Goal: Task Accomplishment & Management: Use online tool/utility

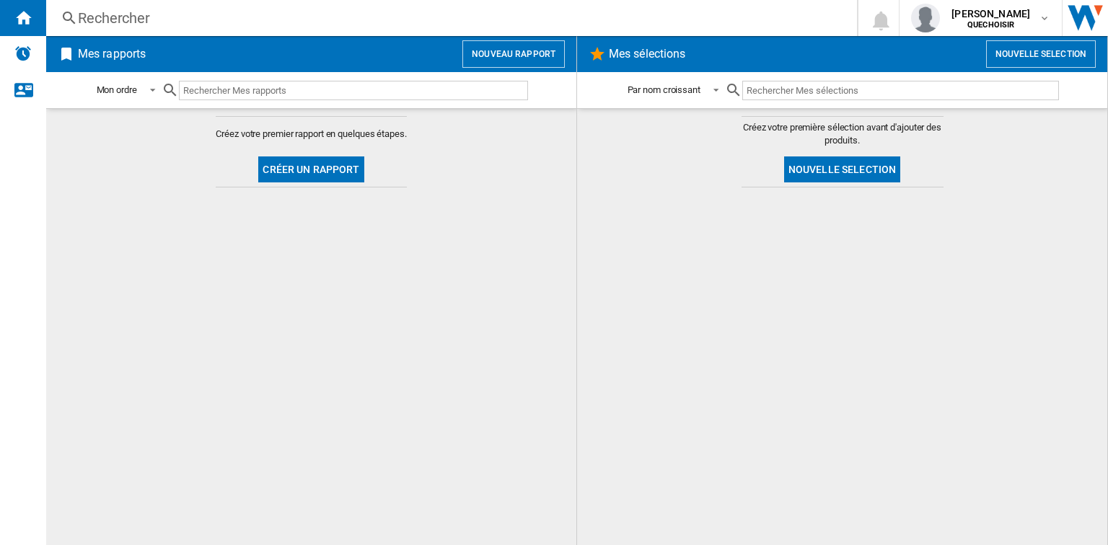
click at [538, 50] on button "Nouveau rapport" at bounding box center [513, 53] width 102 height 27
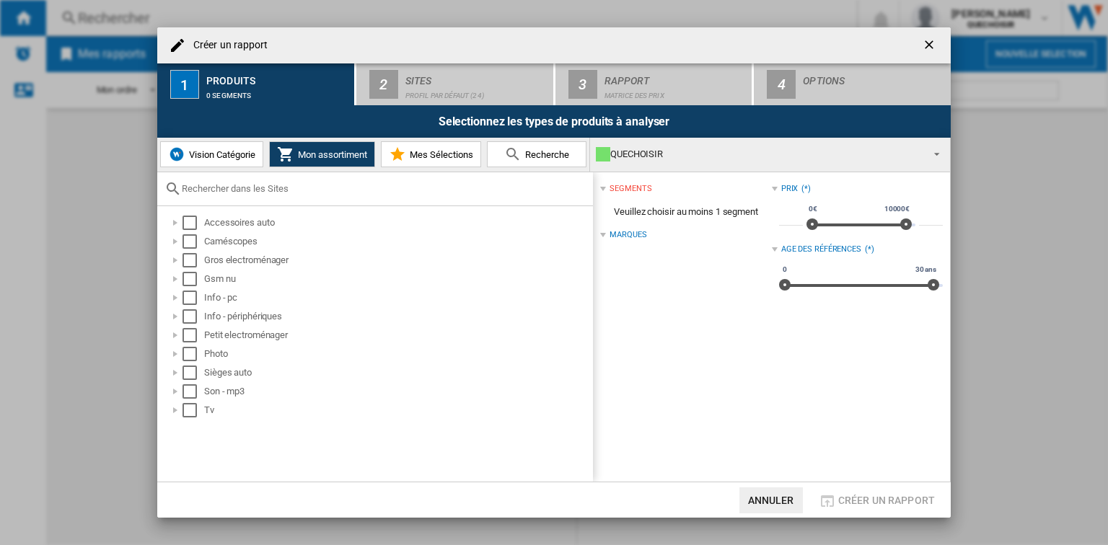
click at [222, 157] on span "Vision Catégorie" at bounding box center [220, 154] width 70 height 11
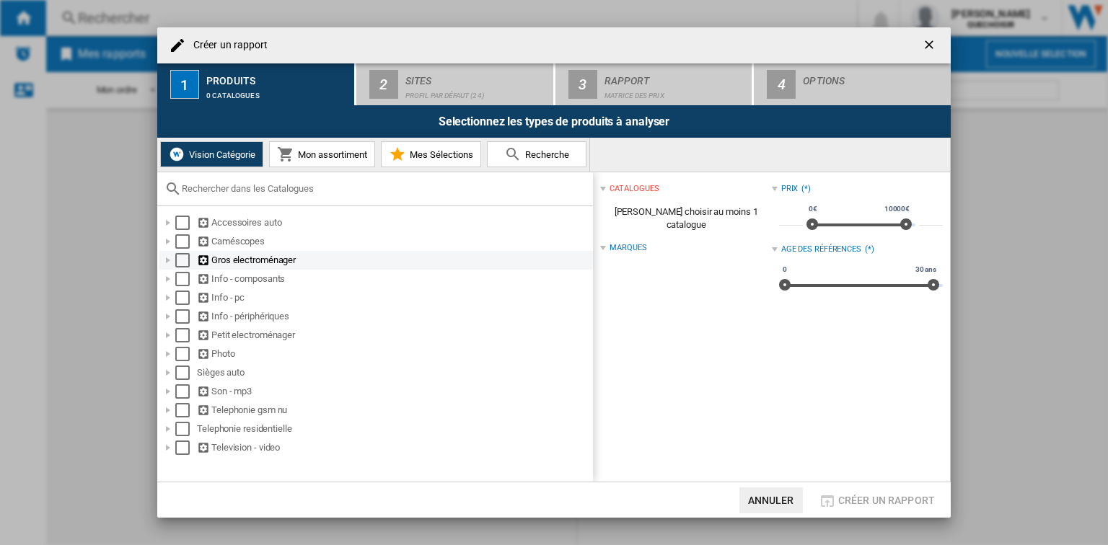
click at [168, 261] on div at bounding box center [168, 260] width 14 height 14
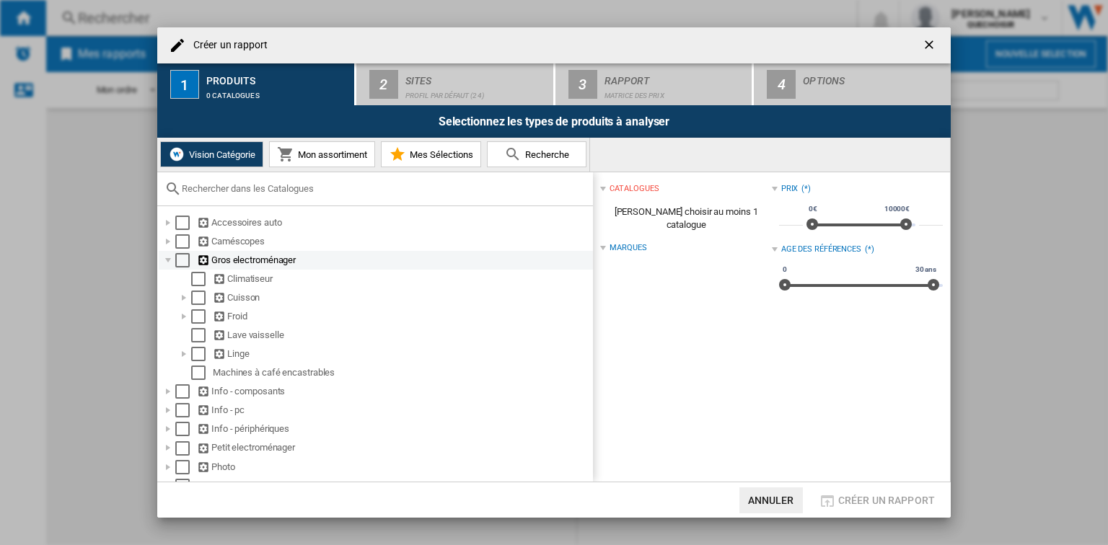
click at [168, 261] on div at bounding box center [168, 260] width 14 height 14
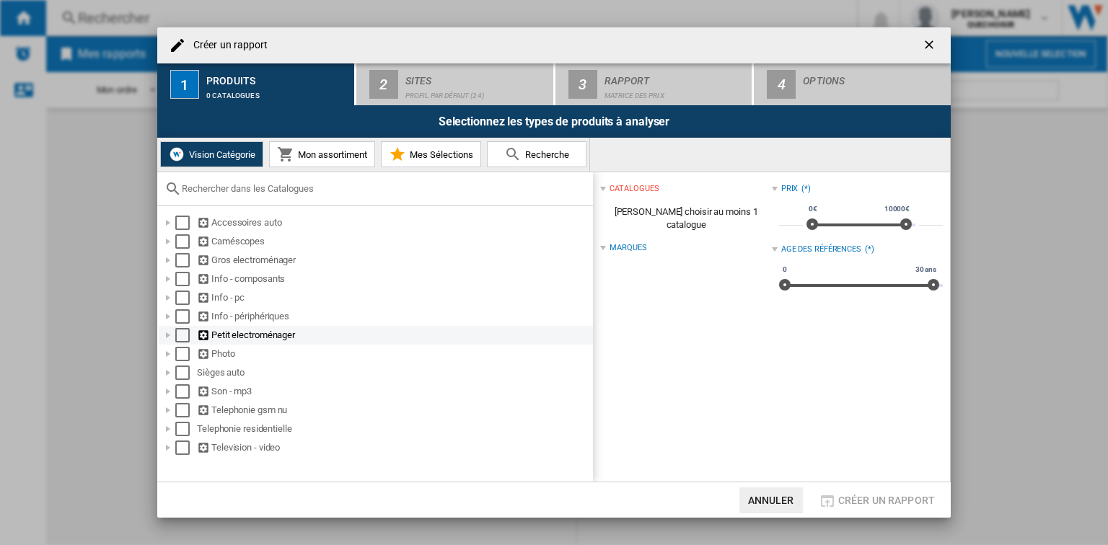
click at [167, 335] on div at bounding box center [168, 335] width 14 height 14
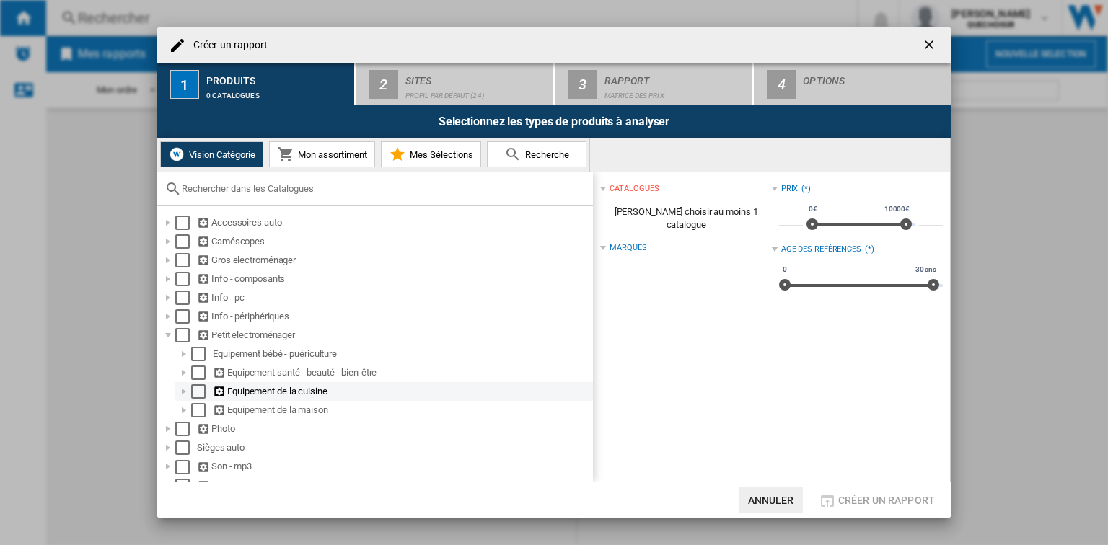
click at [181, 392] on div at bounding box center [184, 391] width 14 height 14
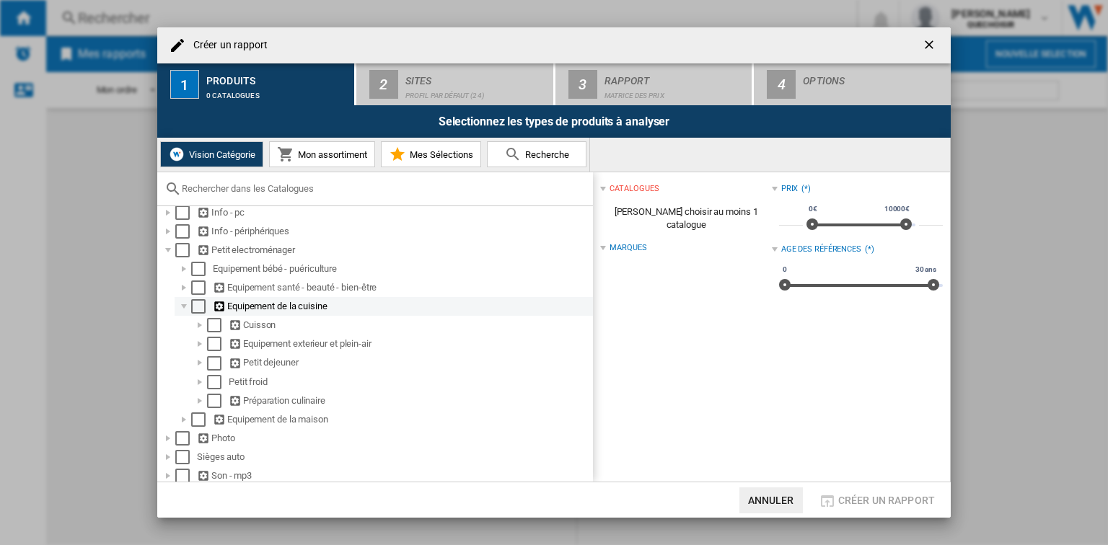
scroll to position [115, 0]
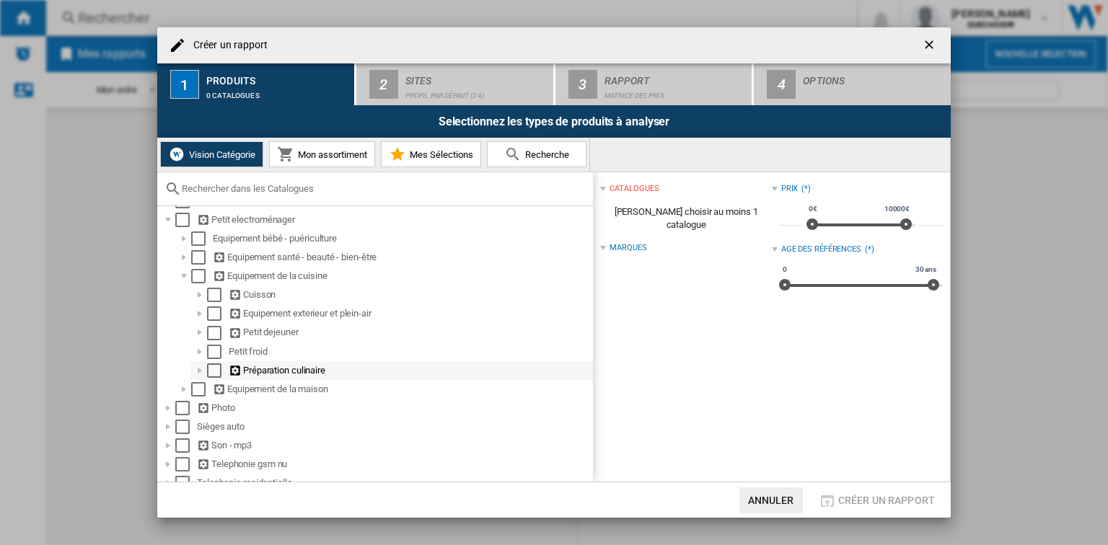
click at [203, 371] on div at bounding box center [200, 371] width 14 height 14
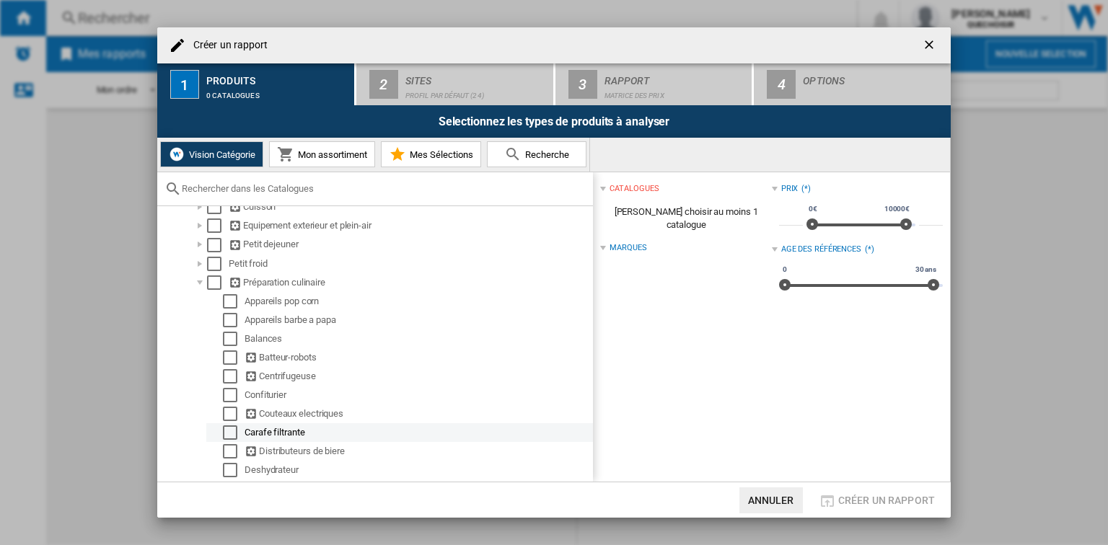
scroll to position [231, 0]
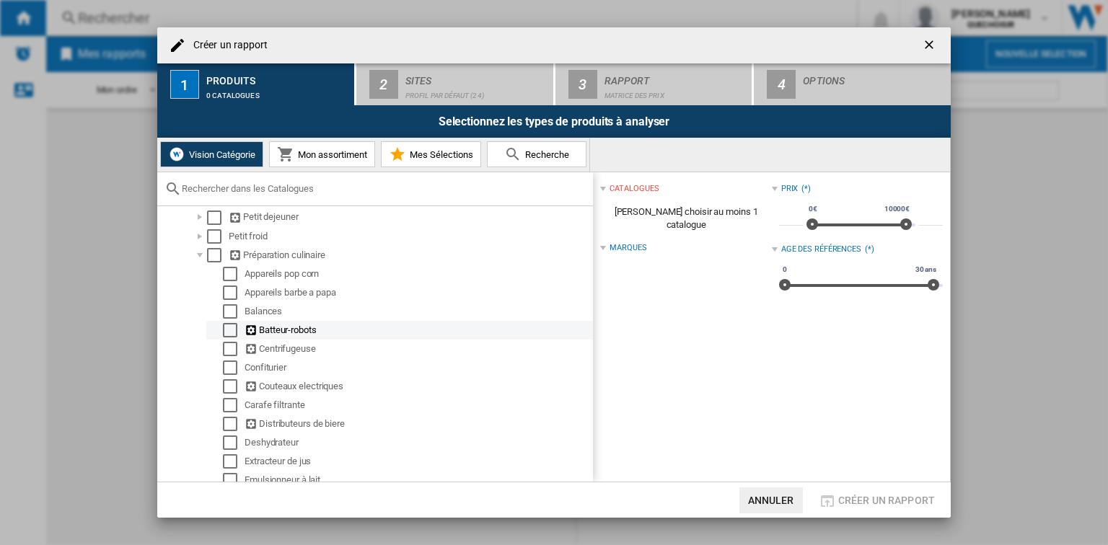
click at [230, 329] on div "Select" at bounding box center [230, 330] width 14 height 14
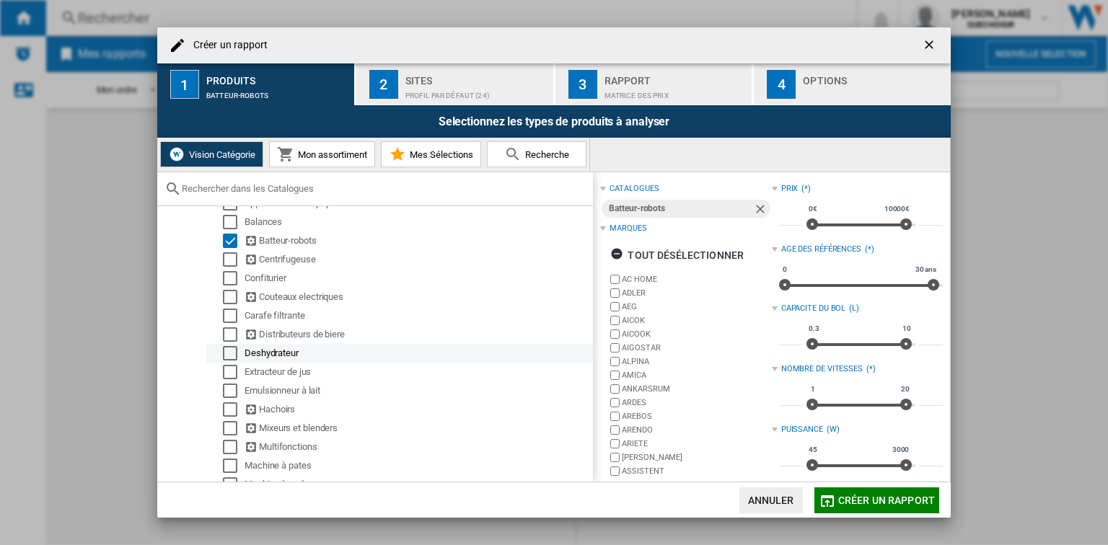
scroll to position [346, 0]
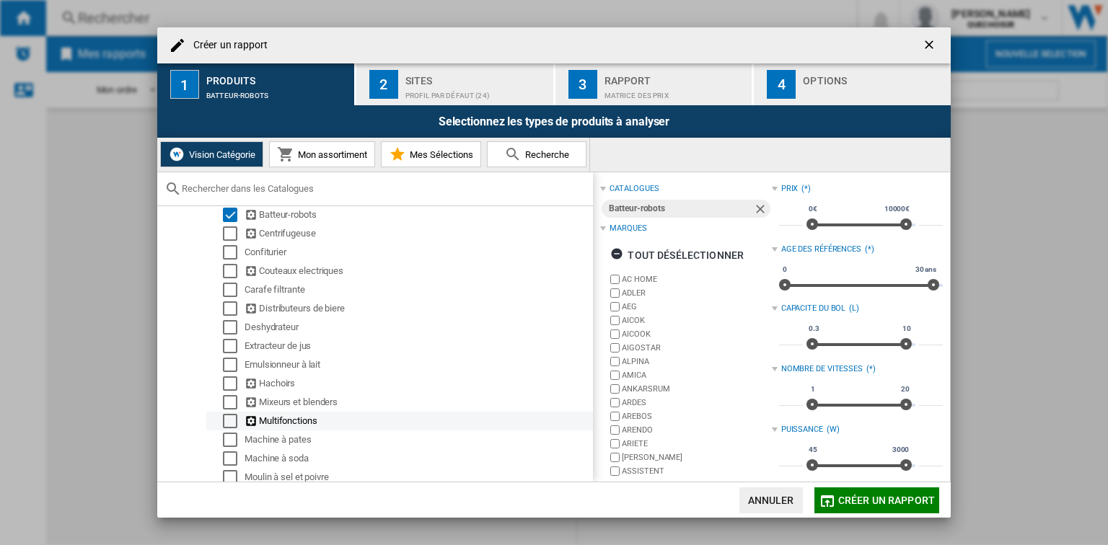
click at [231, 422] on div "Select" at bounding box center [230, 421] width 14 height 14
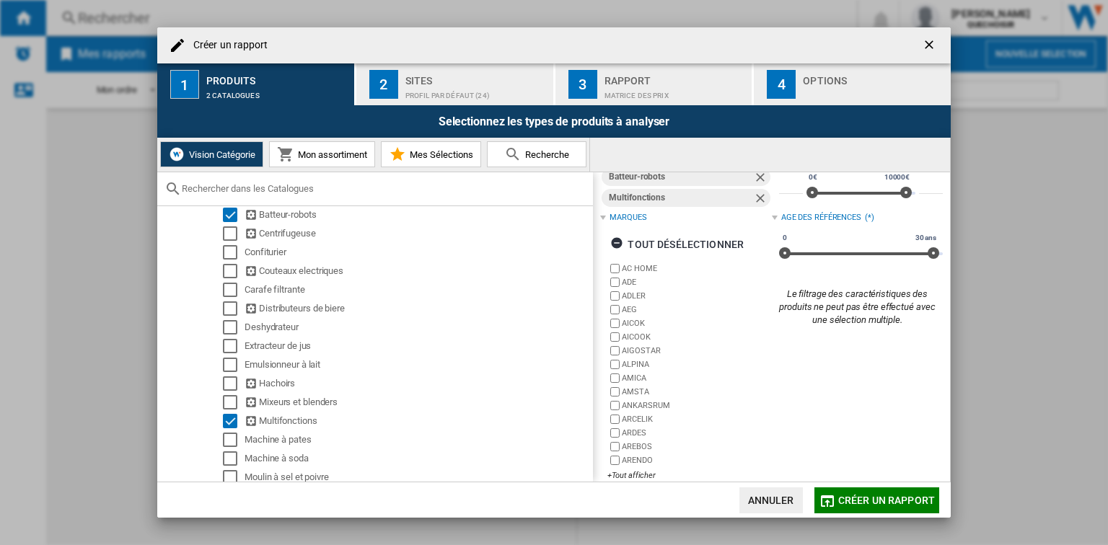
scroll to position [48, 0]
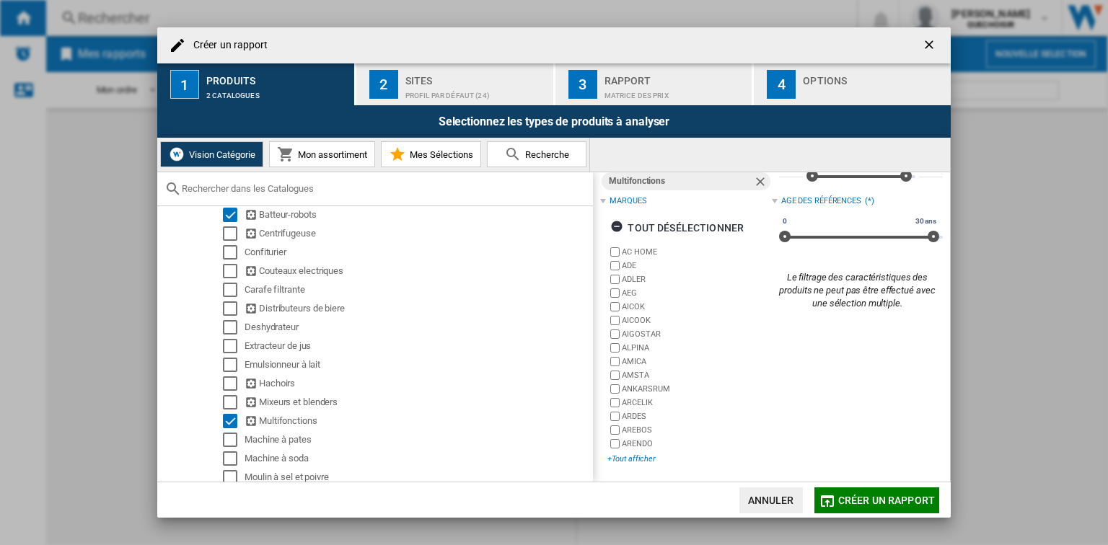
click at [552, 459] on div "+Tout afficher" at bounding box center [689, 459] width 164 height 11
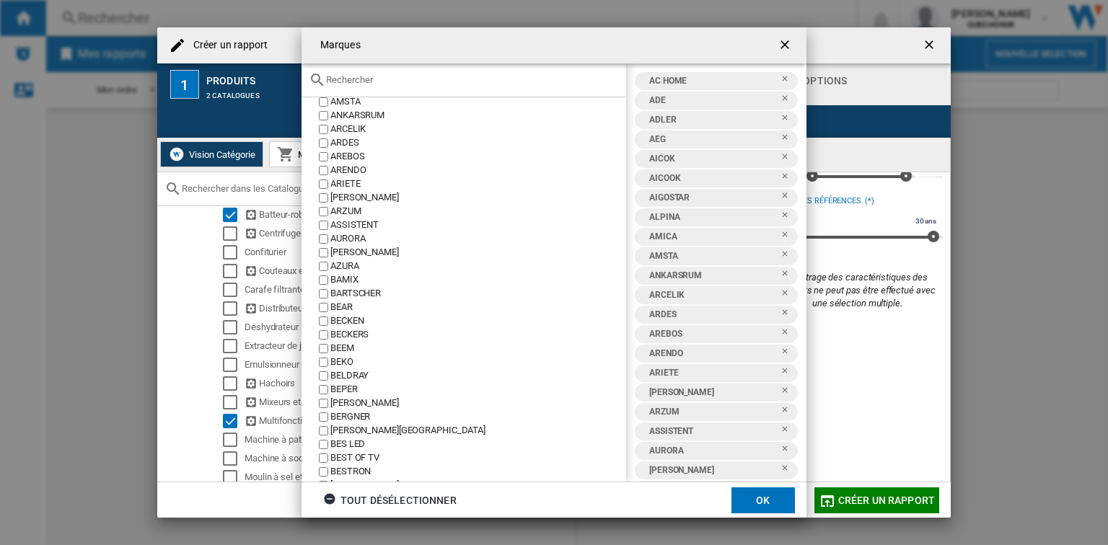
scroll to position [231, 0]
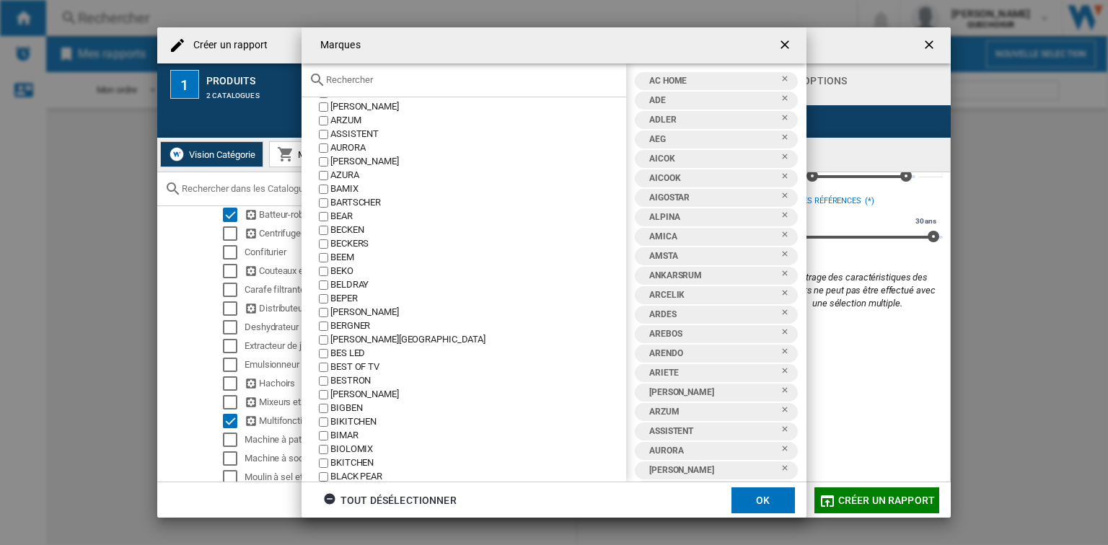
click at [552, 491] on button "OK" at bounding box center [762, 501] width 63 height 26
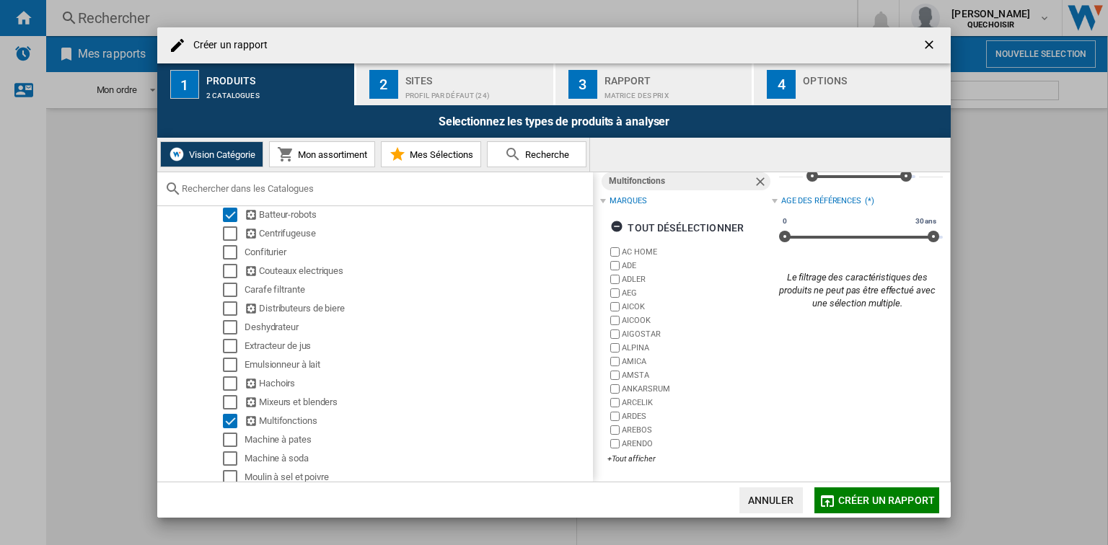
click at [421, 87] on div "Profil par défaut (24)" at bounding box center [476, 91] width 142 height 15
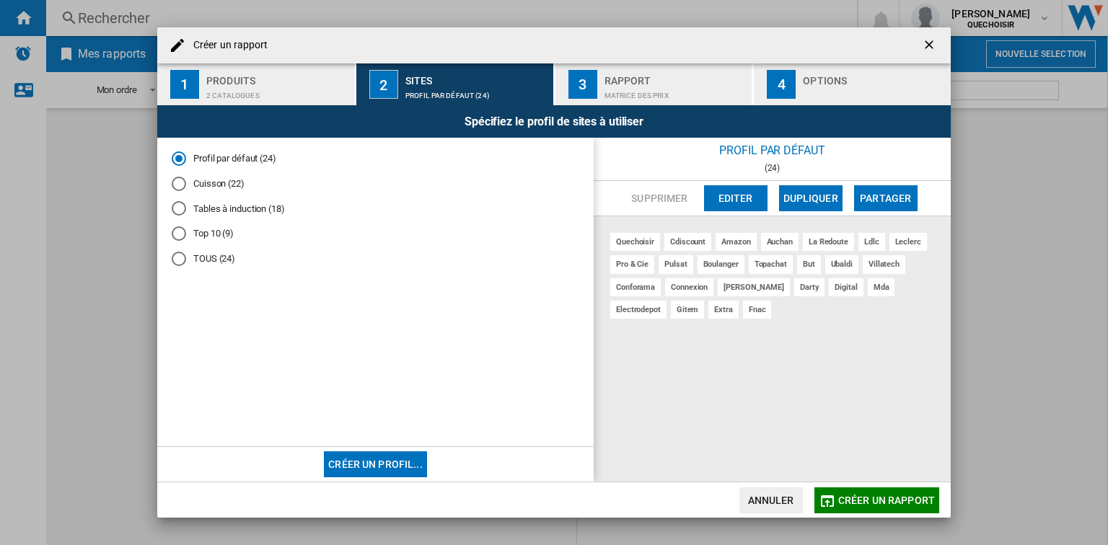
click at [552, 92] on div "Matrice des prix" at bounding box center [675, 91] width 142 height 15
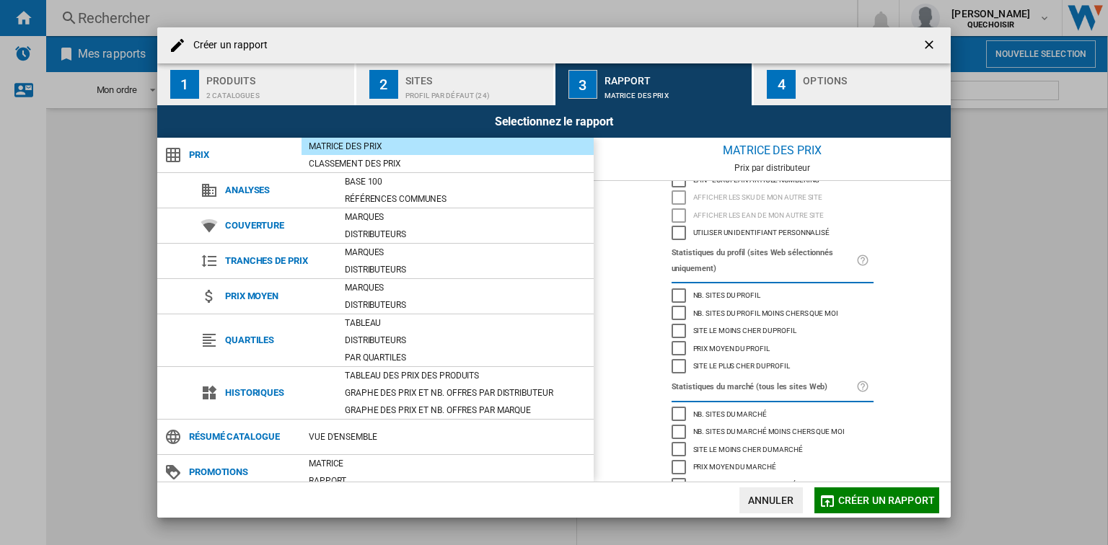
scroll to position [74, 0]
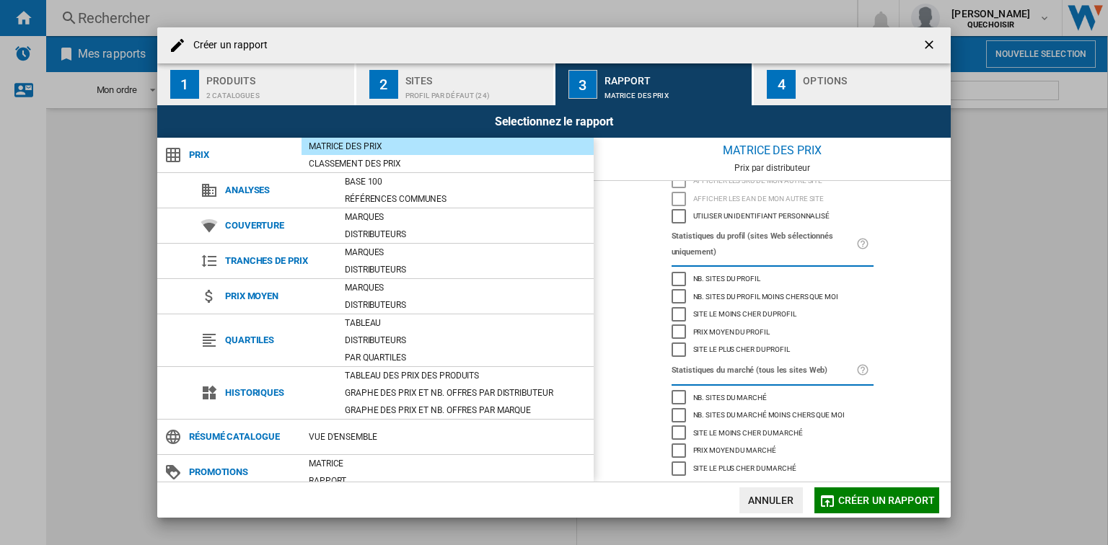
click at [552, 101] on button "4 Options" at bounding box center [852, 84] width 197 height 42
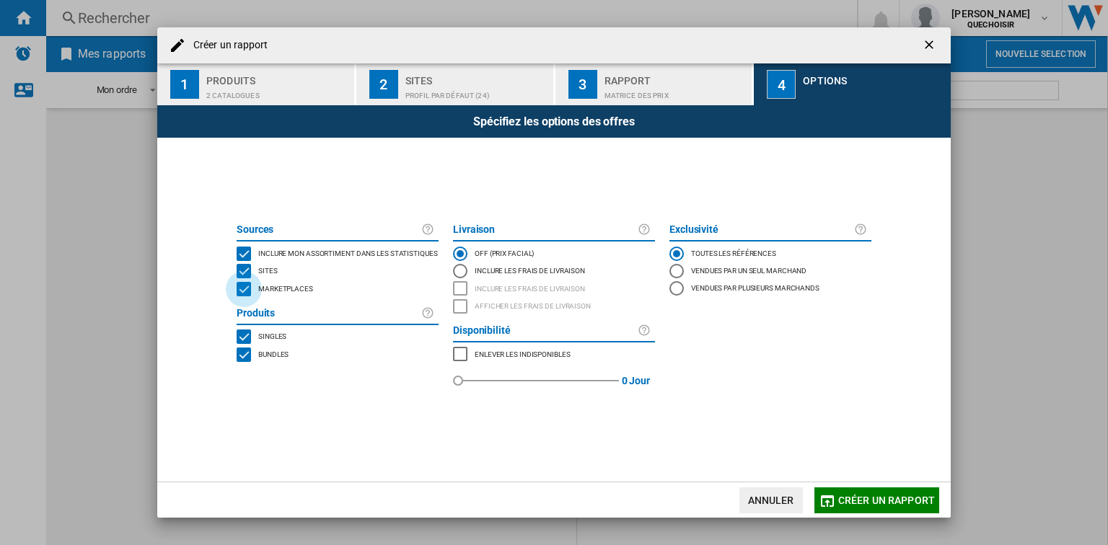
click at [243, 294] on div "MARKETPLACES" at bounding box center [244, 289] width 14 height 14
click at [237, 356] on div "BUNDLES" at bounding box center [244, 355] width 14 height 14
click at [552, 503] on span "Créer un rapport" at bounding box center [886, 501] width 97 height 12
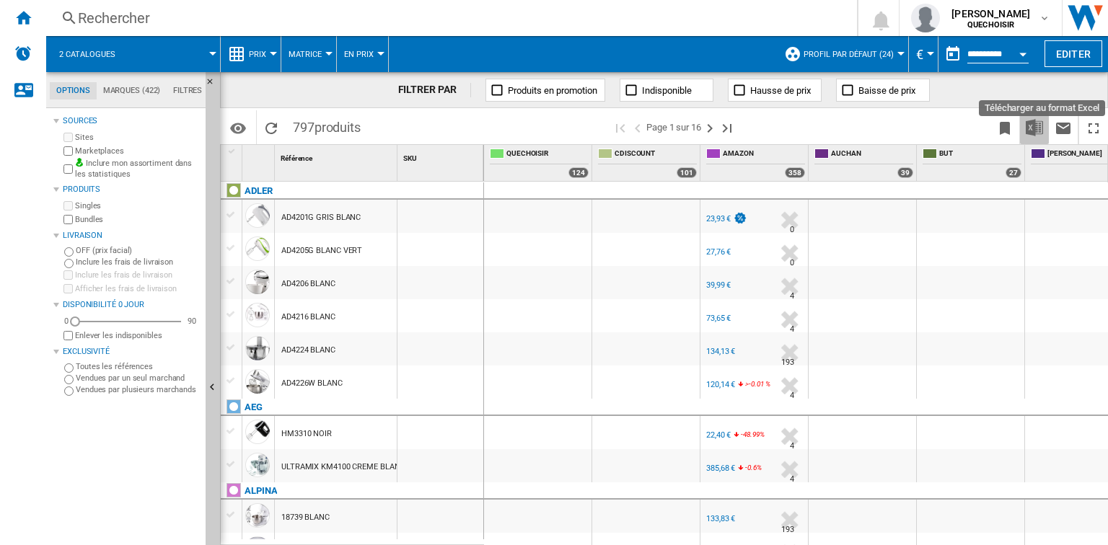
click at [552, 126] on img "Télécharger au format Excel" at bounding box center [1034, 127] width 17 height 17
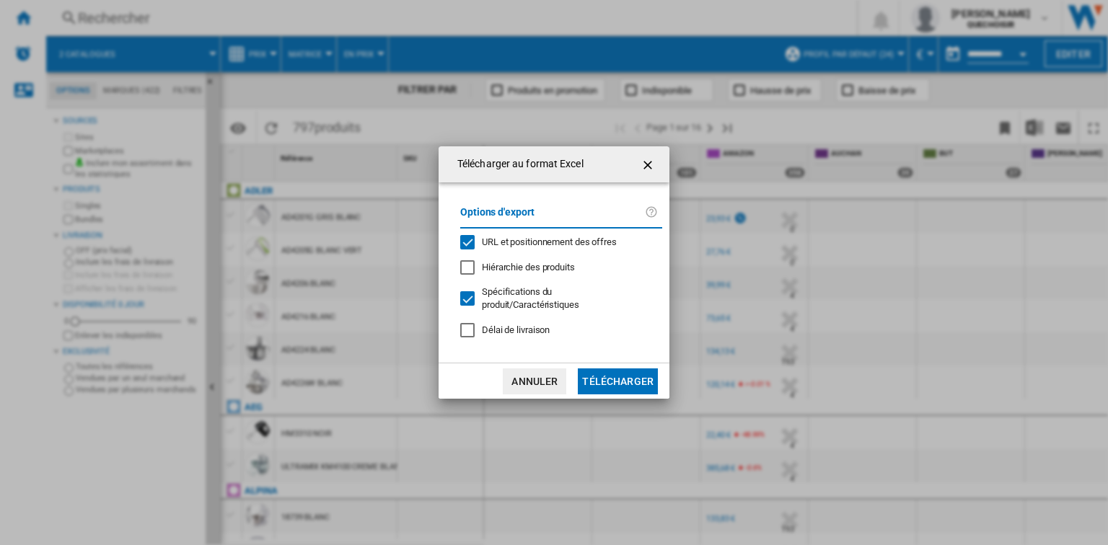
click at [552, 273] on span "Hiérarchie des produits" at bounding box center [528, 267] width 93 height 11
click at [552, 380] on button "Télécharger" at bounding box center [618, 382] width 80 height 26
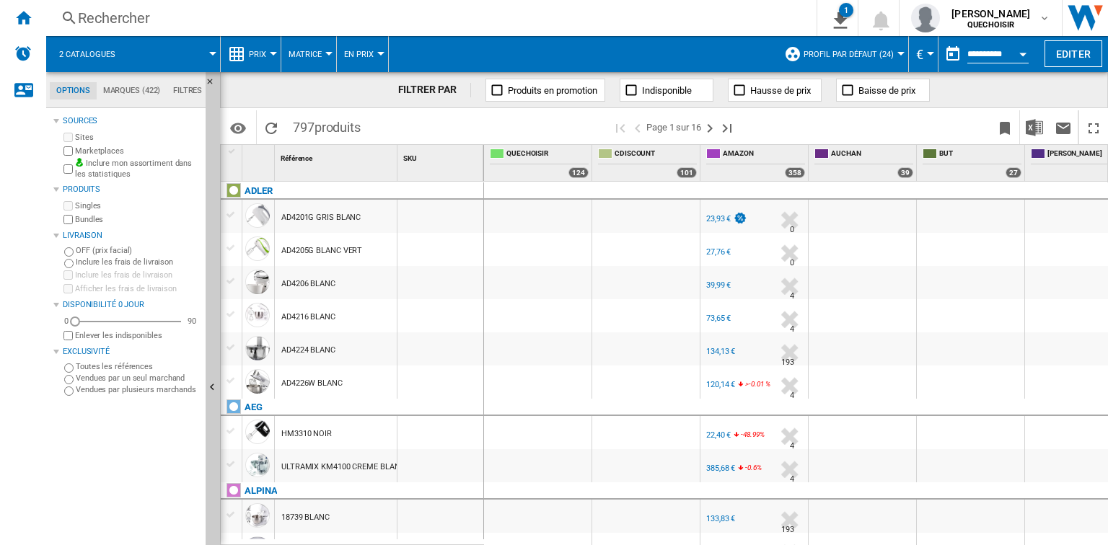
click at [235, 216] on div at bounding box center [231, 214] width 15 height 13
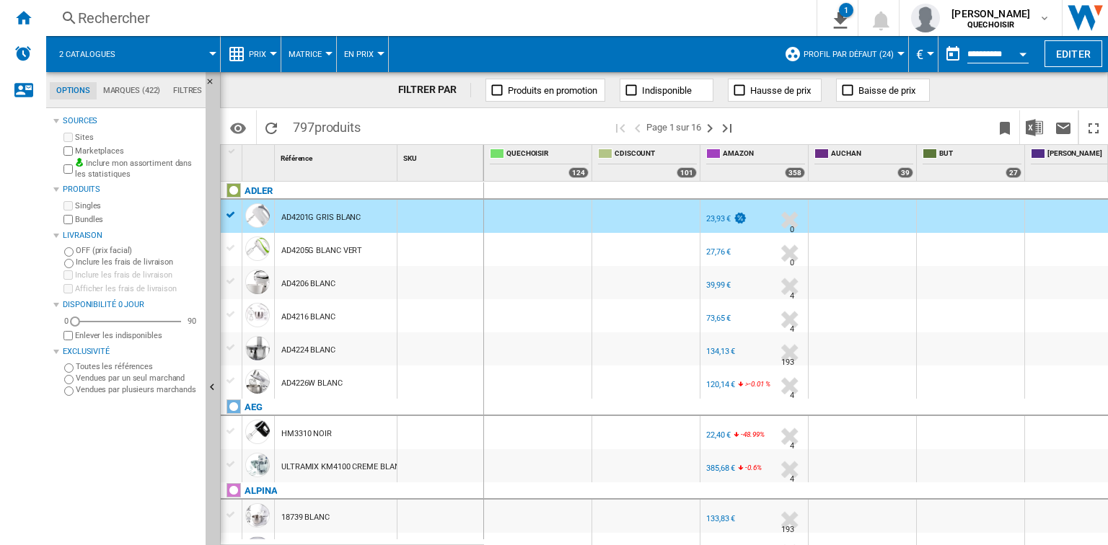
click at [235, 216] on div at bounding box center [231, 214] width 15 height 13
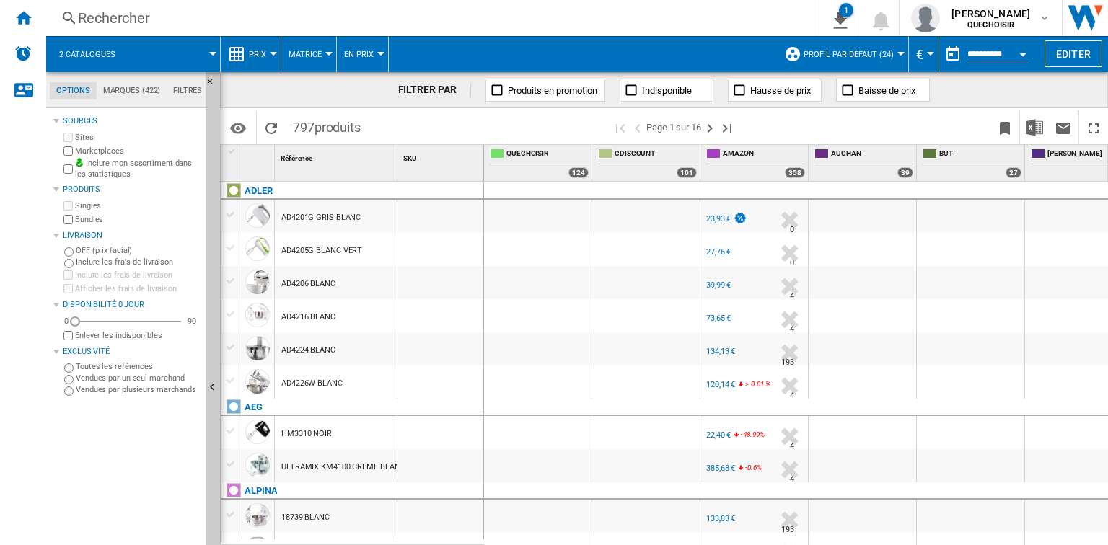
click at [237, 238] on div at bounding box center [231, 244] width 21 height 23
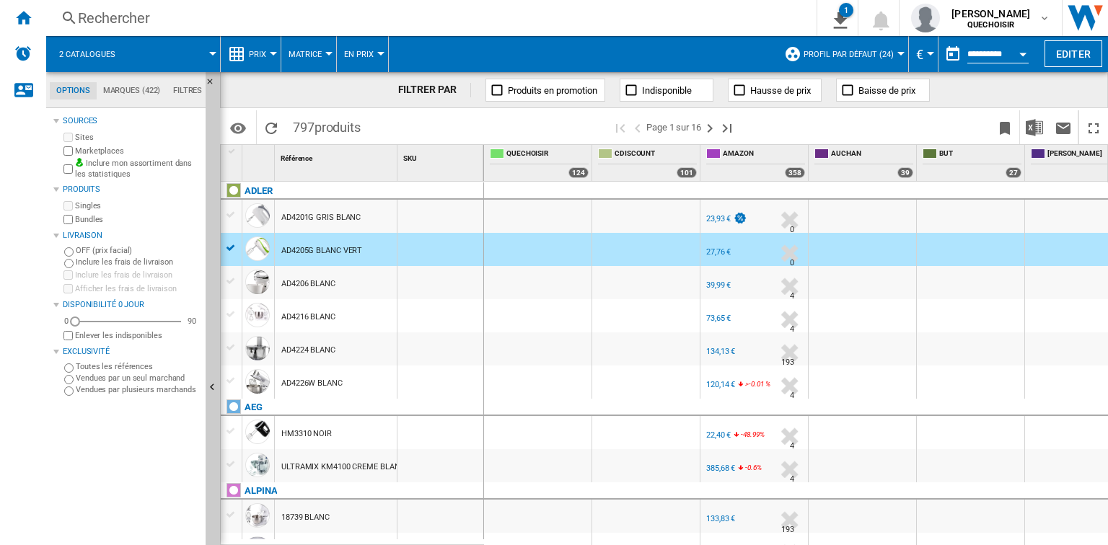
click at [237, 249] on div at bounding box center [231, 248] width 15 height 13
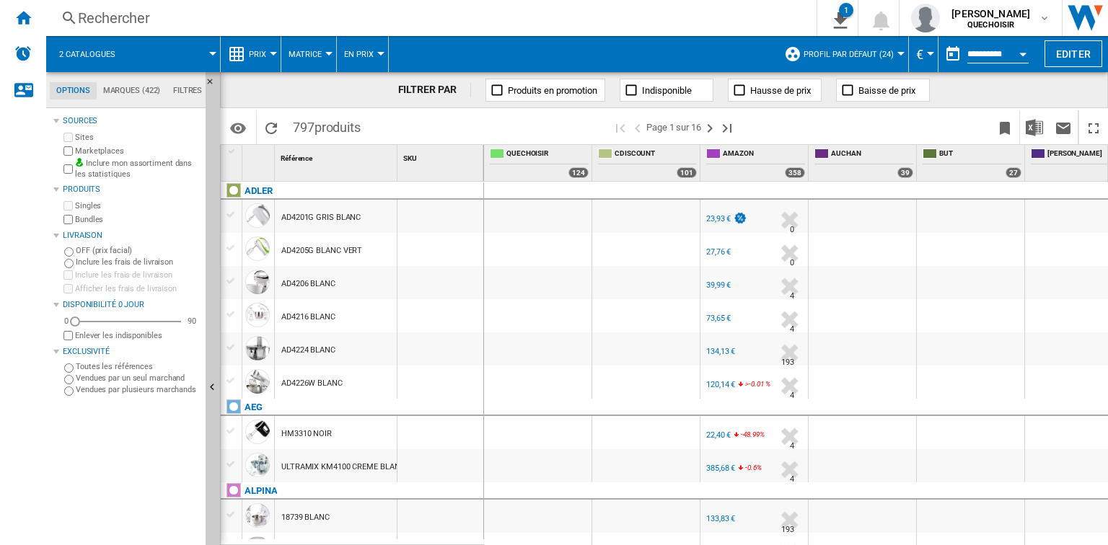
click at [125, 91] on md-tab-item "Marques (422)" at bounding box center [132, 90] width 70 height 17
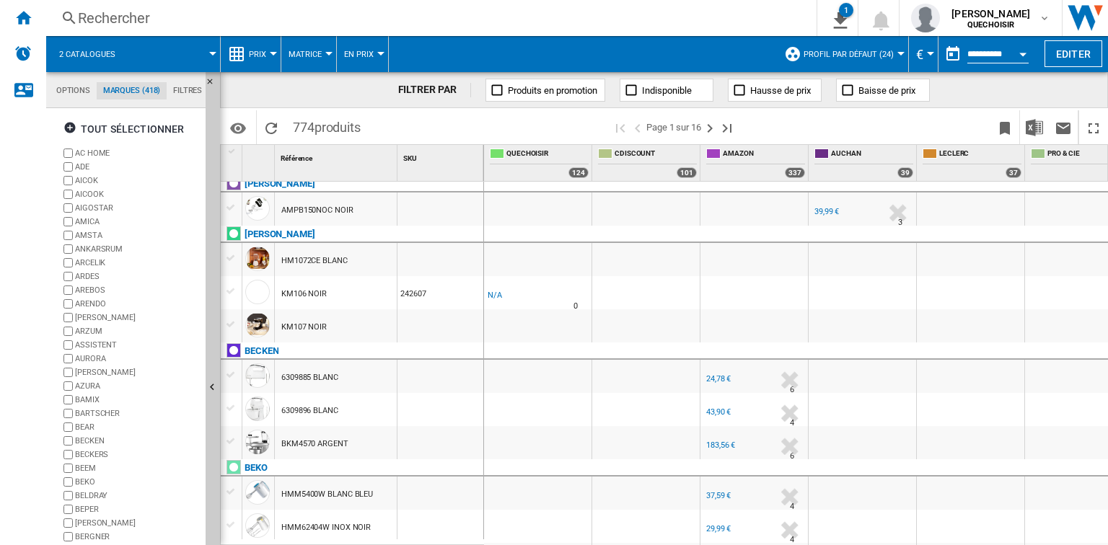
click at [95, 439] on label "BECKEN" at bounding box center [137, 441] width 125 height 11
click at [87, 471] on label "BEKO" at bounding box center [137, 468] width 125 height 11
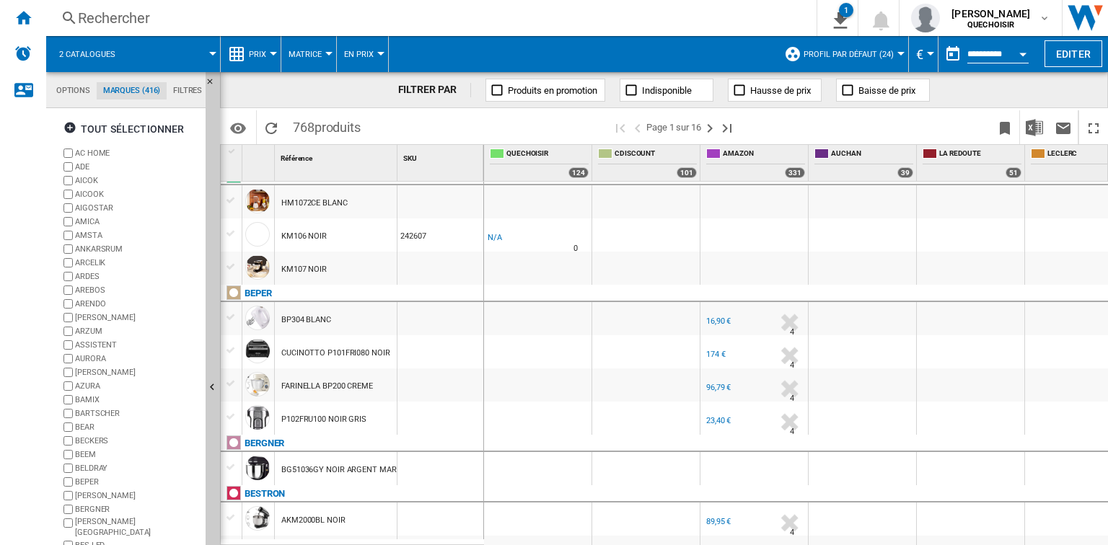
click at [92, 439] on label "BECKERS" at bounding box center [137, 441] width 125 height 11
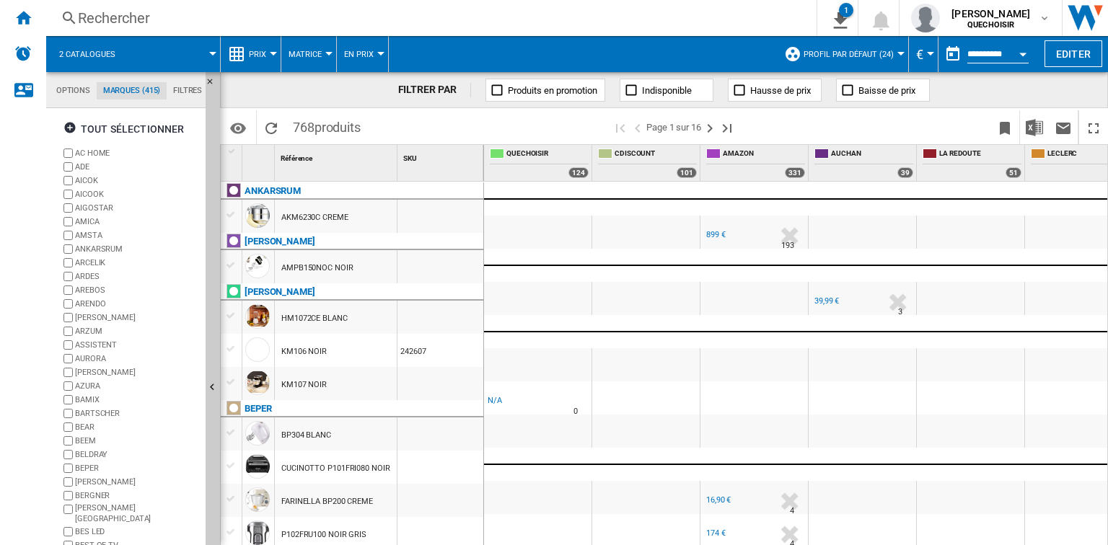
click at [91, 467] on label "BEPER" at bounding box center [137, 468] width 125 height 11
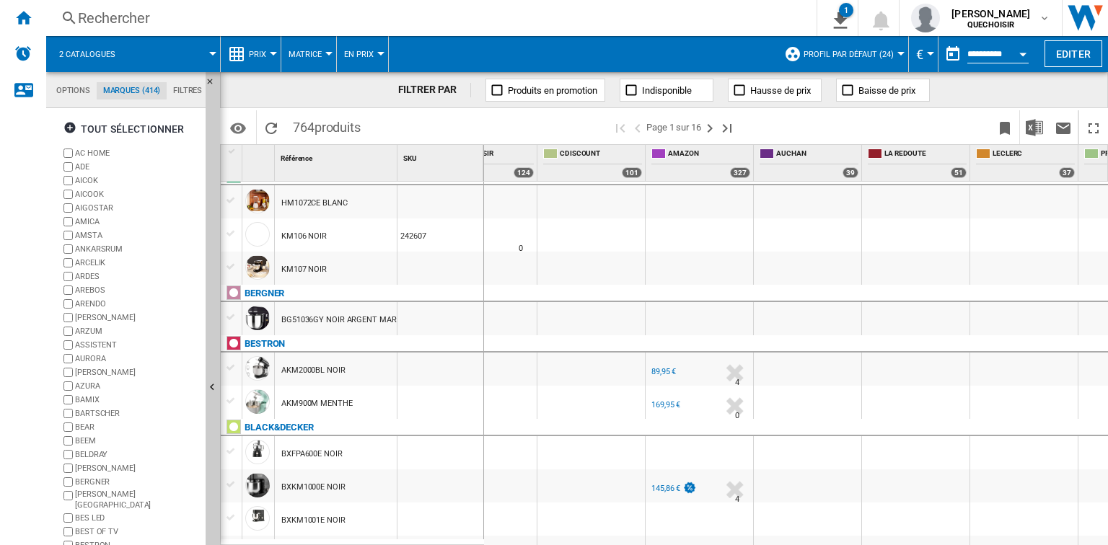
click at [89, 483] on label "BERGNER" at bounding box center [137, 482] width 125 height 11
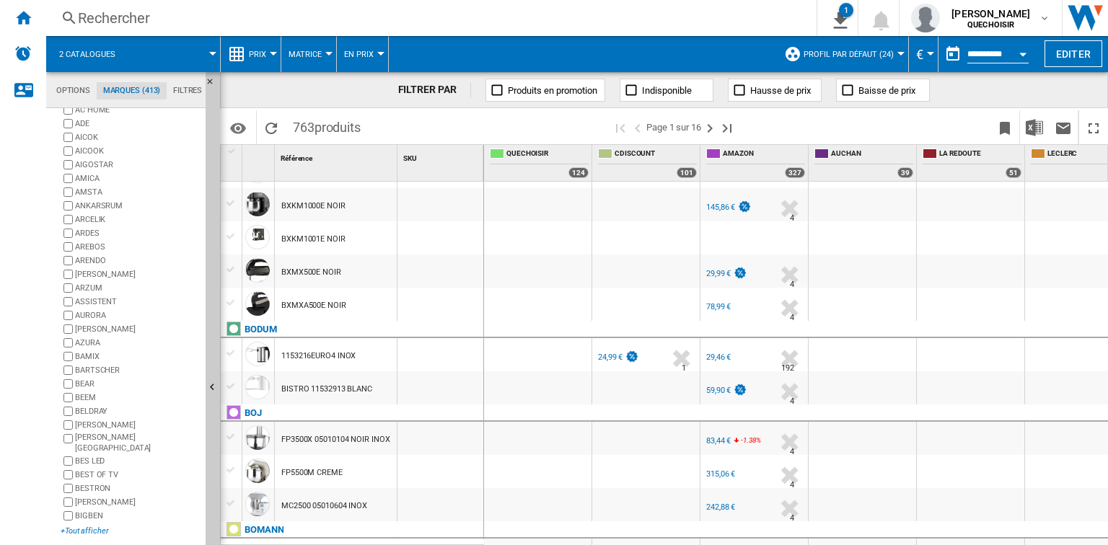
click at [96, 526] on div "+Tout afficher" at bounding box center [130, 531] width 139 height 11
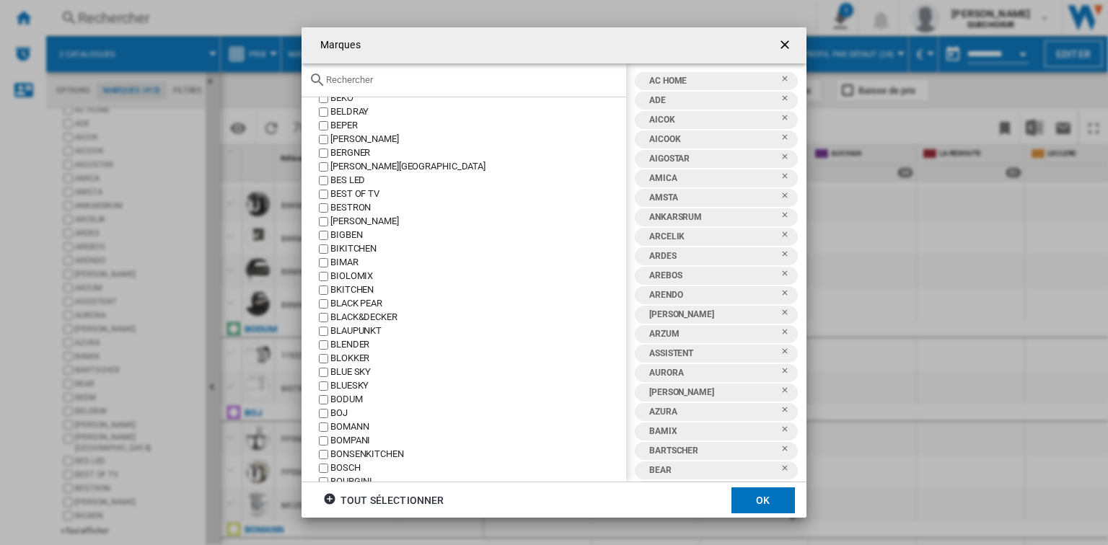
click at [329, 400] on label "BODUM" at bounding box center [471, 400] width 310 height 14
click at [552, 506] on button "OK" at bounding box center [762, 501] width 63 height 26
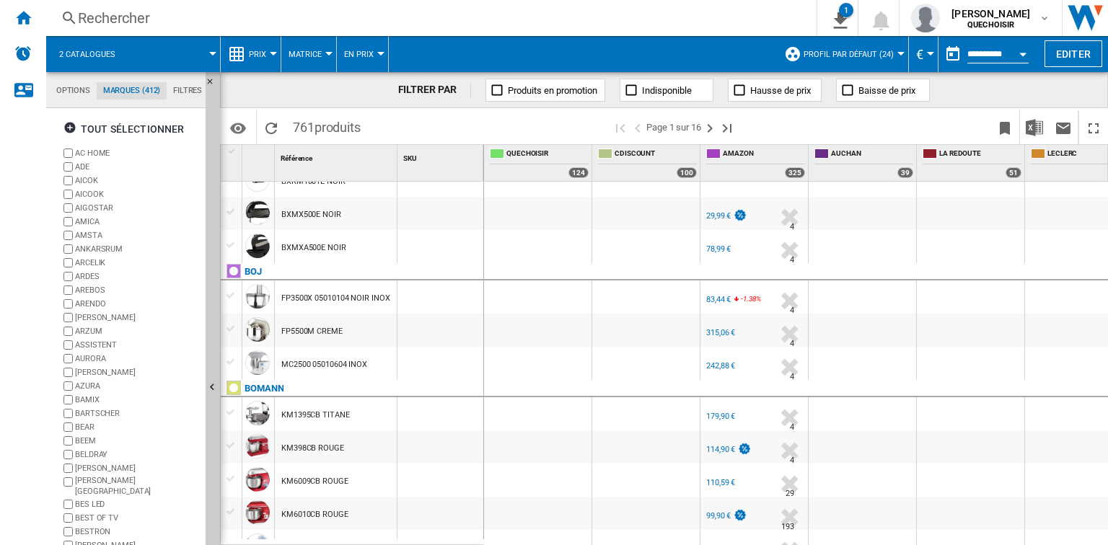
scroll to position [36, 0]
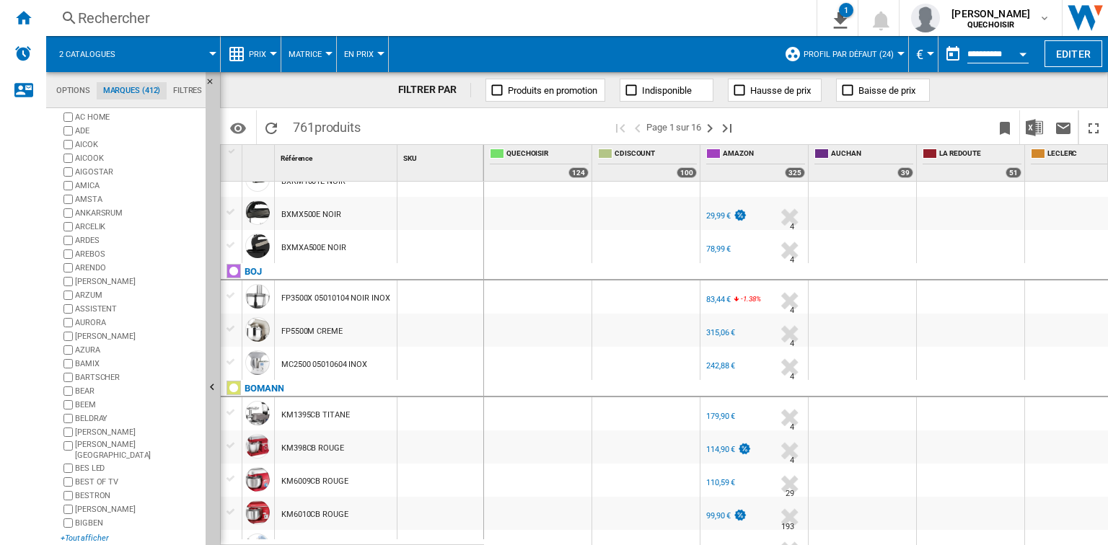
click at [94, 533] on div "+Tout afficher" at bounding box center [130, 538] width 139 height 11
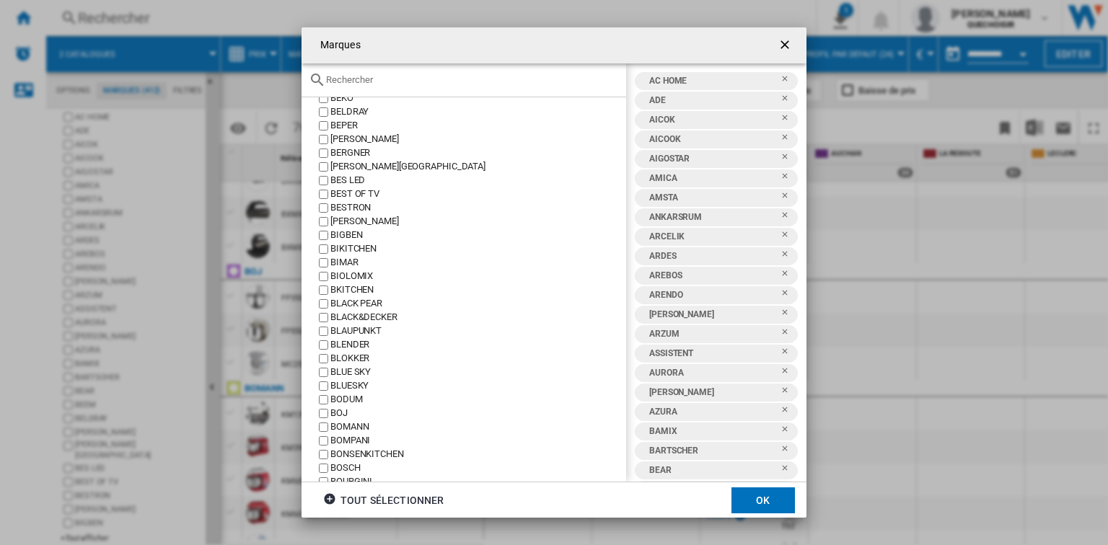
click at [342, 414] on div "BOJ" at bounding box center [478, 414] width 296 height 14
click at [346, 427] on div "BOMANN" at bounding box center [478, 428] width 296 height 14
click at [751, 498] on button "OK" at bounding box center [762, 501] width 63 height 26
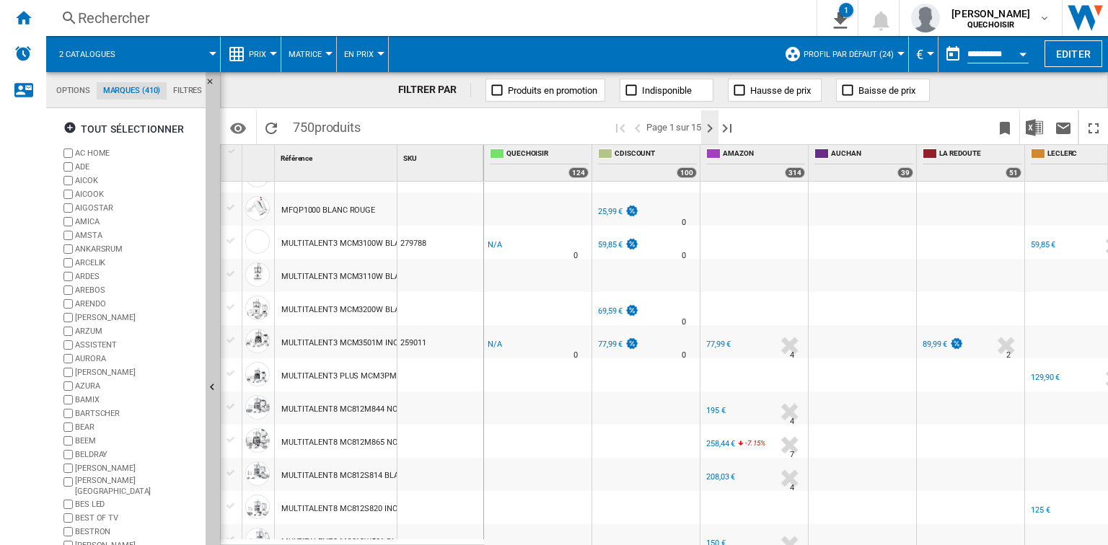
click at [715, 129] on ng-md-icon "Page suivante" at bounding box center [709, 128] width 17 height 17
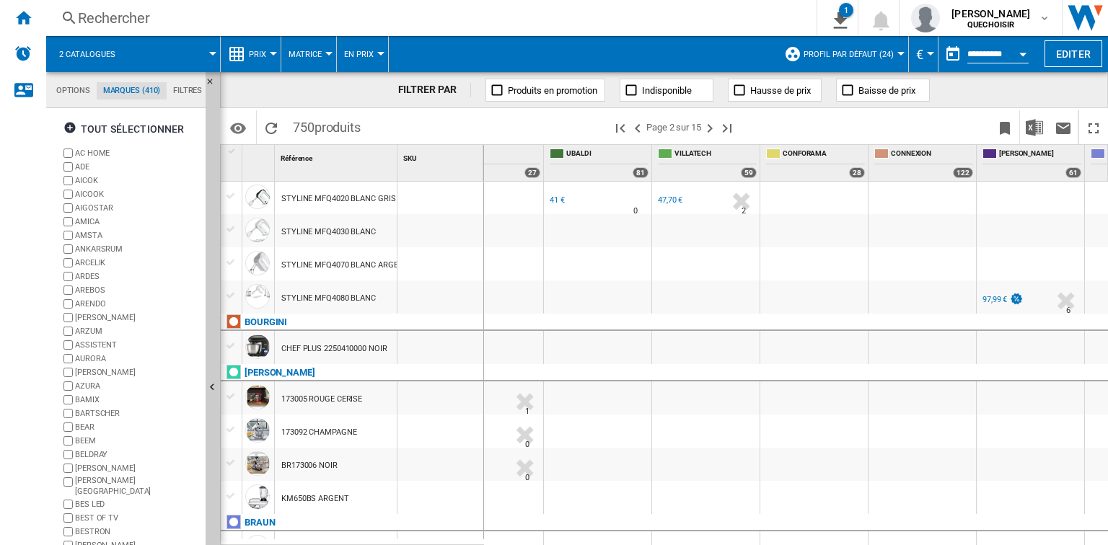
scroll to position [0, 1192]
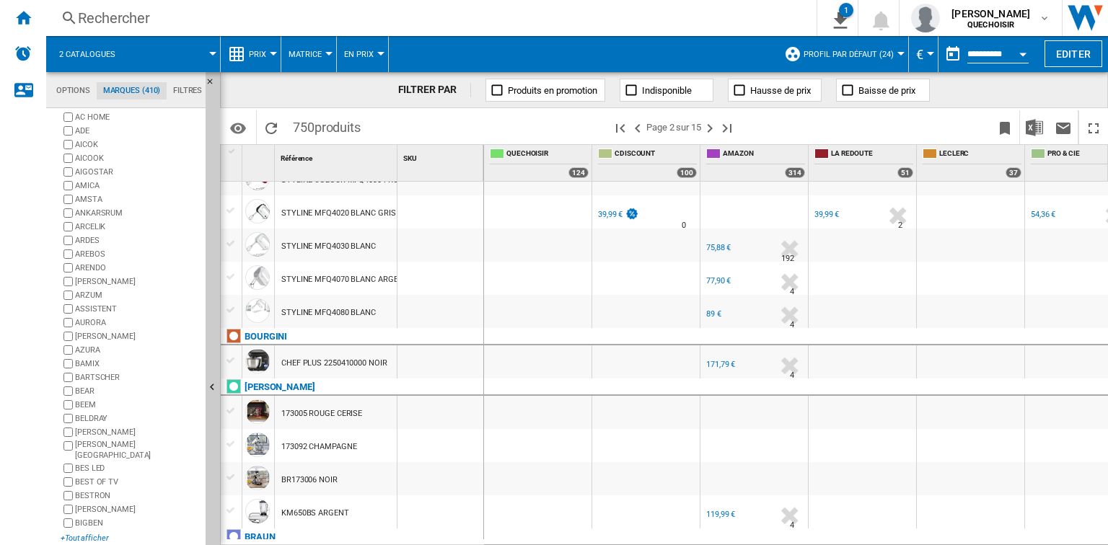
click at [89, 533] on div "+Tout afficher" at bounding box center [130, 538] width 139 height 11
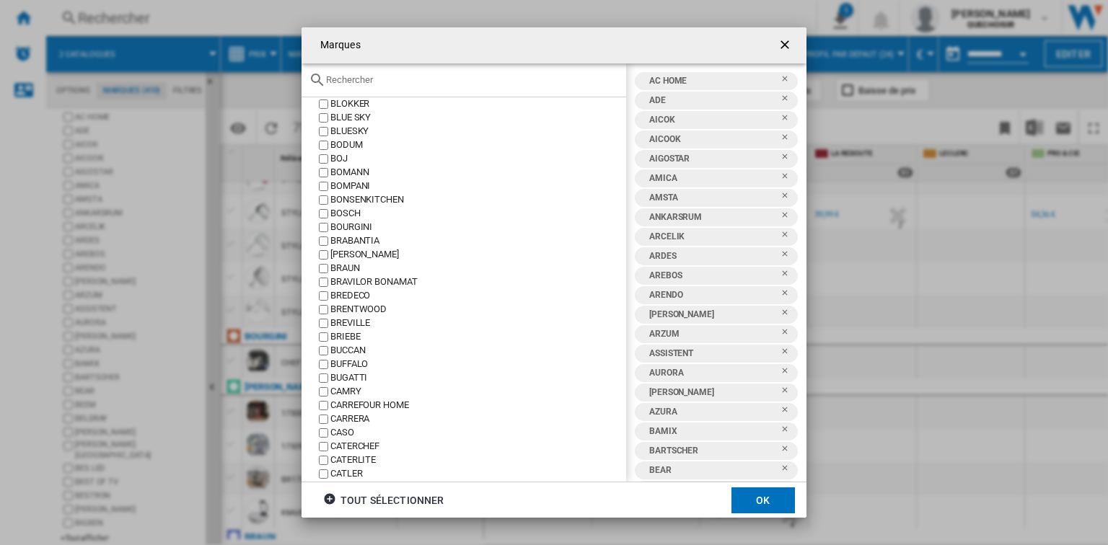
click at [350, 227] on div "BOURGINI" at bounding box center [478, 228] width 296 height 14
click at [773, 496] on button "OK" at bounding box center [762, 501] width 63 height 26
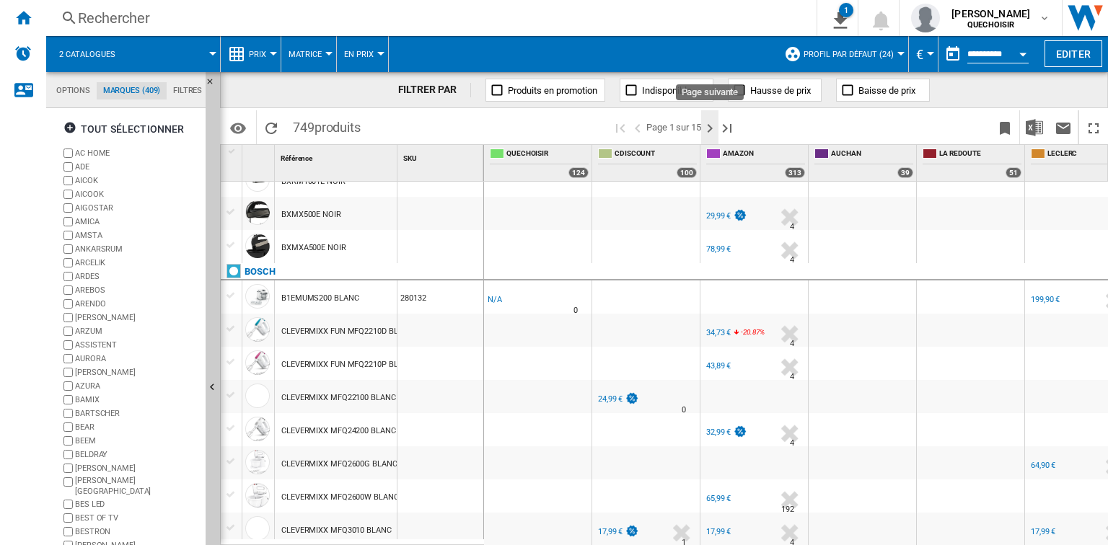
click at [716, 124] on ng-md-icon "Page suivante" at bounding box center [709, 128] width 17 height 17
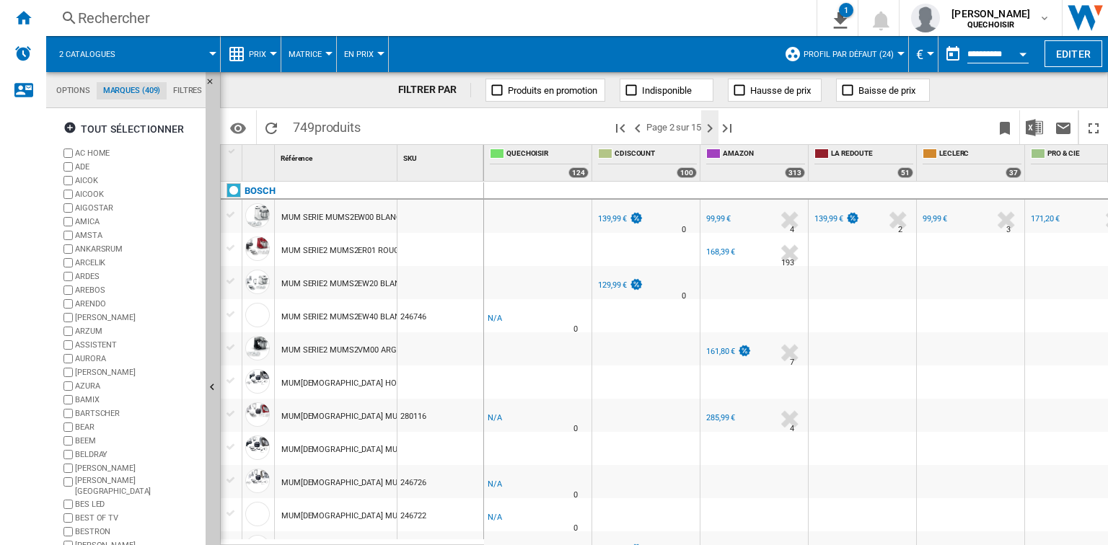
click at [711, 131] on ng-md-icon "Page suivante" at bounding box center [709, 128] width 17 height 17
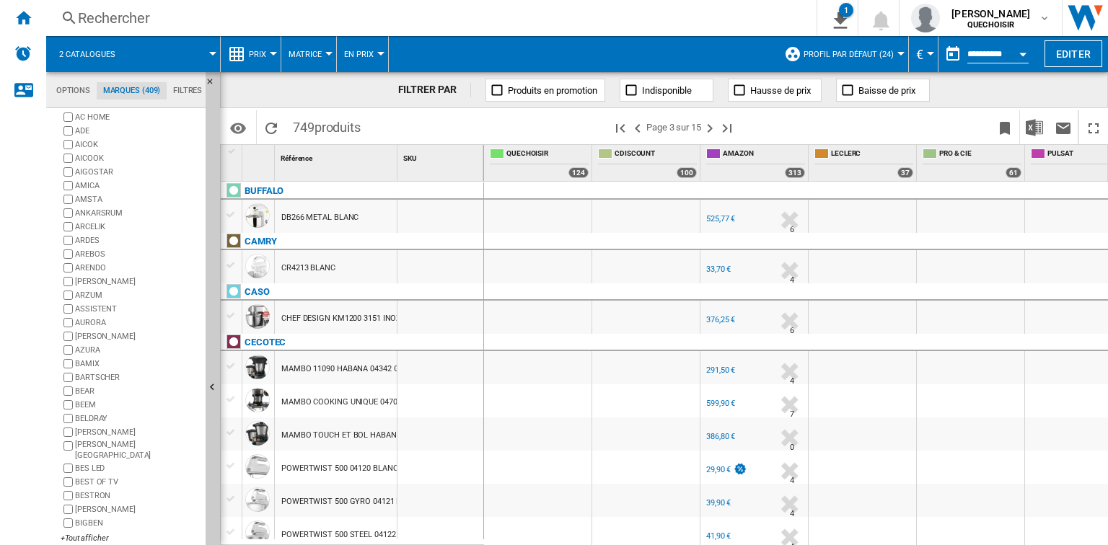
scroll to position [0, 182]
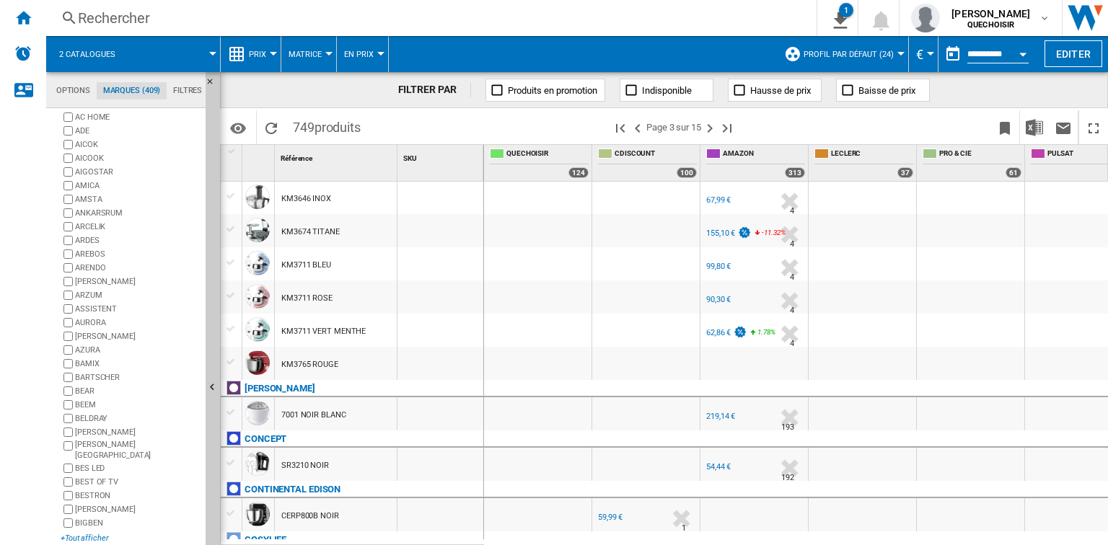
click at [78, 533] on div "+Tout afficher" at bounding box center [130, 538] width 139 height 11
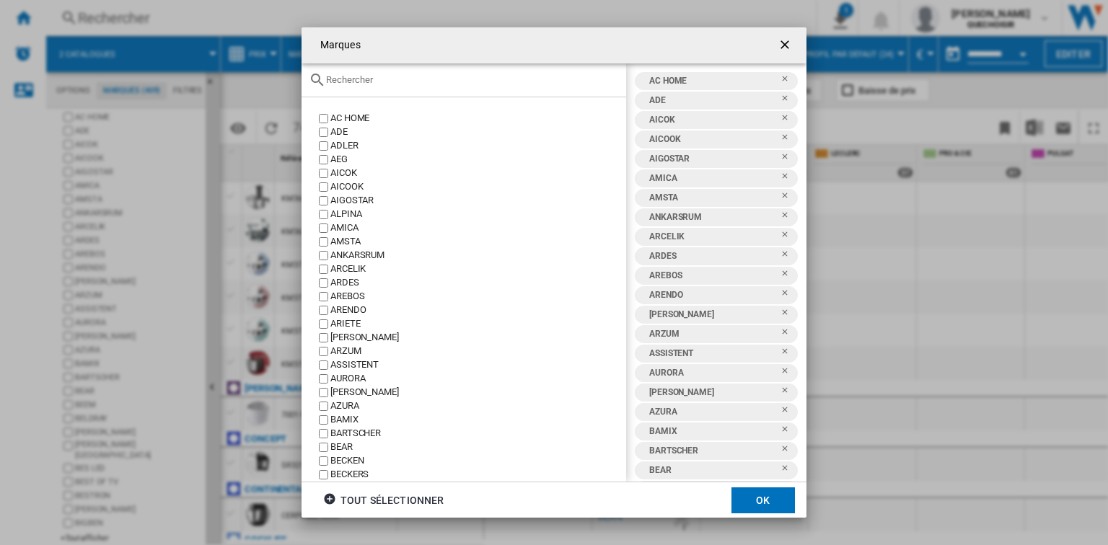
drag, startPoint x: 78, startPoint y: 526, endPoint x: 652, endPoint y: 53, distance: 744.0
click at [652, 53] on md-toolbar "Marques" at bounding box center [554, 45] width 505 height 36
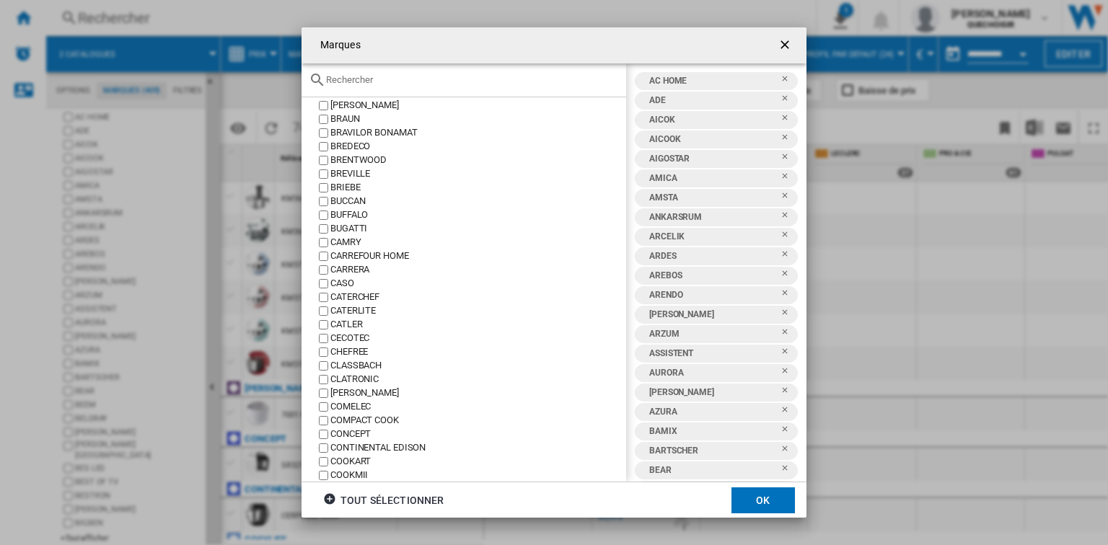
click at [367, 436] on div "CONCEPT" at bounding box center [478, 435] width 296 height 14
click at [358, 394] on div "CLOER" at bounding box center [478, 394] width 296 height 14
click at [777, 503] on button "OK" at bounding box center [762, 501] width 63 height 26
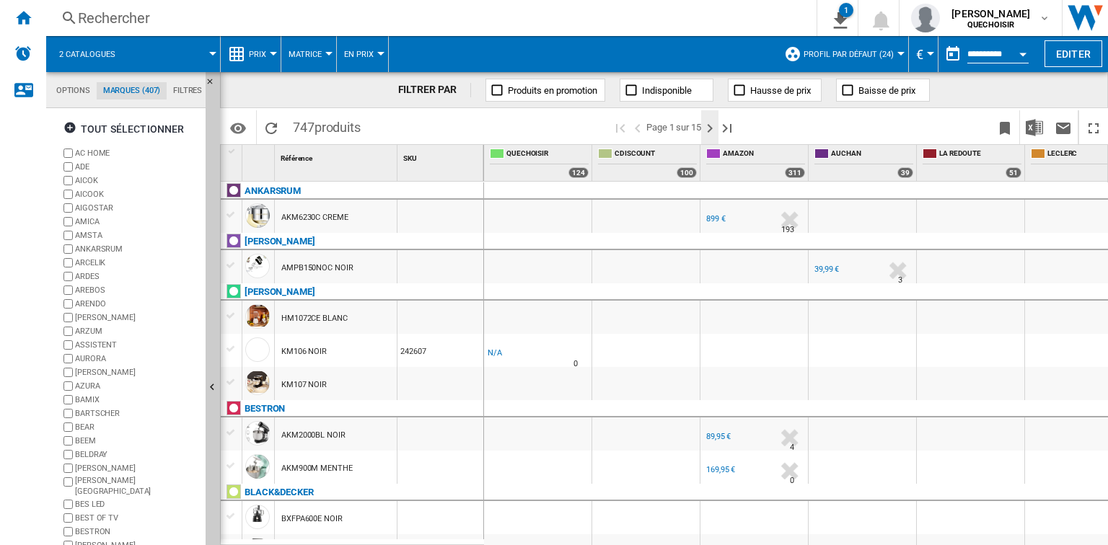
click at [710, 133] on ng-md-icon "Page suivante" at bounding box center [709, 128] width 17 height 17
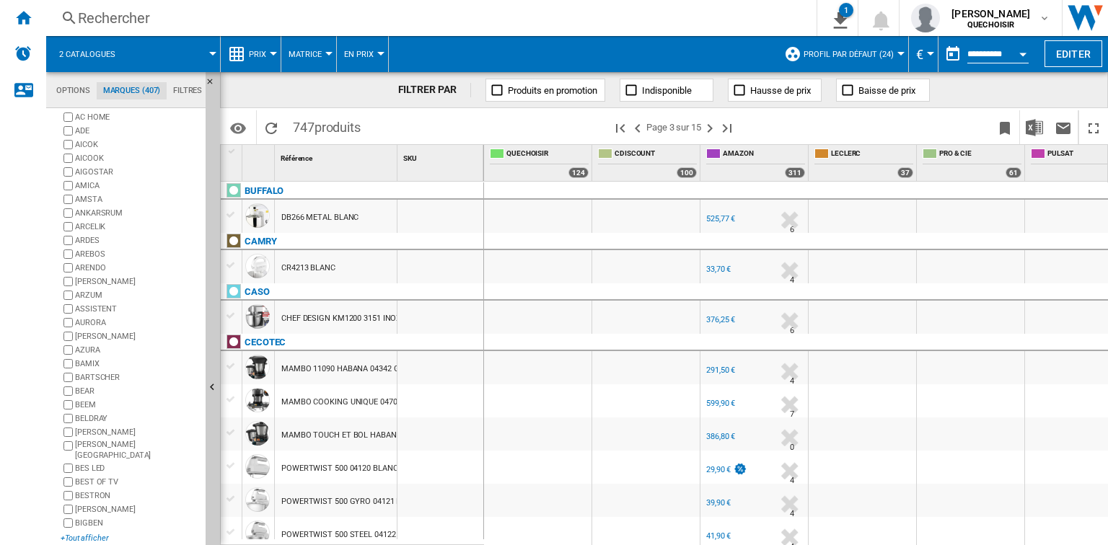
click at [84, 533] on div "+Tout afficher" at bounding box center [130, 538] width 139 height 11
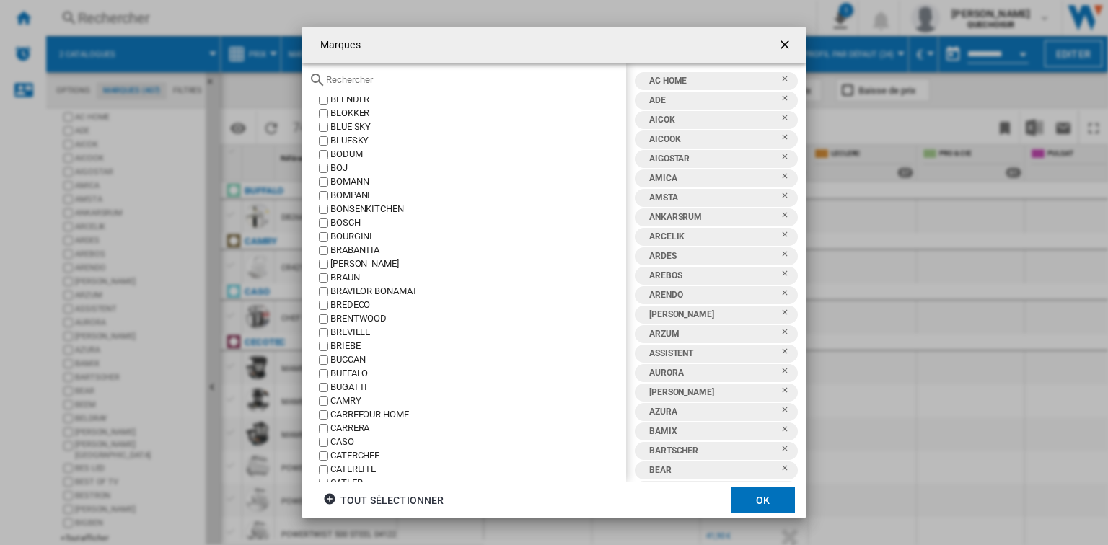
click at [351, 371] on div "BUFFALO" at bounding box center [478, 374] width 296 height 14
click at [343, 398] on div "CAMRY" at bounding box center [478, 402] width 296 height 14
click at [343, 440] on div "CASO" at bounding box center [478, 443] width 296 height 14
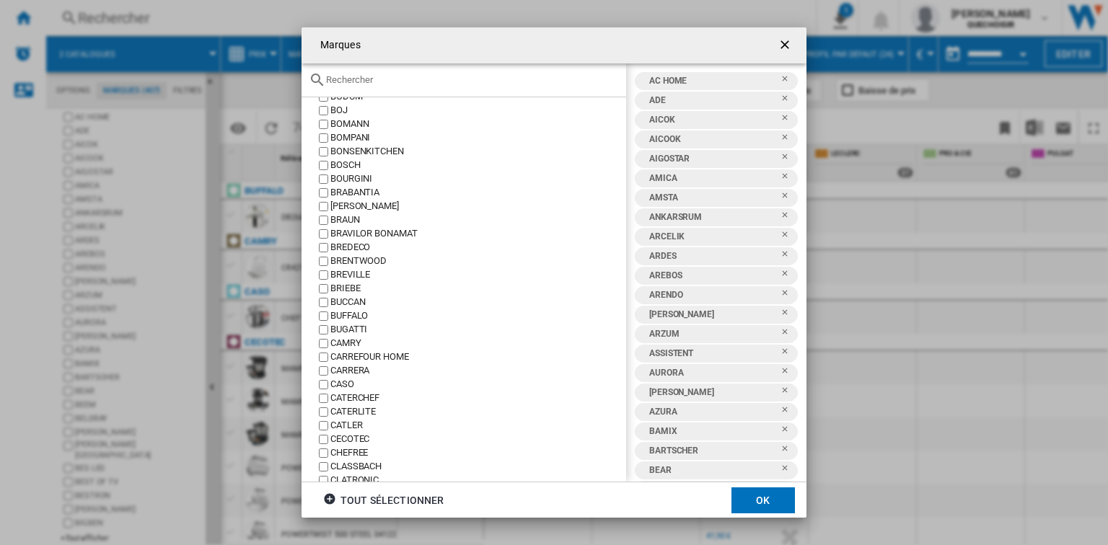
click at [350, 436] on div "CECOTEC" at bounding box center [478, 440] width 296 height 14
click at [744, 496] on button "OK" at bounding box center [762, 501] width 63 height 26
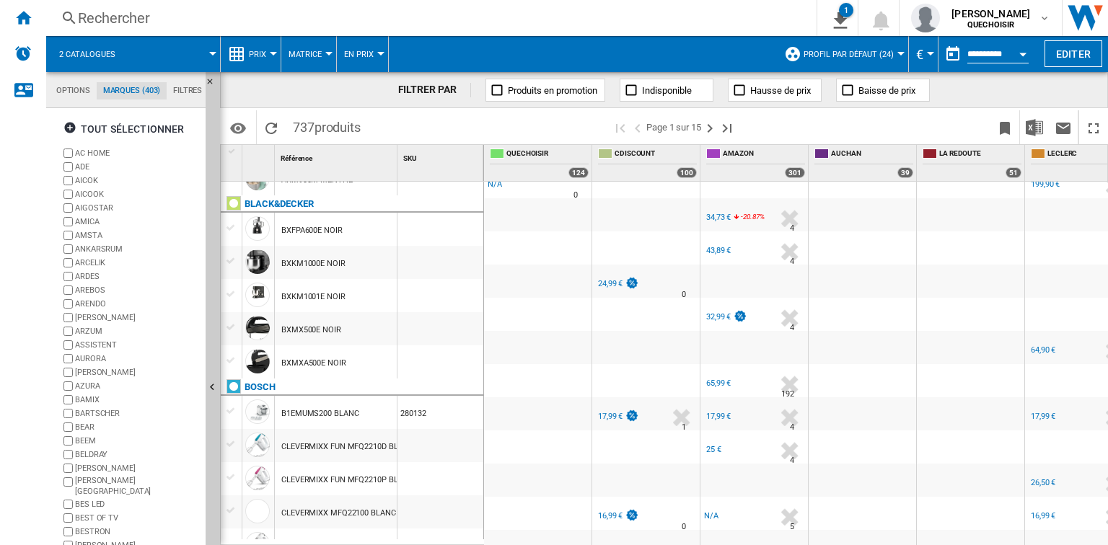
scroll to position [519, 0]
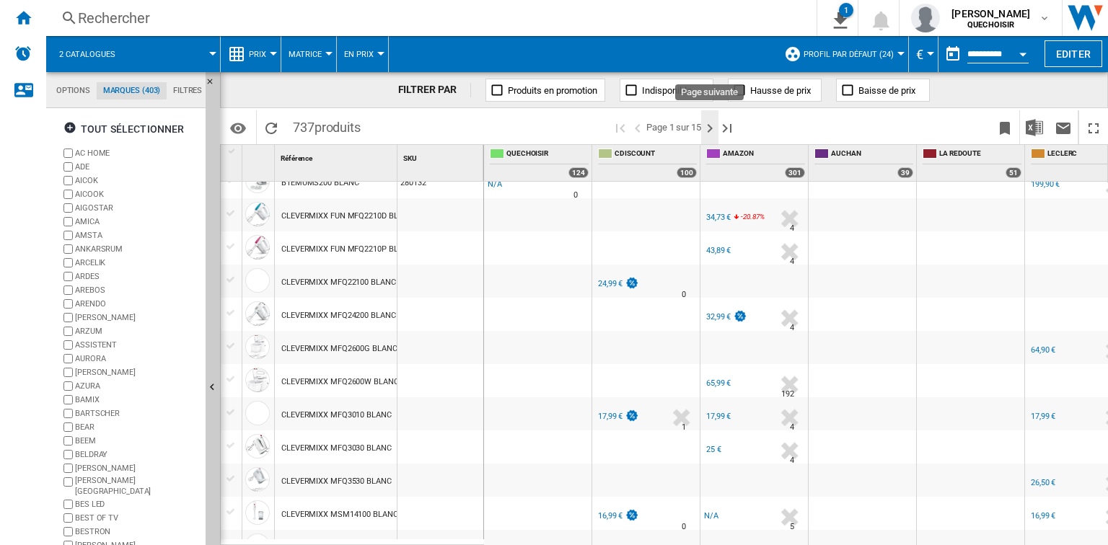
click at [713, 131] on ng-md-icon "Page suivante" at bounding box center [709, 128] width 17 height 17
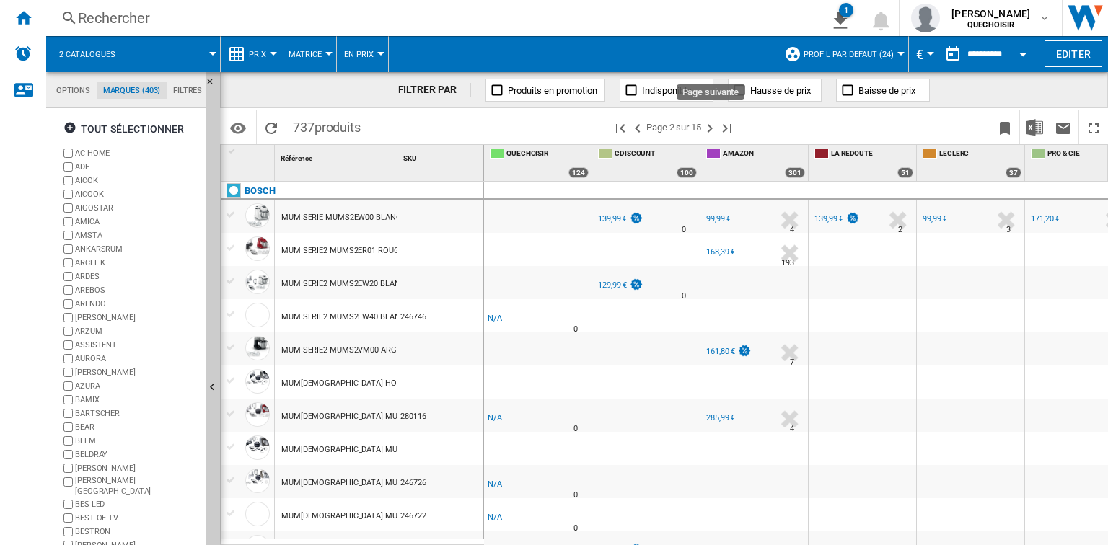
click at [713, 131] on ng-md-icon "Page suivante" at bounding box center [709, 128] width 17 height 17
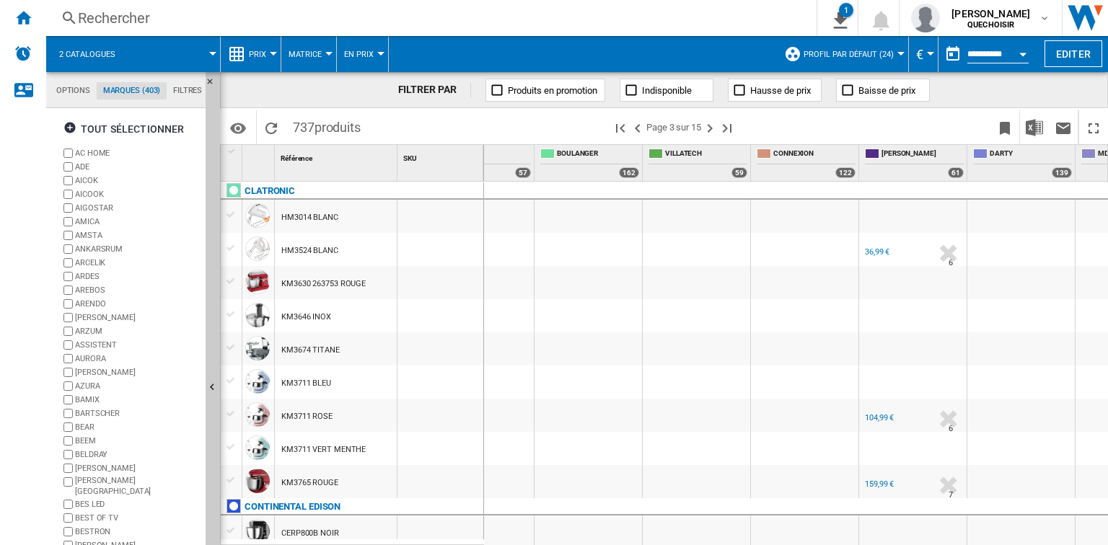
scroll to position [0, 607]
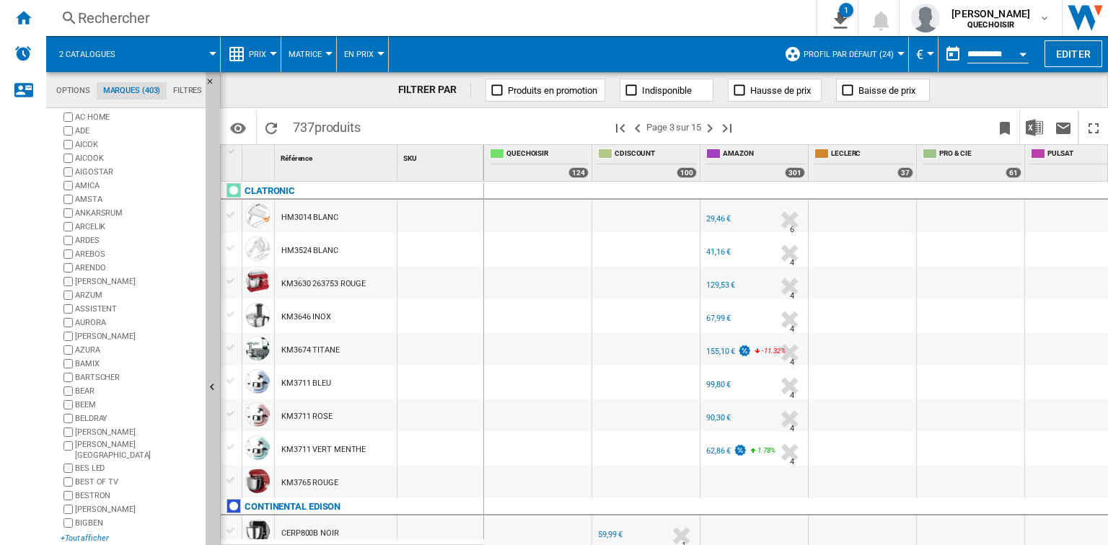
click at [87, 533] on div "+Tout afficher" at bounding box center [130, 538] width 139 height 11
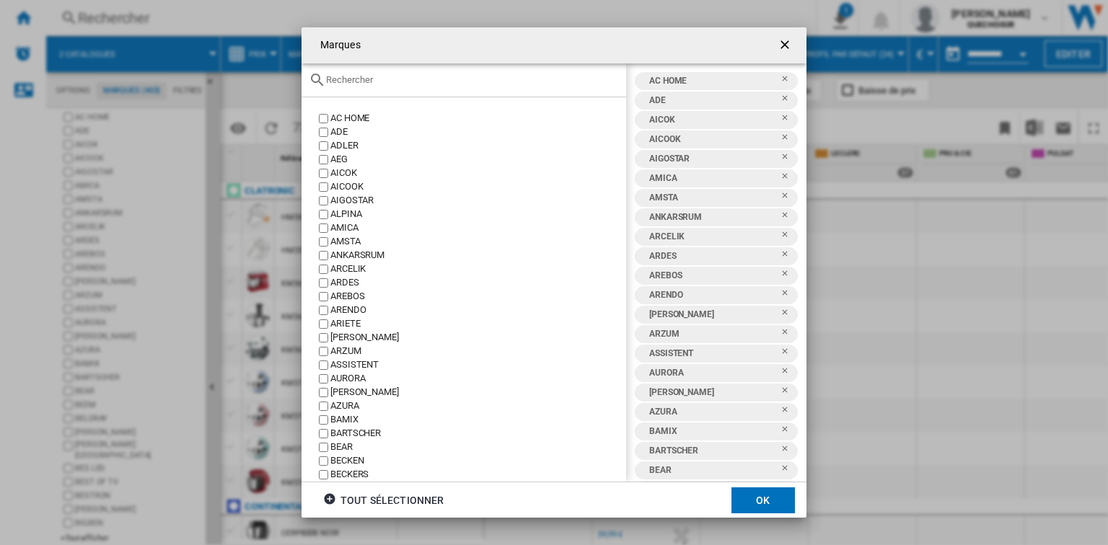
scroll to position [767, 0]
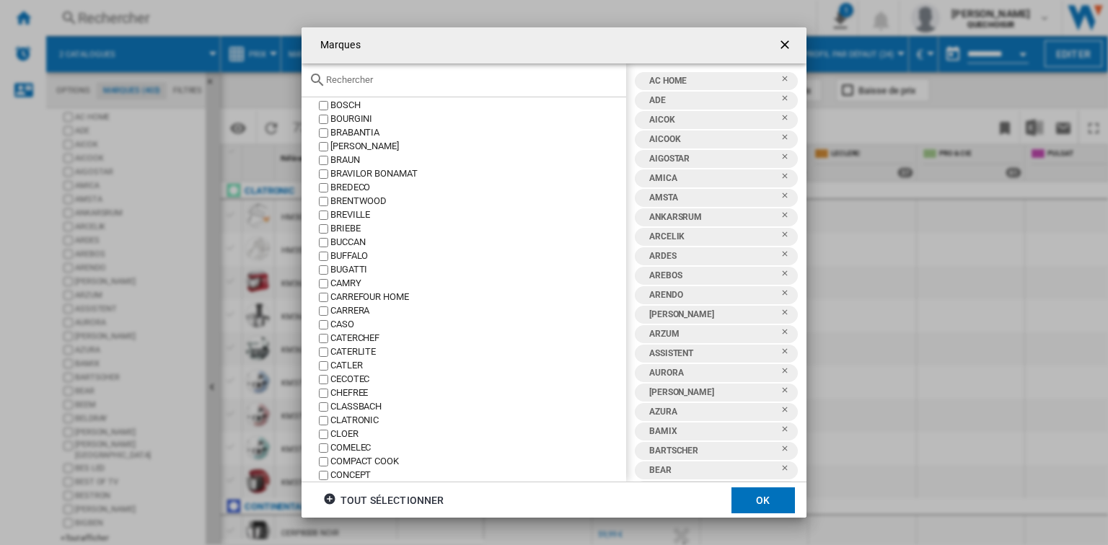
click at [369, 418] on div "CLATRONIC" at bounding box center [478, 421] width 296 height 14
click at [745, 500] on button "OK" at bounding box center [762, 501] width 63 height 26
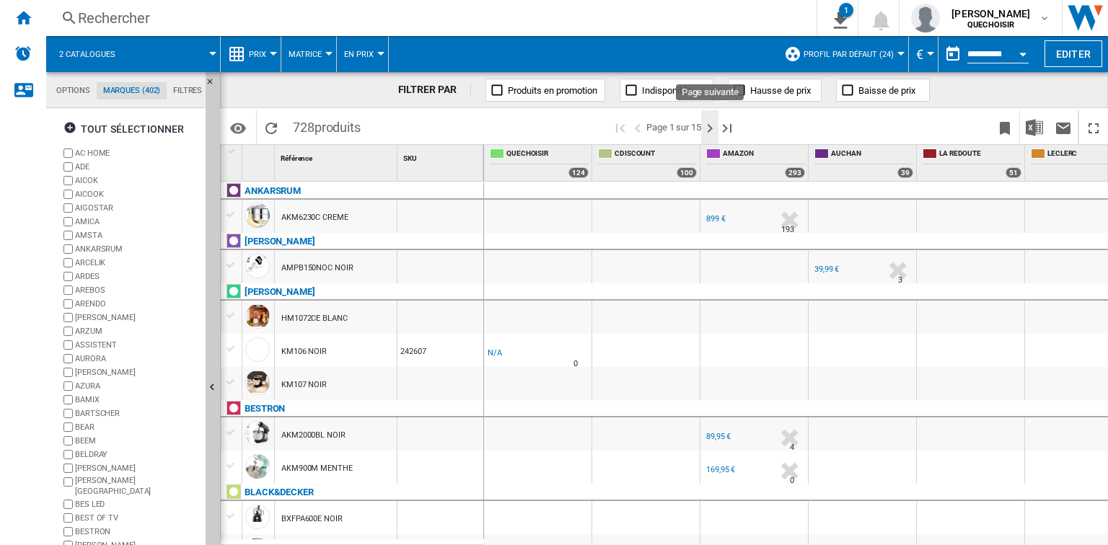
click at [710, 129] on ng-md-icon "Page suivante" at bounding box center [709, 128] width 17 height 17
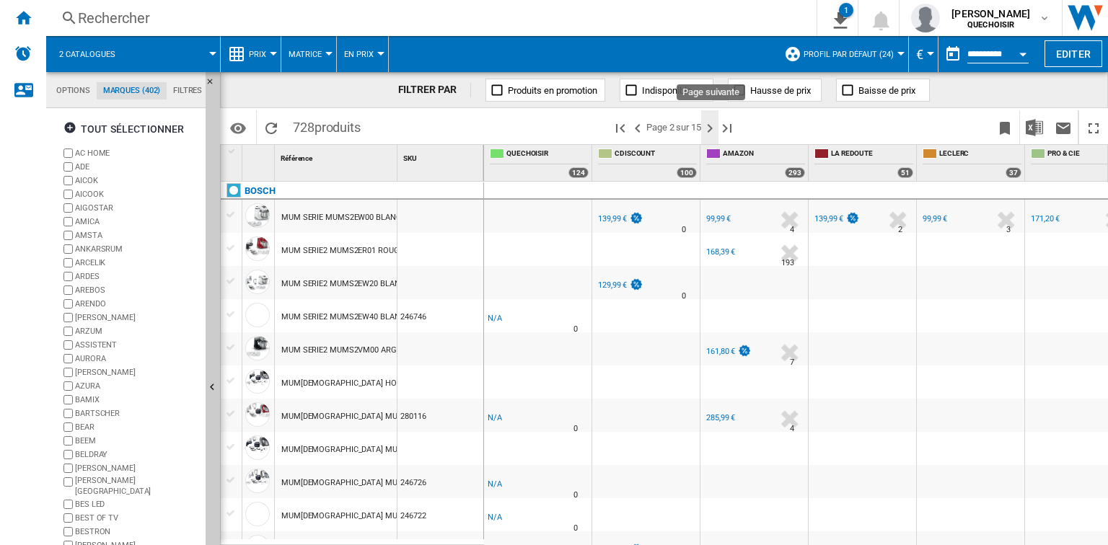
click at [715, 129] on ng-md-icon "Page suivante" at bounding box center [709, 128] width 17 height 17
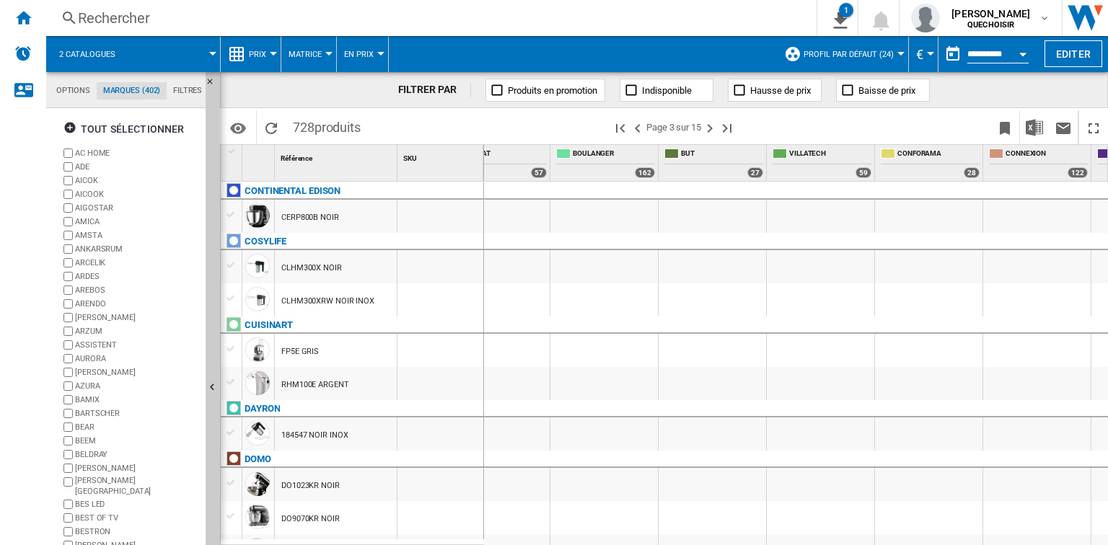
scroll to position [0, 321]
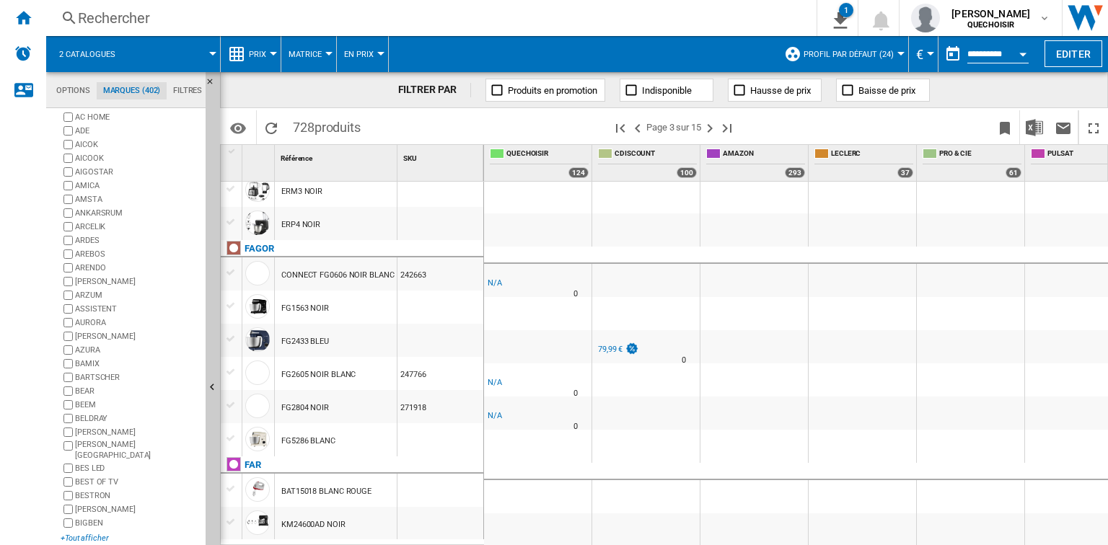
click at [99, 534] on div "+Tout afficher" at bounding box center [130, 538] width 139 height 11
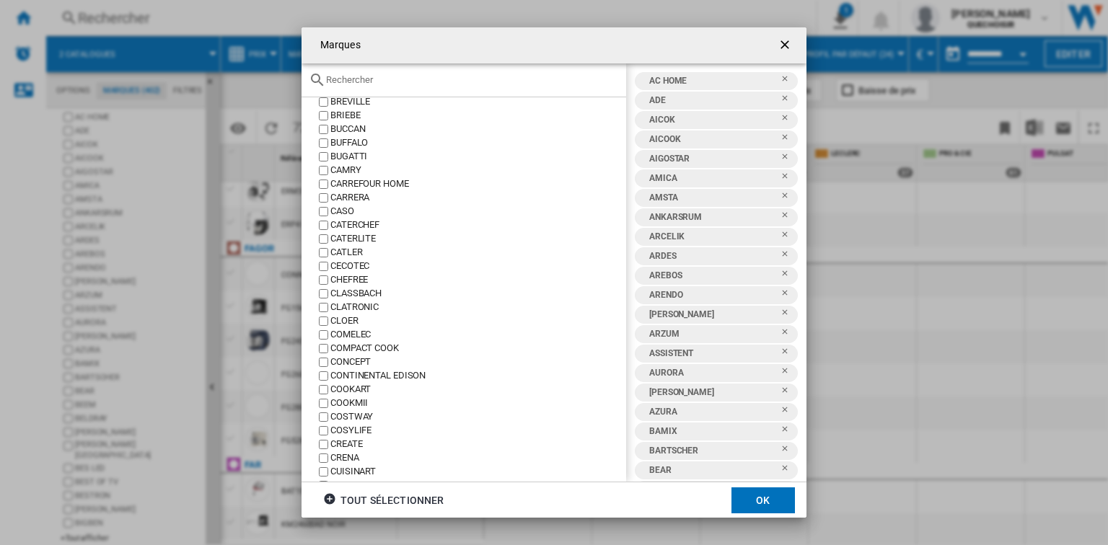
click at [355, 431] on div "COSYLIFE" at bounding box center [478, 431] width 296 height 14
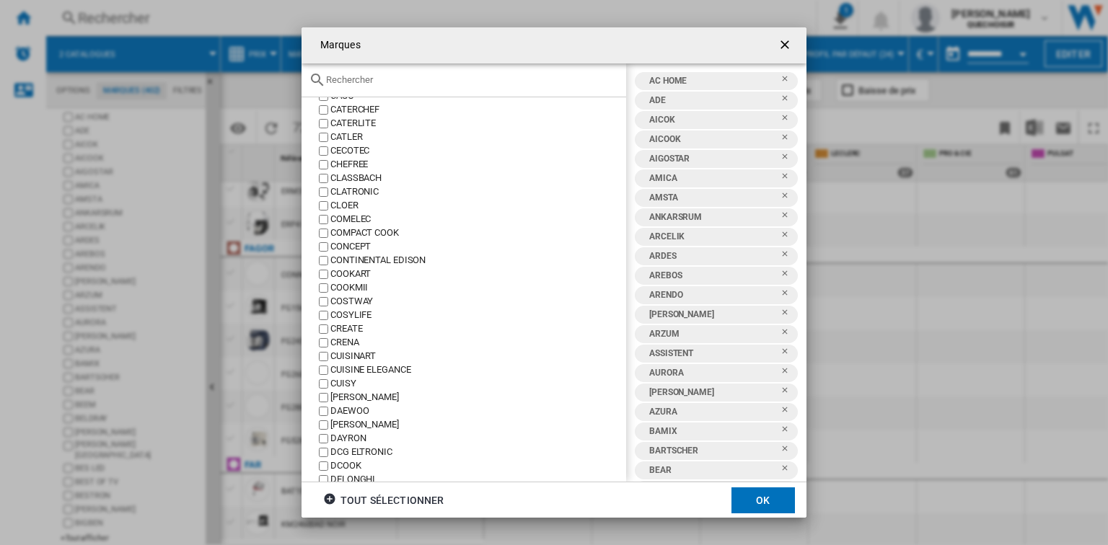
click at [350, 435] on div "DAYRON" at bounding box center [478, 439] width 296 height 14
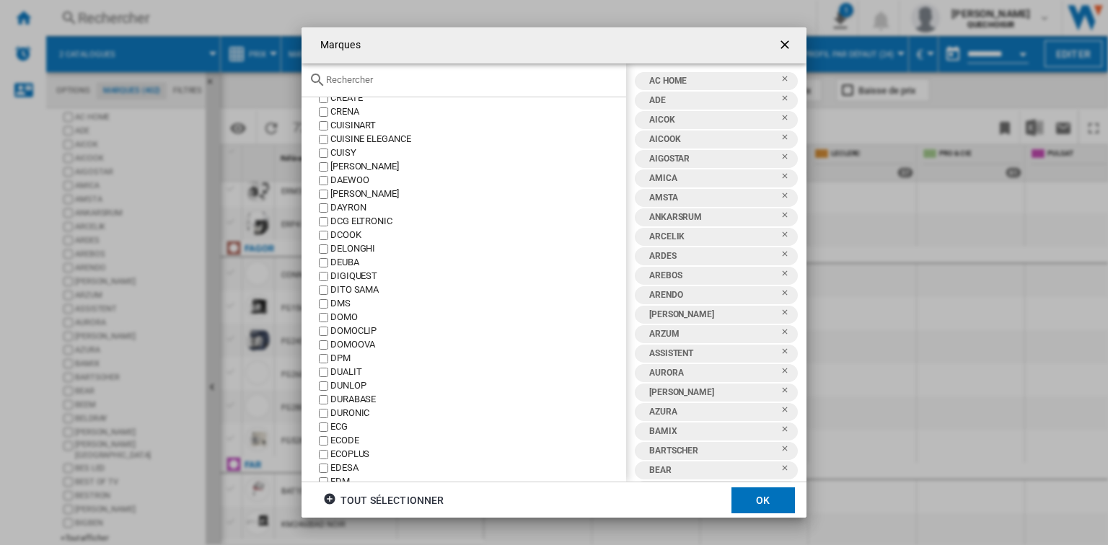
click at [348, 427] on div "ECG" at bounding box center [478, 428] width 296 height 14
click at [364, 390] on div "ECOPLUS" at bounding box center [478, 397] width 296 height 14
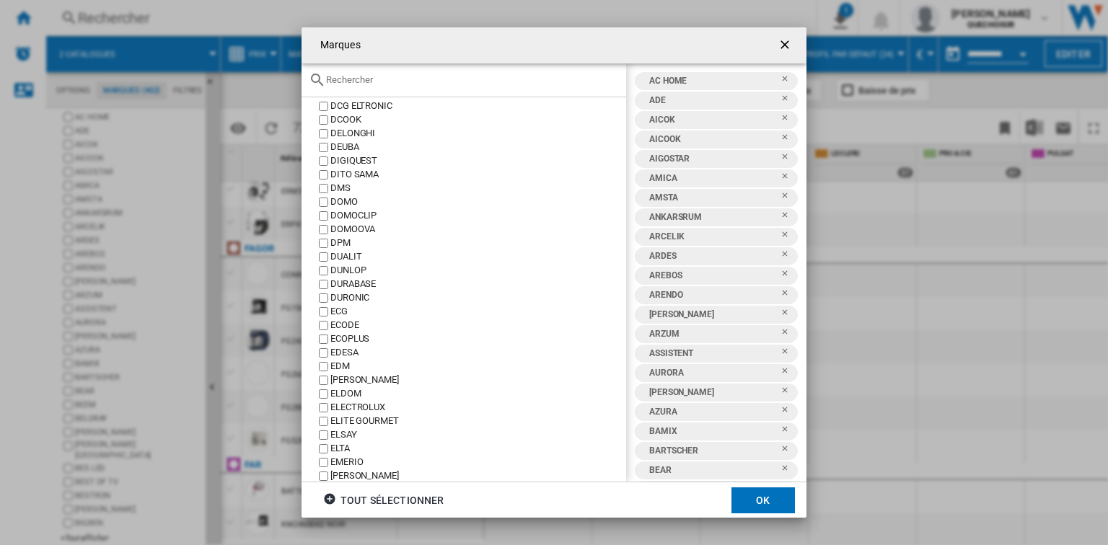
click at [345, 461] on div "EMERIO" at bounding box center [478, 463] width 296 height 14
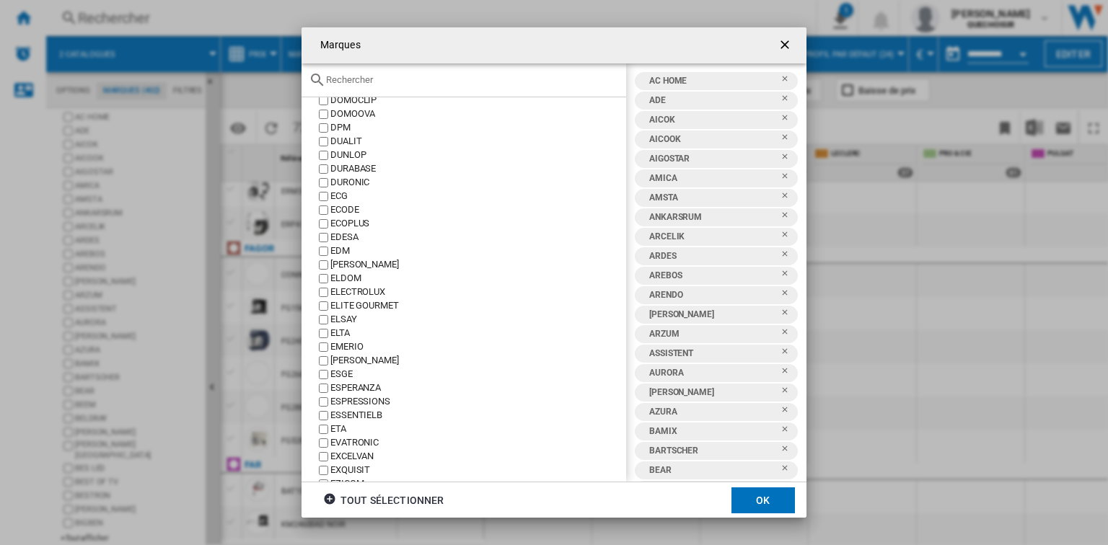
click at [377, 383] on div "ESPERANZA" at bounding box center [478, 389] width 296 height 14
click at [750, 506] on button "OK" at bounding box center [762, 501] width 63 height 26
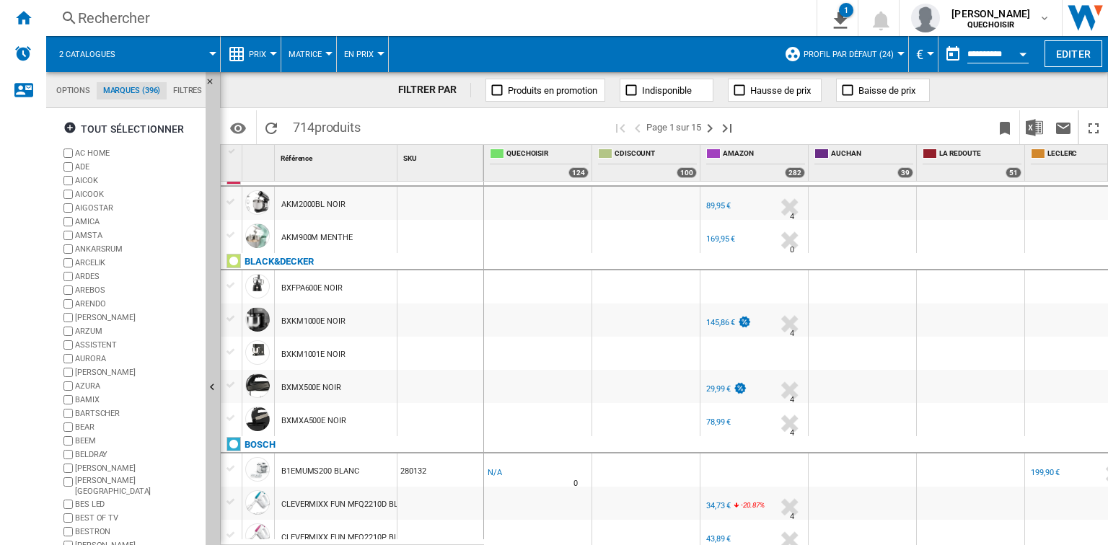
scroll to position [462, 0]
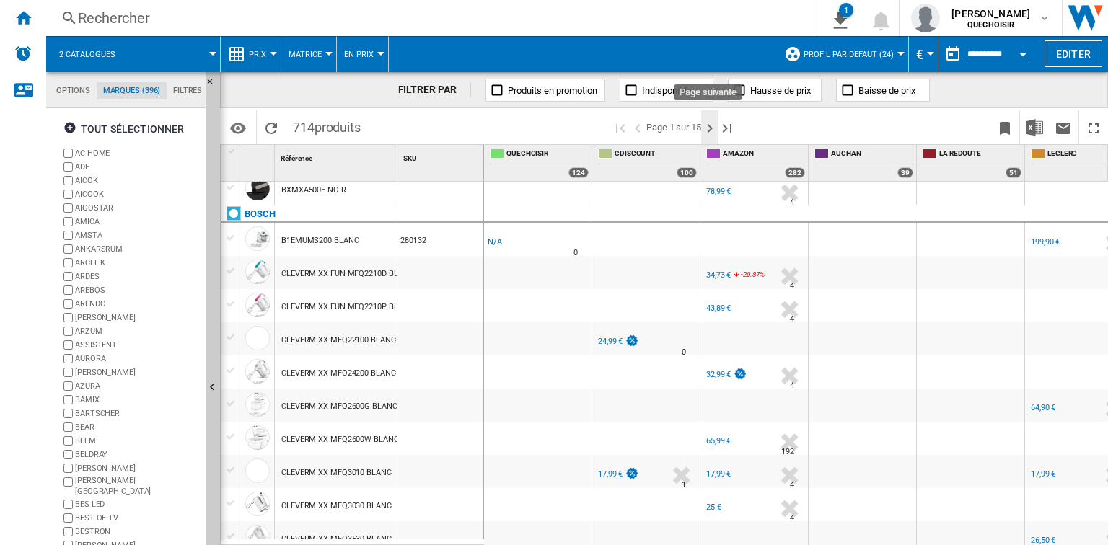
click at [708, 131] on ng-md-icon "Page suivante" at bounding box center [709, 128] width 17 height 17
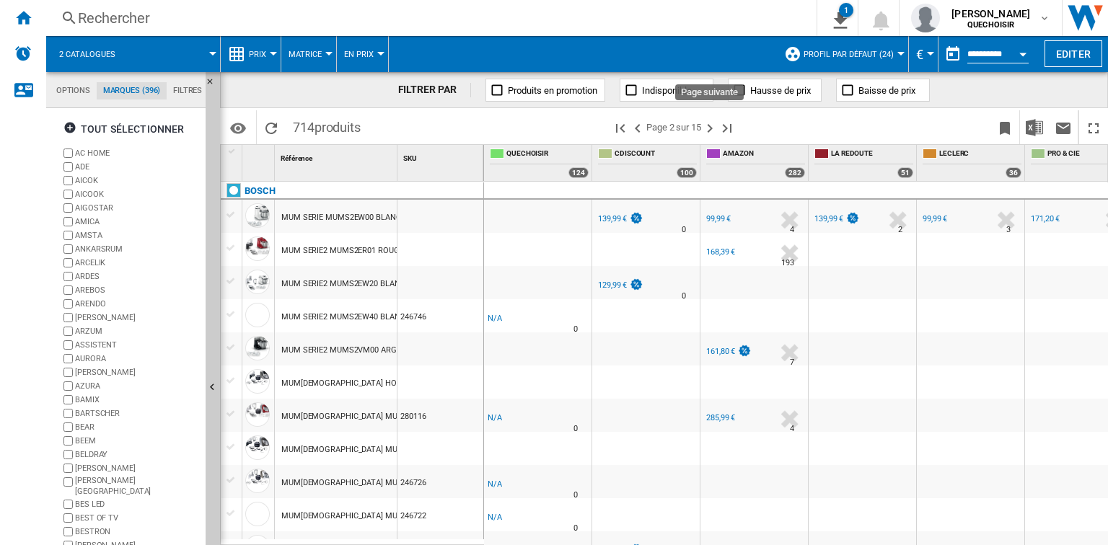
click at [708, 131] on ng-md-icon "Page suivante" at bounding box center [709, 128] width 17 height 17
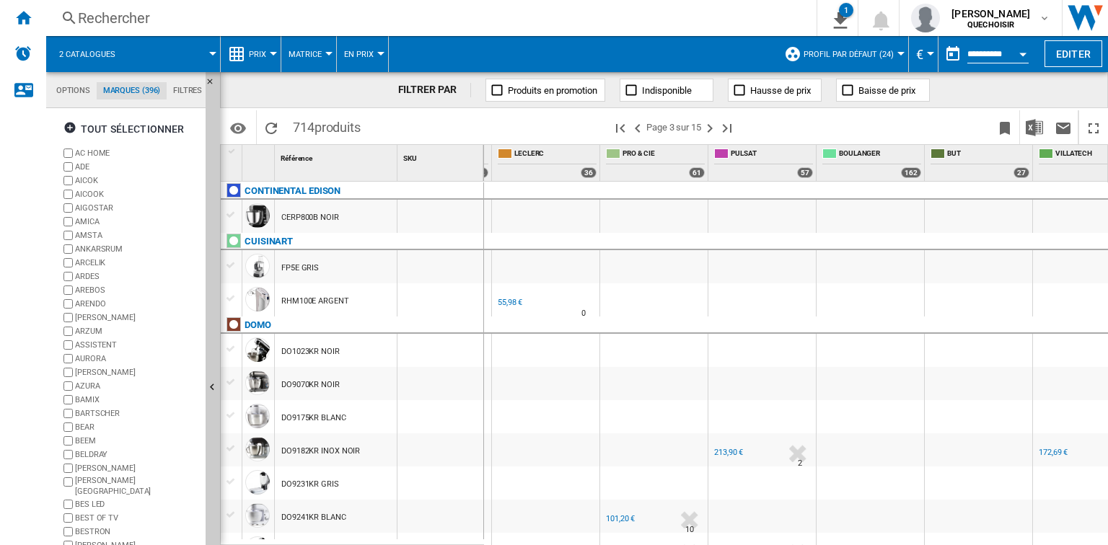
scroll to position [0, 359]
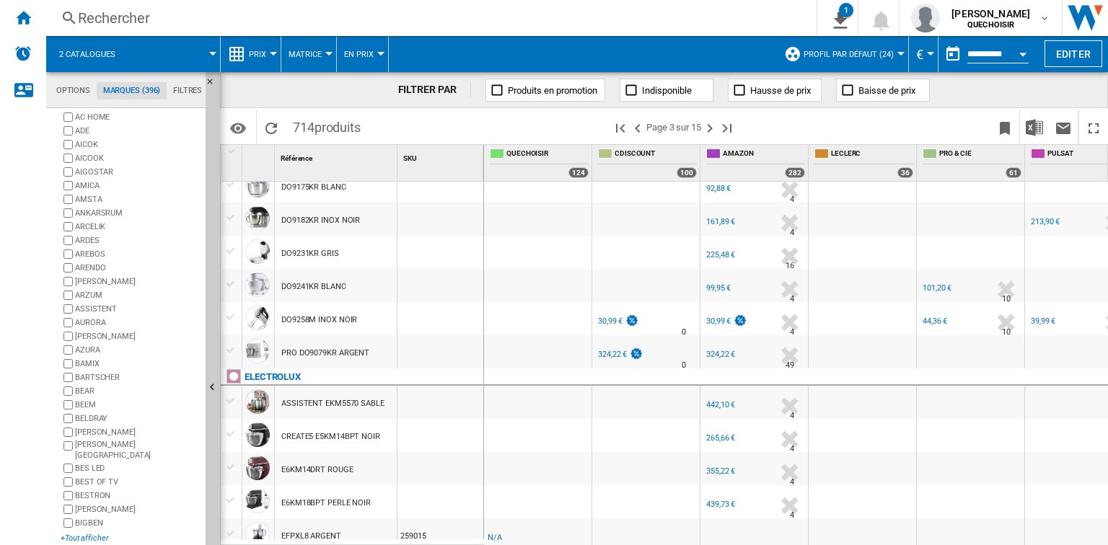
click at [80, 533] on div "+Tout afficher" at bounding box center [130, 538] width 139 height 11
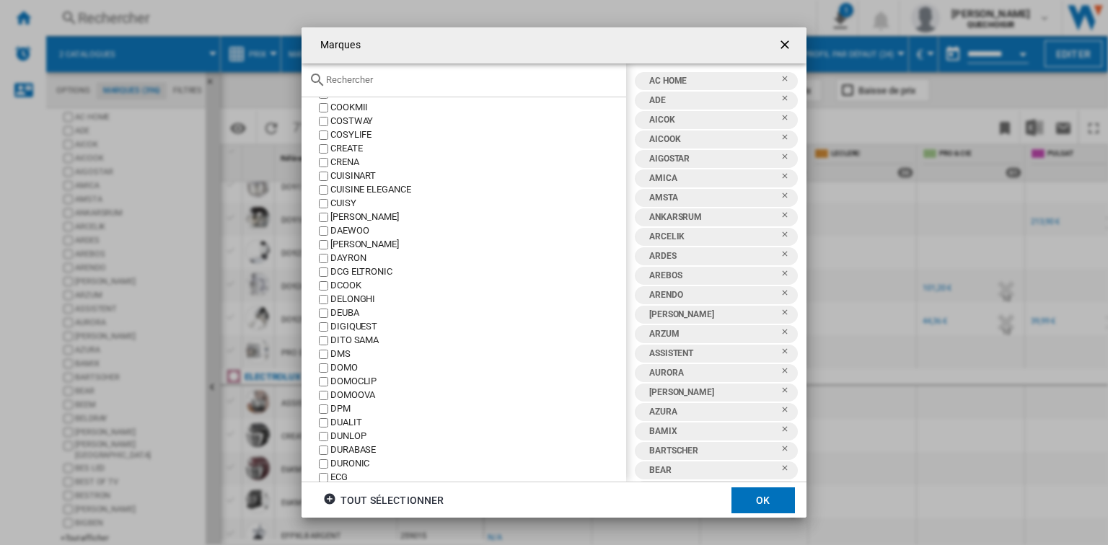
click at [349, 371] on div "DOMO" at bounding box center [478, 368] width 296 height 14
click at [745, 494] on button "OK" at bounding box center [762, 501] width 63 height 26
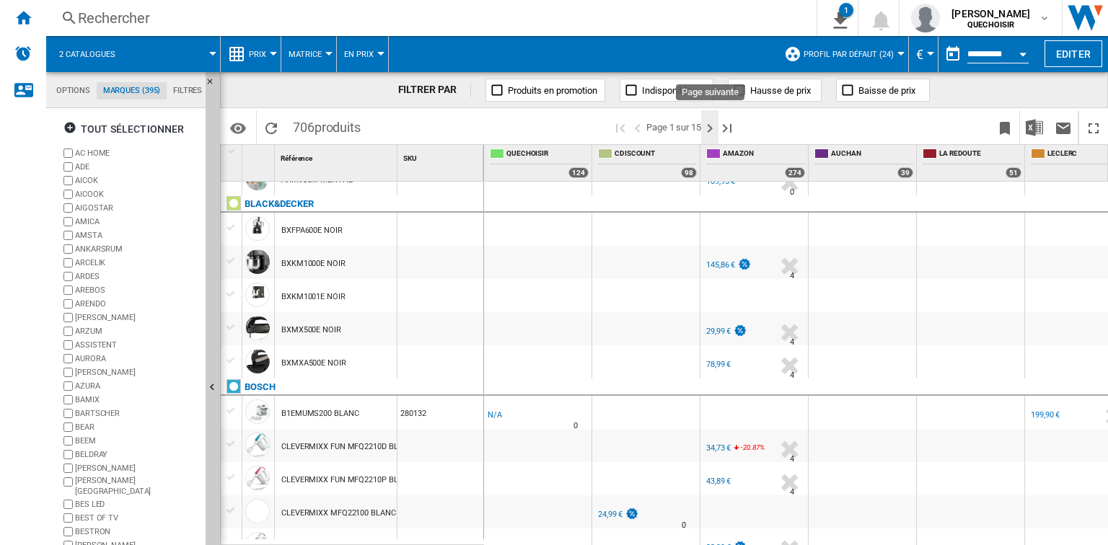
click at [710, 130] on ng-md-icon "Page suivante" at bounding box center [709, 128] width 17 height 17
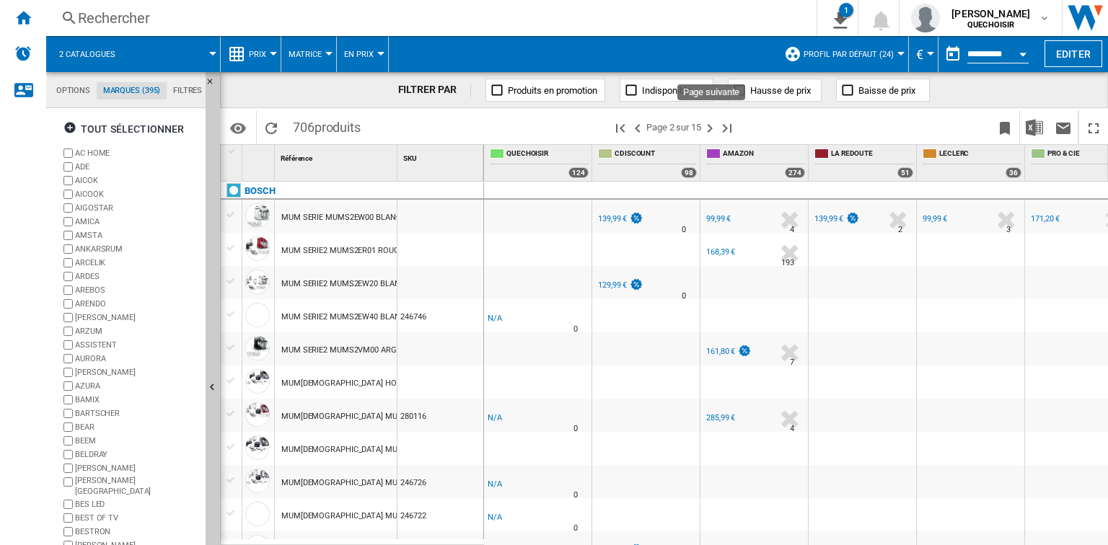
click at [710, 130] on ng-md-icon "Page suivante" at bounding box center [709, 128] width 17 height 17
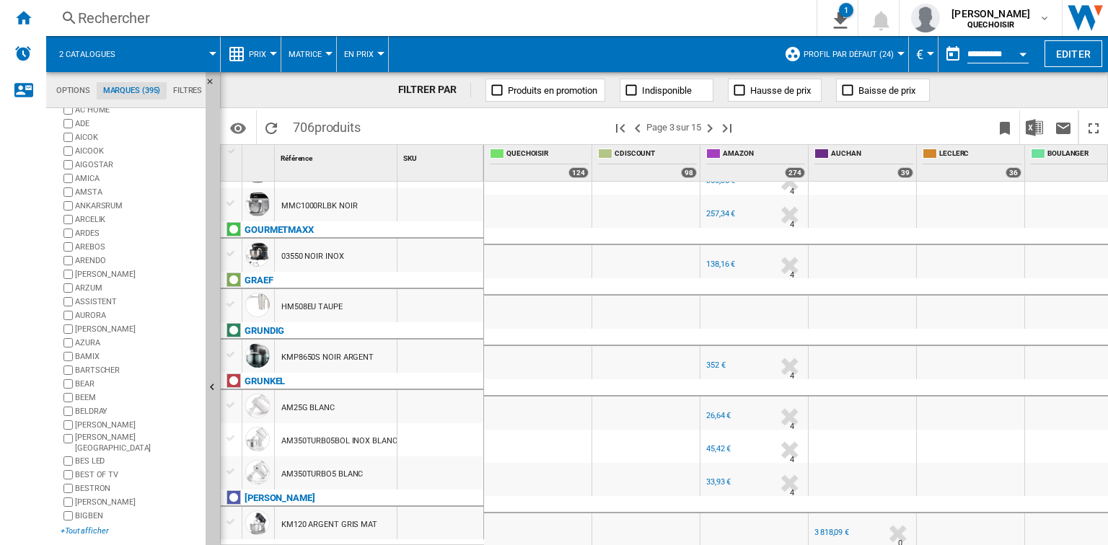
click at [84, 526] on div "+Tout afficher" at bounding box center [130, 531] width 139 height 11
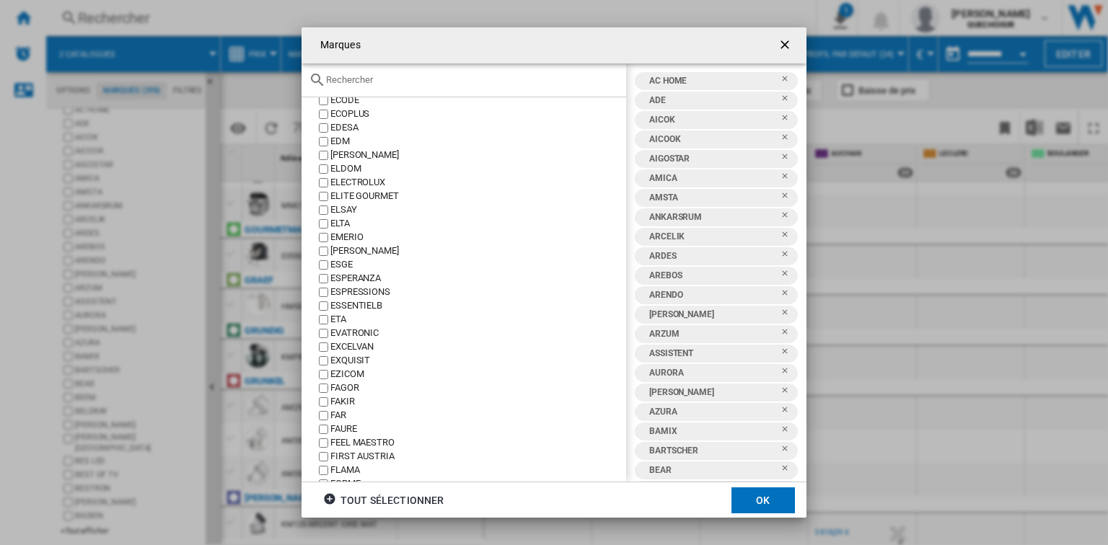
click at [346, 469] on div "FLAMA" at bounding box center [478, 471] width 296 height 14
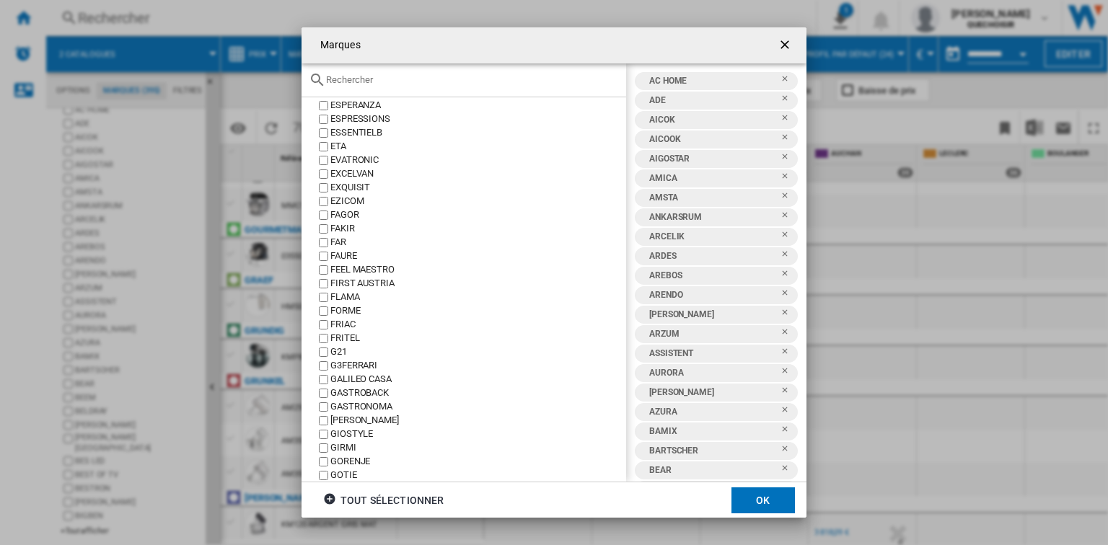
click at [343, 352] on div "G21" at bounding box center [478, 353] width 296 height 14
click at [342, 366] on div "G3FERRARI" at bounding box center [478, 366] width 296 height 14
click at [372, 394] on div "GASTROBACK" at bounding box center [478, 394] width 296 height 14
click at [354, 449] on div "GIRMI" at bounding box center [478, 448] width 296 height 14
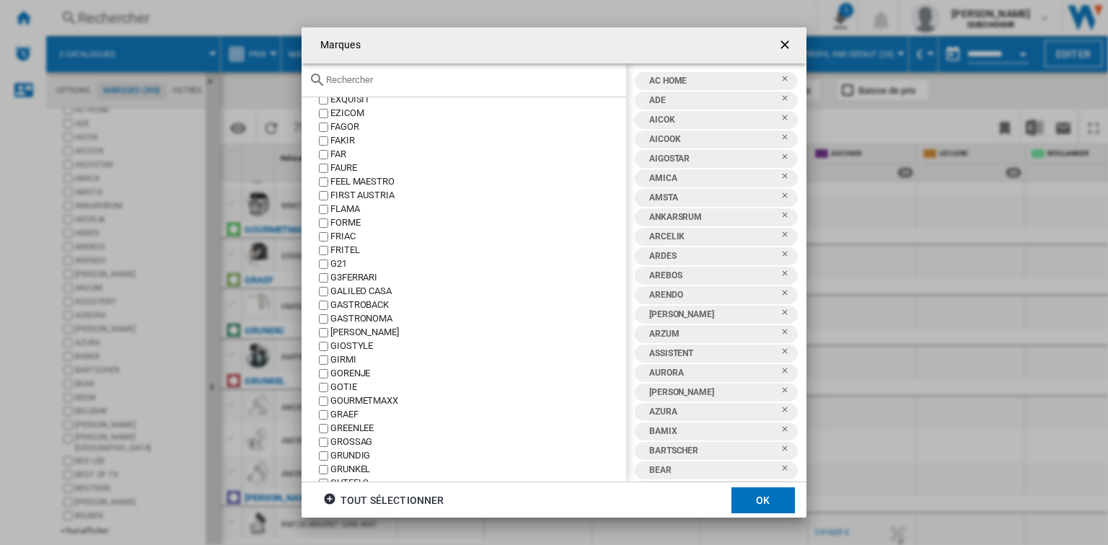
scroll to position [1855, 0]
click at [352, 385] on div "GRAEF" at bounding box center [478, 388] width 296 height 14
click at [355, 427] on div "GRUNDIG" at bounding box center [478, 429] width 296 height 14
click at [354, 438] on div "GRUNKEL" at bounding box center [478, 443] width 296 height 14
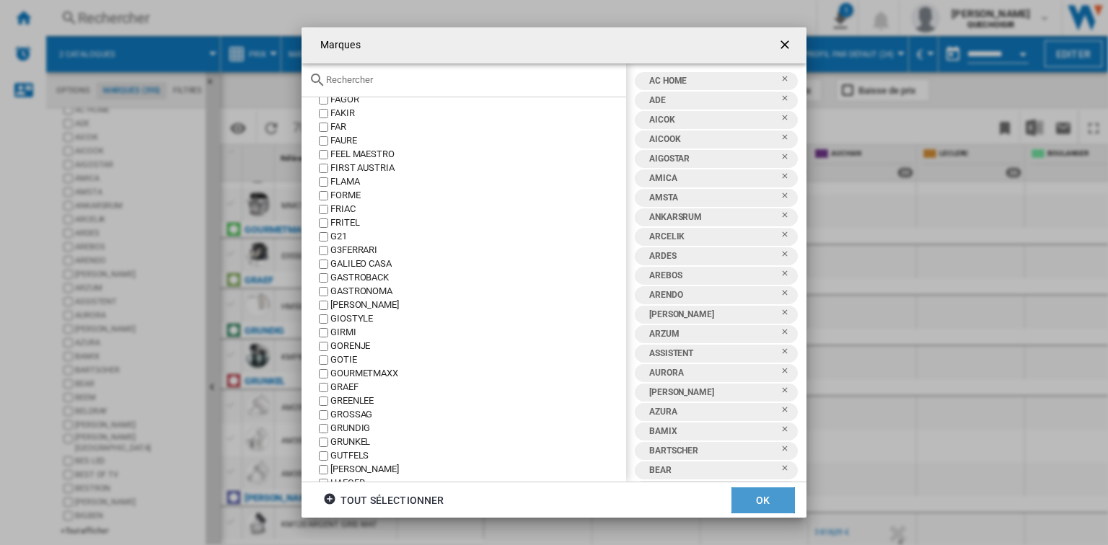
click at [781, 501] on button "OK" at bounding box center [762, 501] width 63 height 26
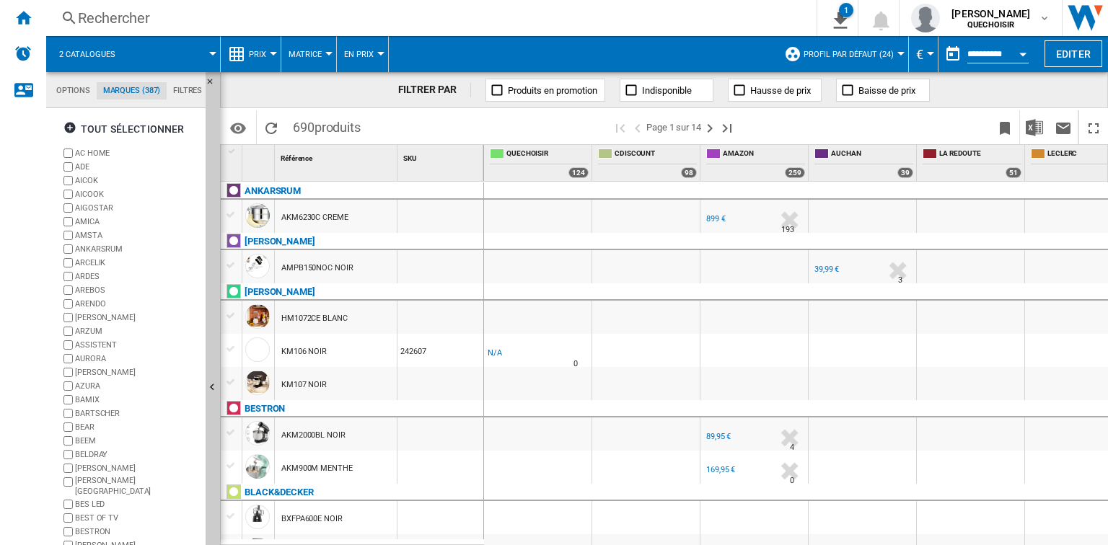
scroll to position [289, 0]
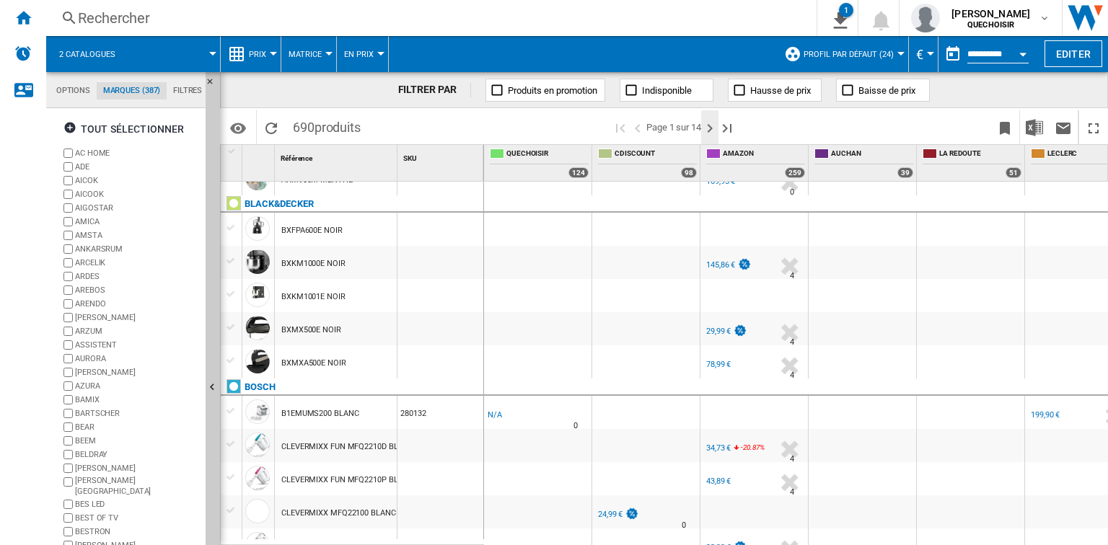
click at [710, 128] on ng-md-icon "Page suivante" at bounding box center [709, 128] width 17 height 17
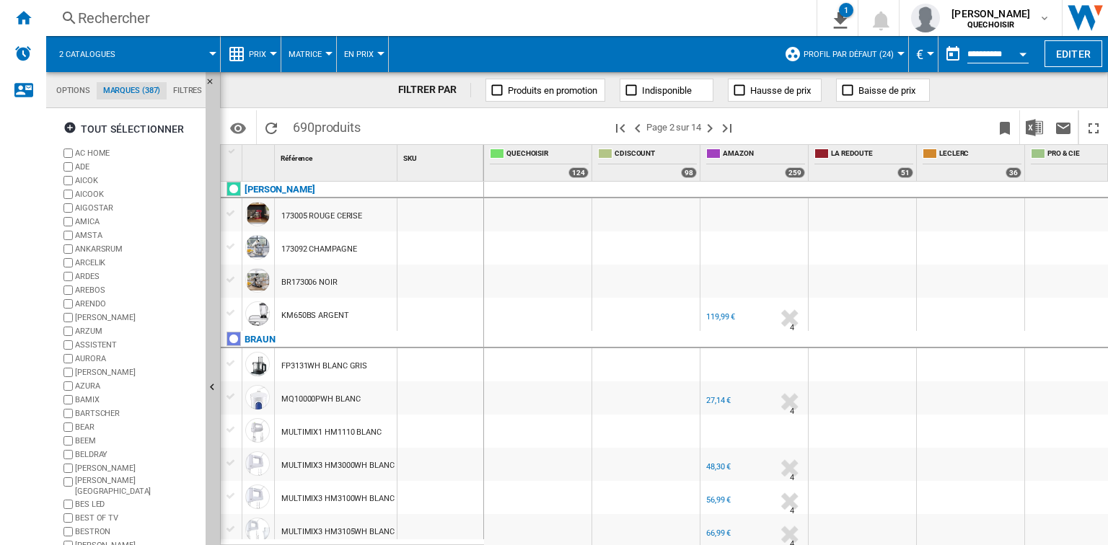
scroll to position [1345, 0]
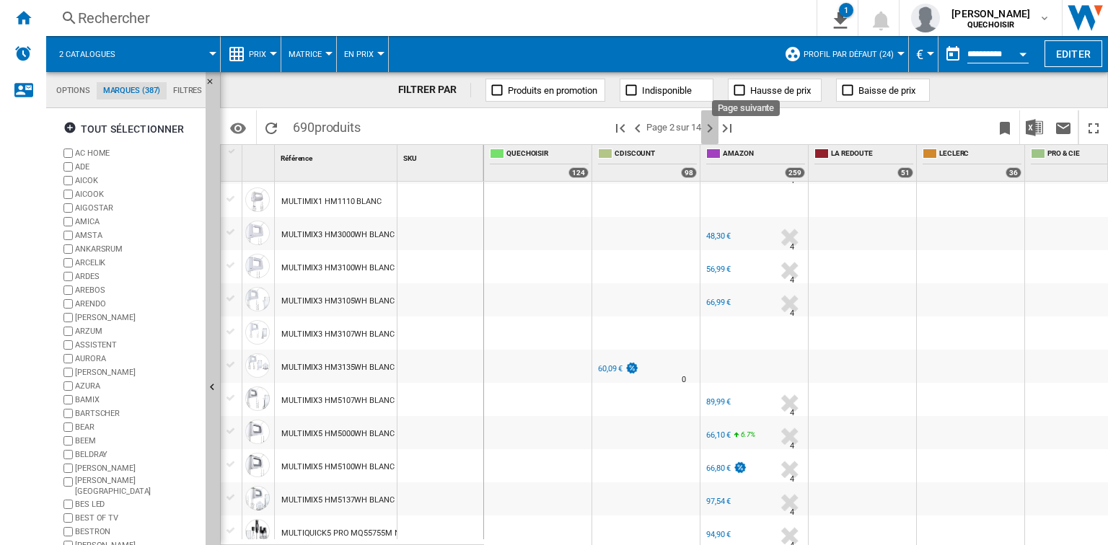
click at [710, 130] on ng-md-icon "Page suivante" at bounding box center [709, 128] width 17 height 17
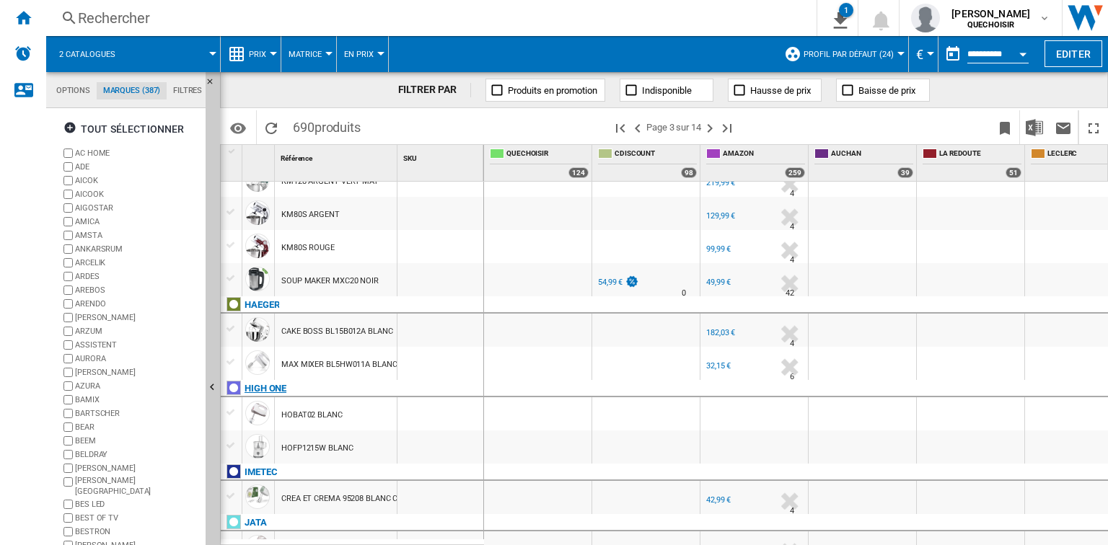
scroll to position [1444, 0]
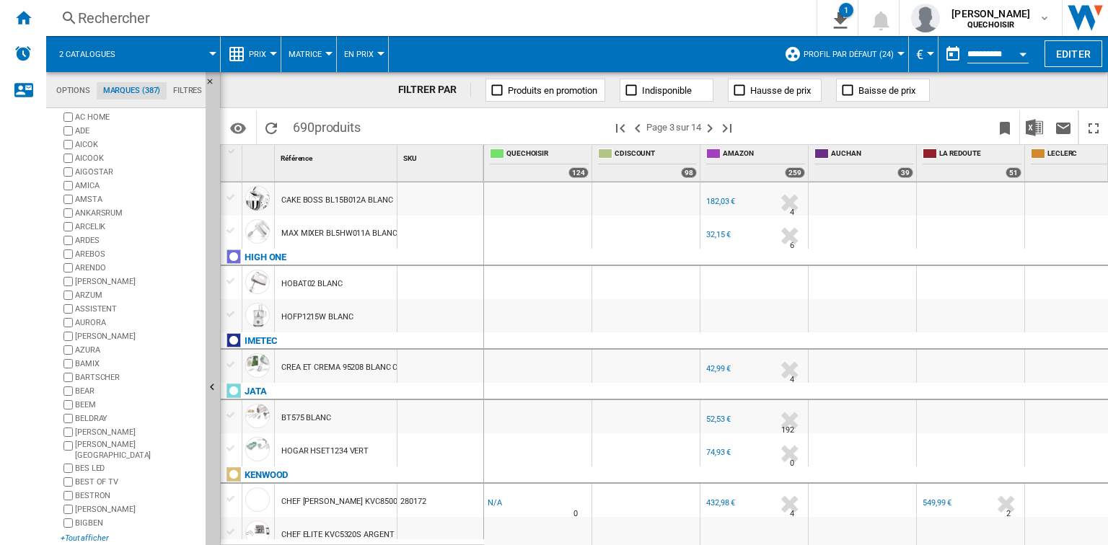
click at [68, 533] on div "+Tout afficher" at bounding box center [130, 538] width 139 height 11
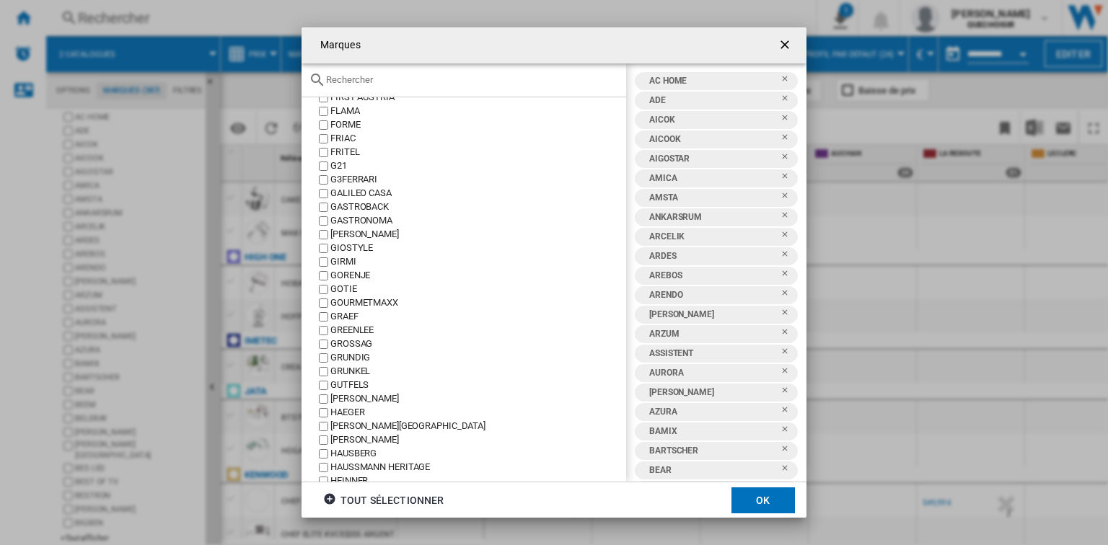
click at [356, 400] on div "[PERSON_NAME]" at bounding box center [478, 399] width 296 height 14
click at [354, 415] on div "HAEGER" at bounding box center [478, 413] width 296 height 14
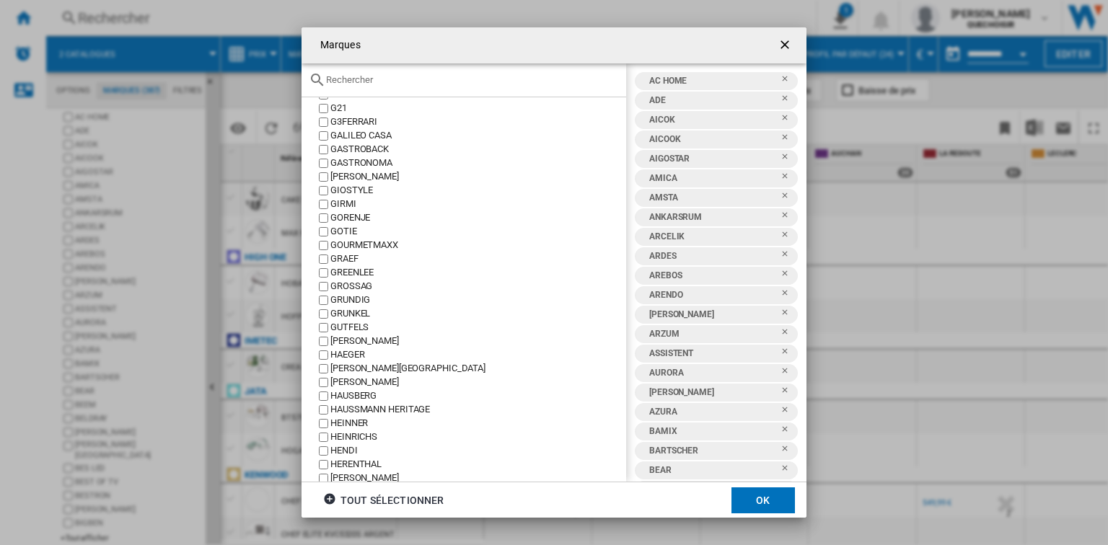
click at [351, 247] on div "GOURMETMAXX" at bounding box center [478, 246] width 296 height 14
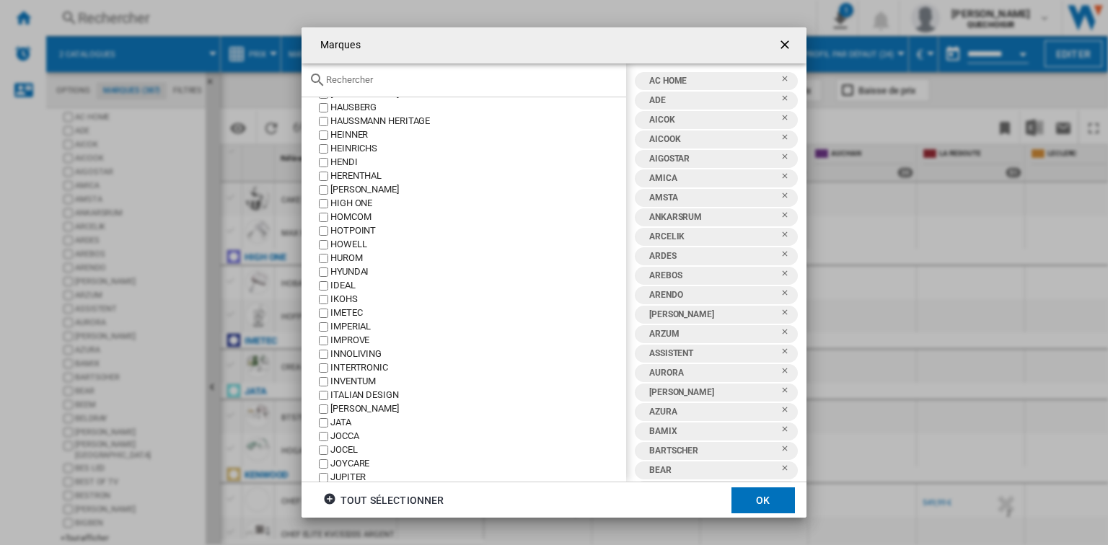
click at [349, 426] on div "JATA" at bounding box center [478, 423] width 296 height 14
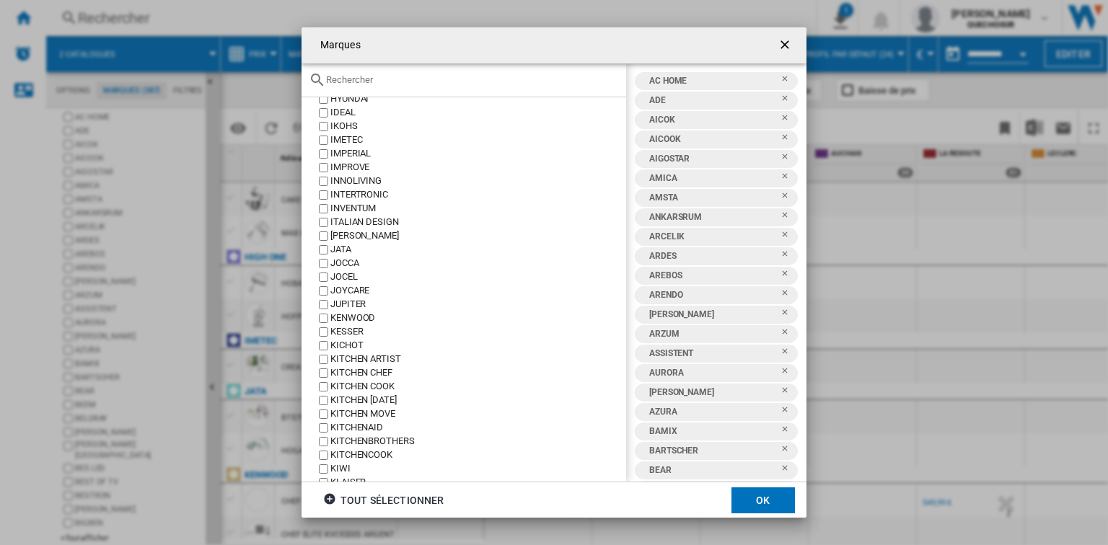
click at [355, 138] on div "IMETEC" at bounding box center [478, 140] width 296 height 14
click at [760, 501] on button "OK" at bounding box center [762, 501] width 63 height 26
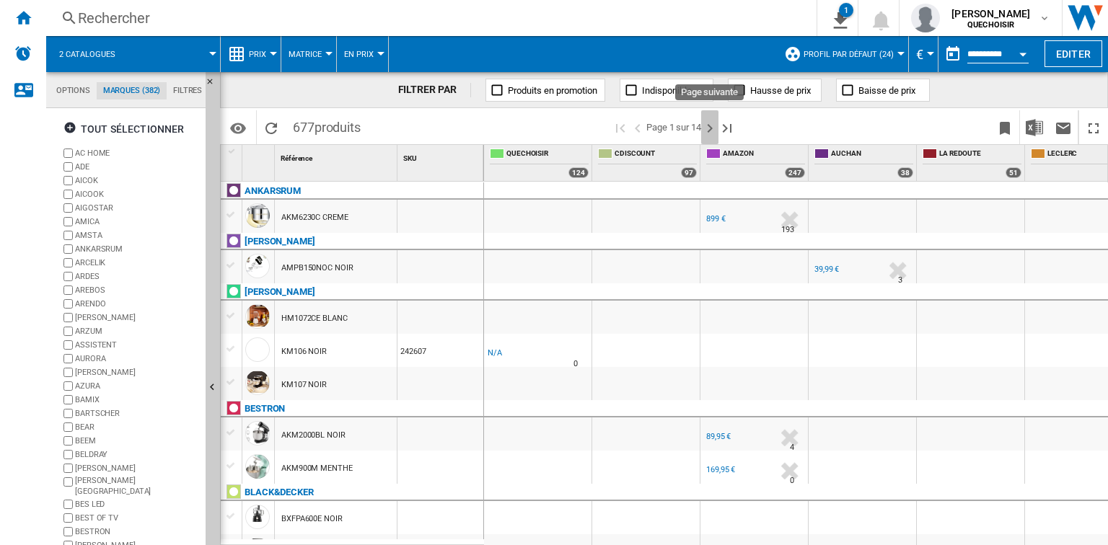
click at [711, 128] on ng-md-icon "Page suivante" at bounding box center [709, 128] width 17 height 17
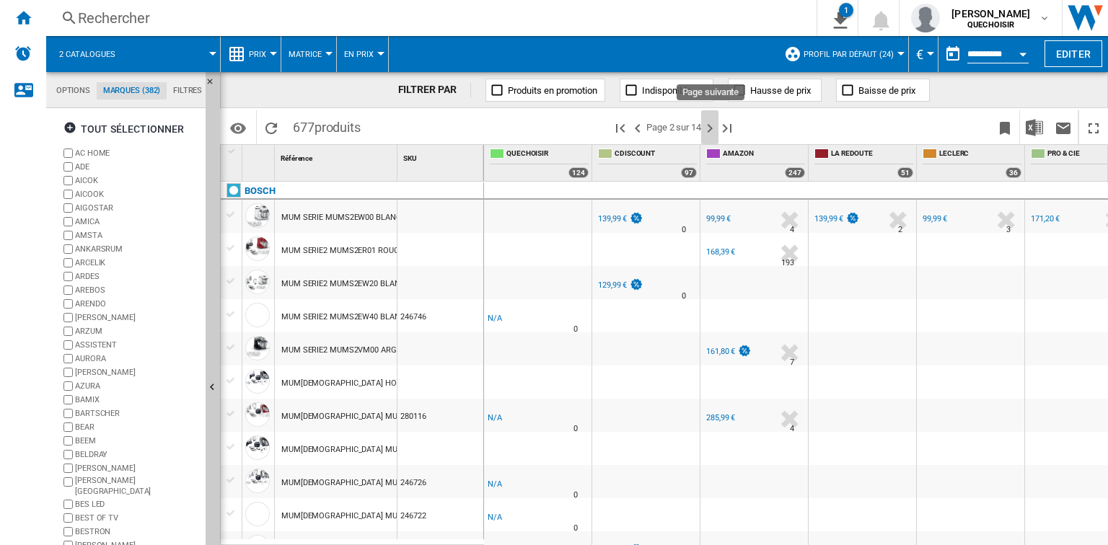
click at [711, 128] on ng-md-icon "Page suivante" at bounding box center [709, 128] width 17 height 17
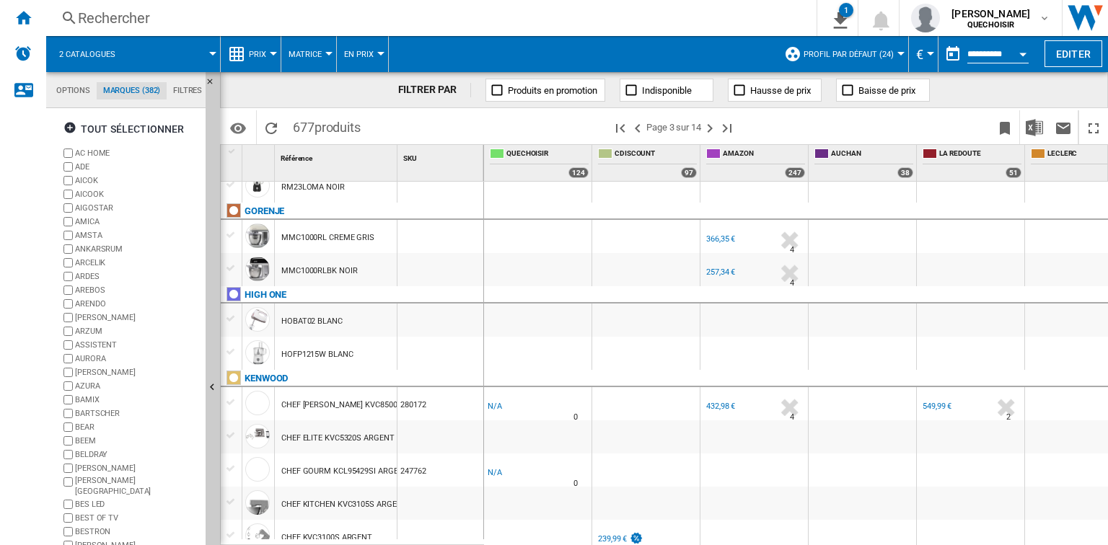
scroll to position [1474, 0]
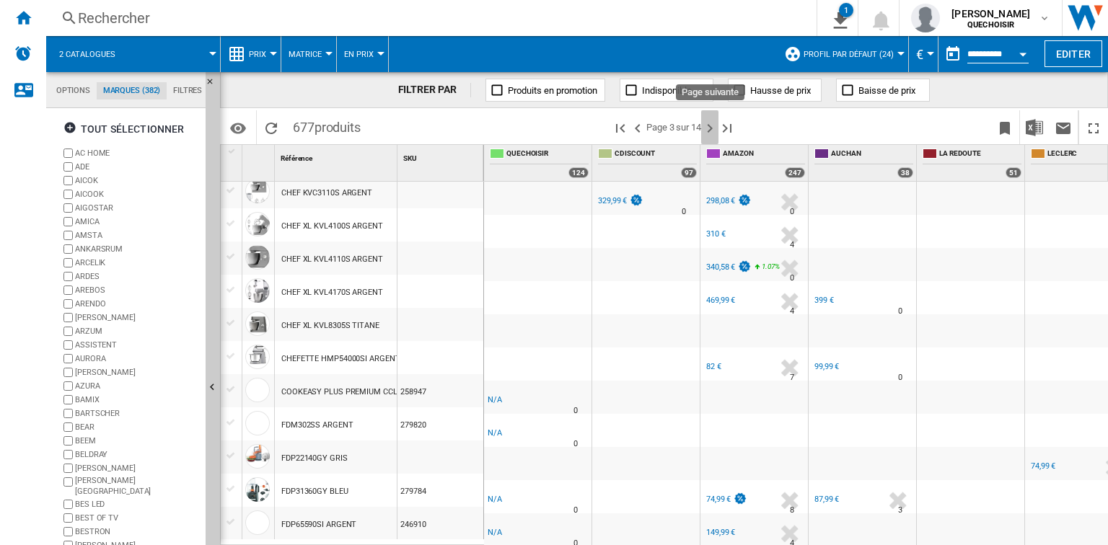
click at [708, 131] on ng-md-icon "Page suivante" at bounding box center [709, 128] width 17 height 17
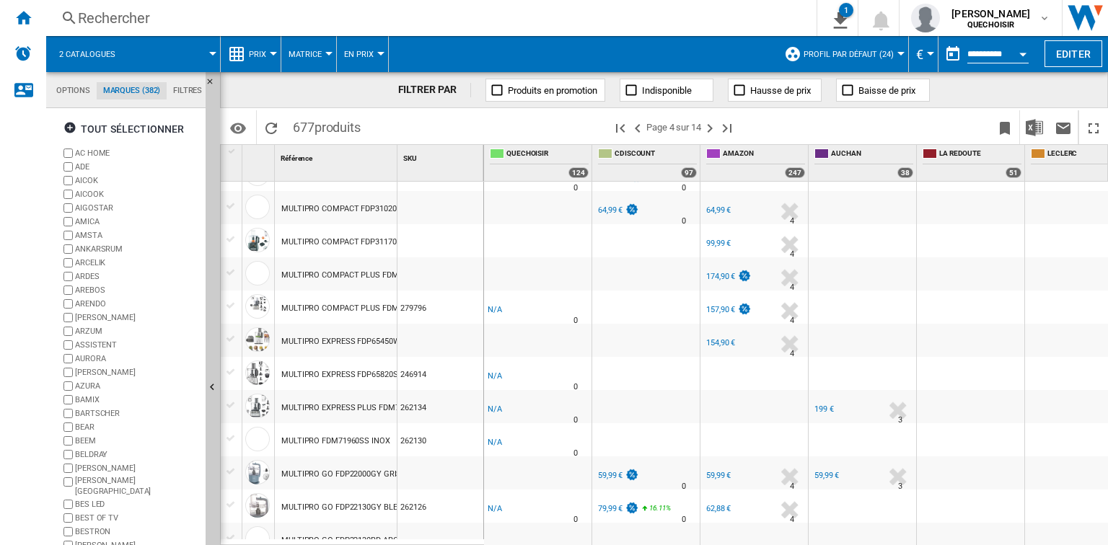
scroll to position [1316, 0]
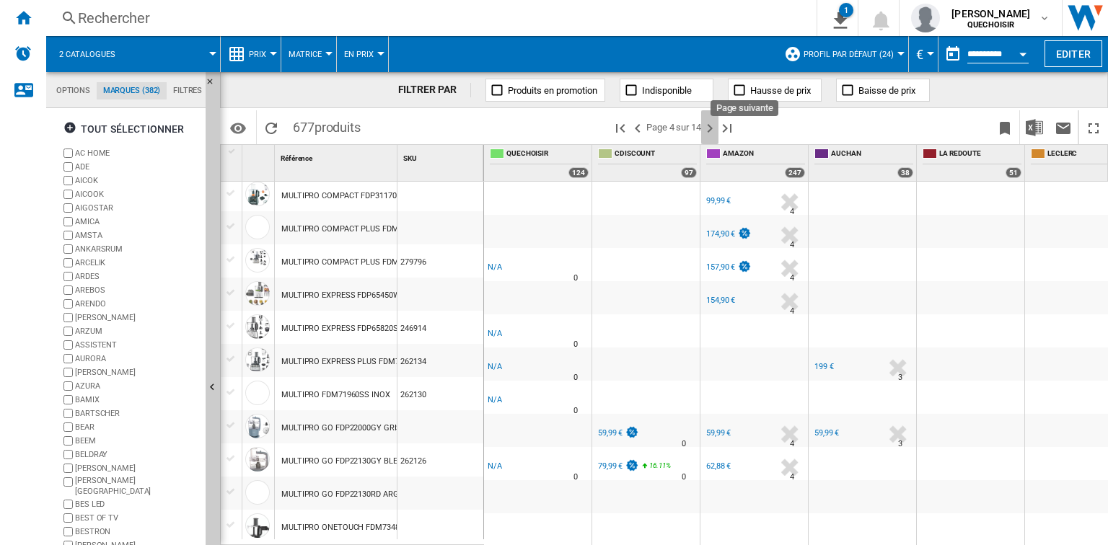
click at [709, 124] on ng-md-icon "Page suivante" at bounding box center [709, 128] width 17 height 17
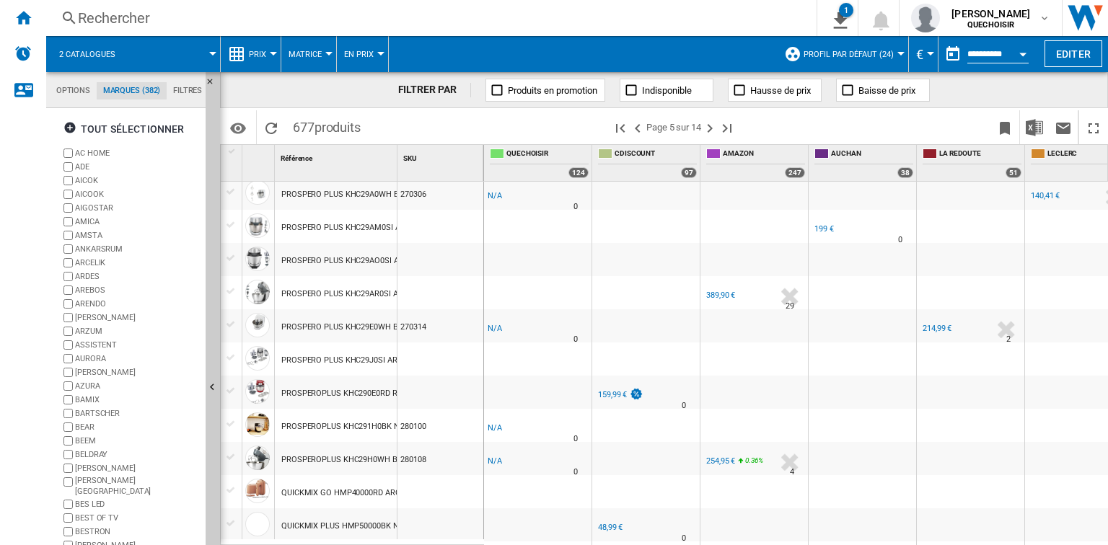
scroll to position [577, 0]
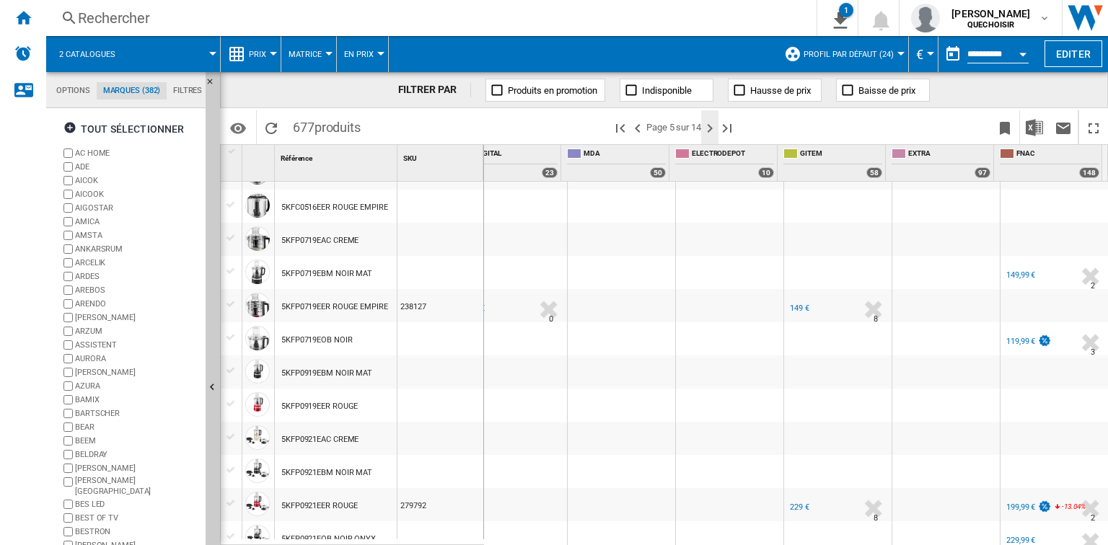
click at [714, 131] on ng-md-icon "Page suivante" at bounding box center [709, 128] width 17 height 17
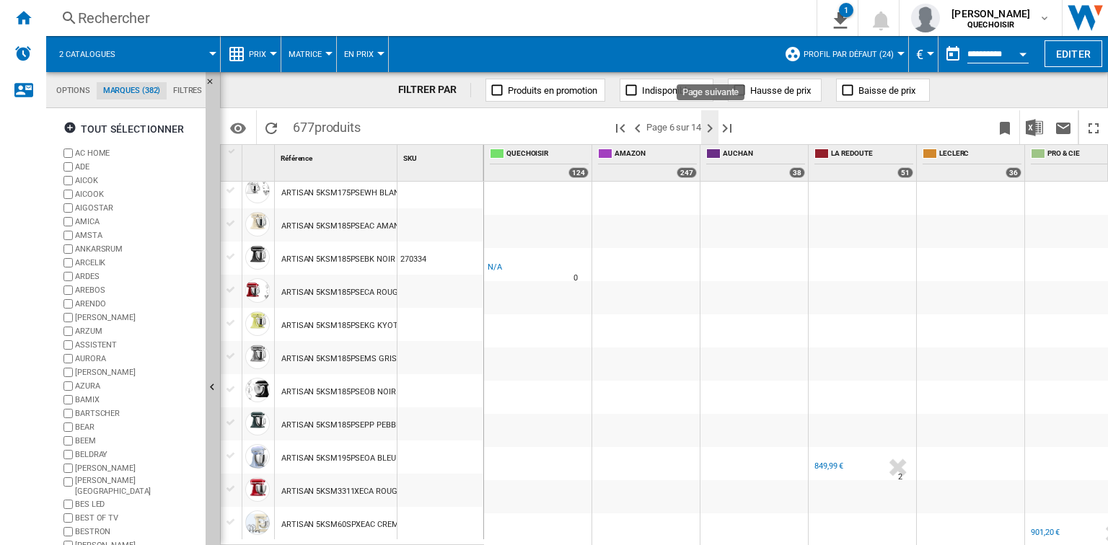
click at [710, 124] on ng-md-icon "Page suivante" at bounding box center [709, 128] width 17 height 17
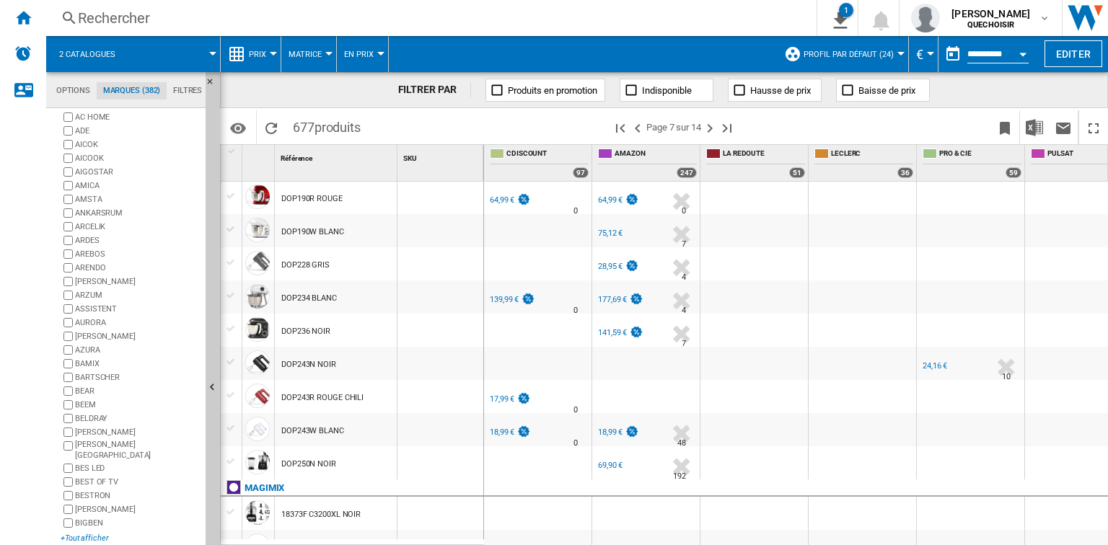
click at [79, 533] on div "+Tout afficher" at bounding box center [130, 538] width 139 height 11
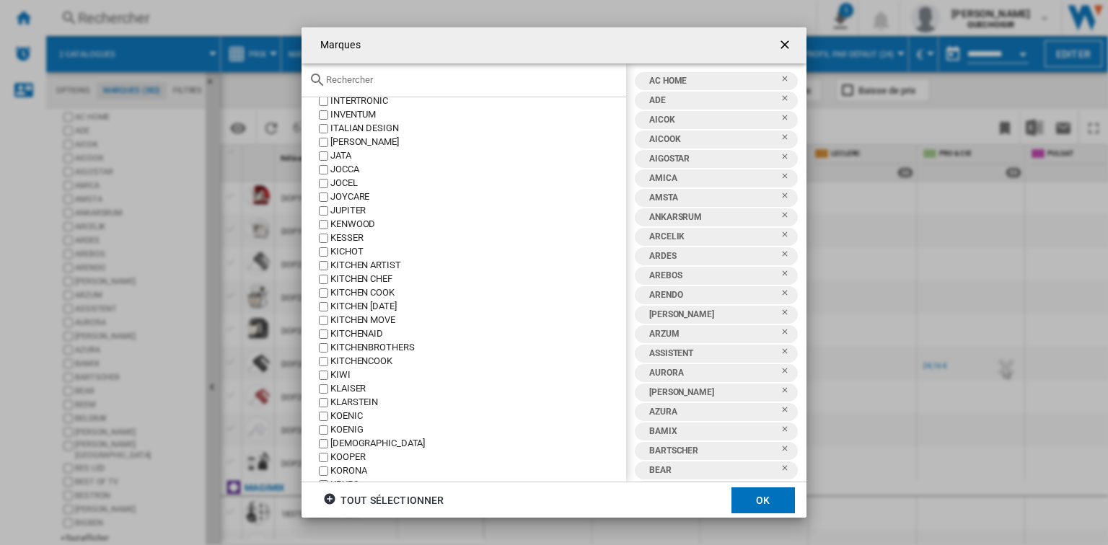
click at [365, 318] on div "KITCHEN MOVE" at bounding box center [478, 321] width 296 height 14
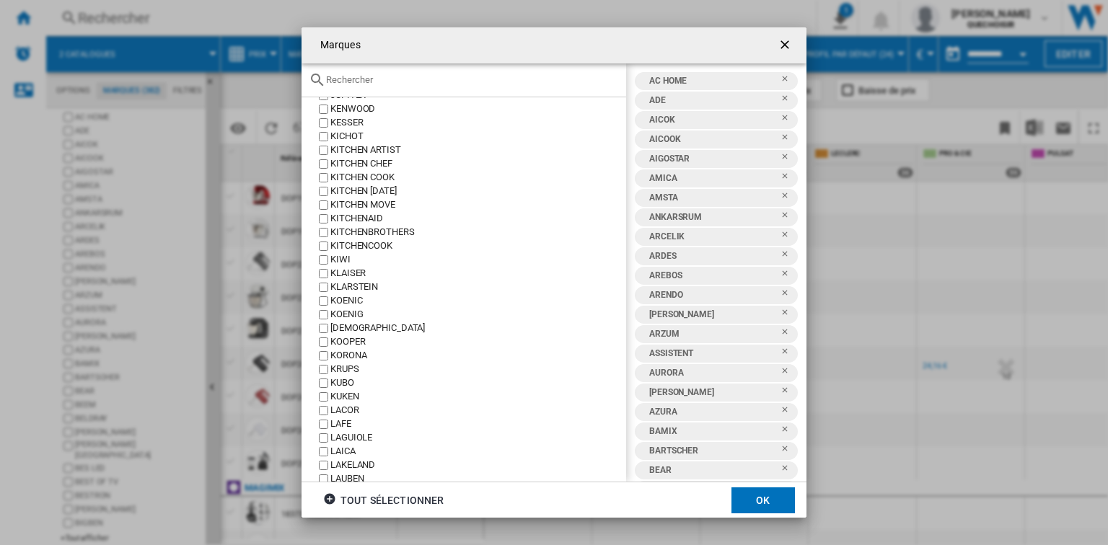
click at [330, 410] on div "LACOR" at bounding box center [478, 411] width 296 height 14
click at [343, 423] on div "LAFE" at bounding box center [478, 425] width 296 height 14
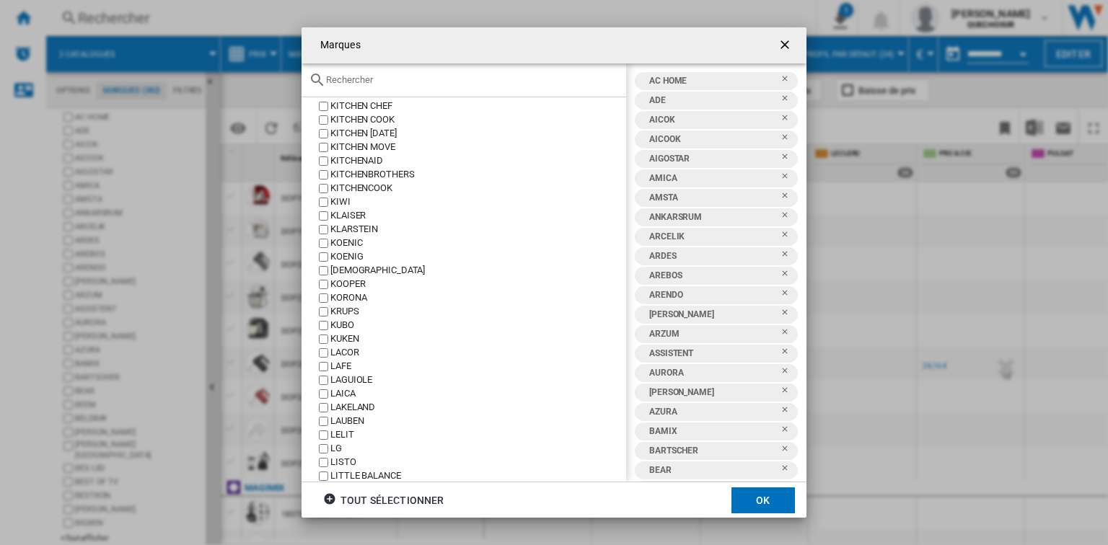
scroll to position [2770, 0]
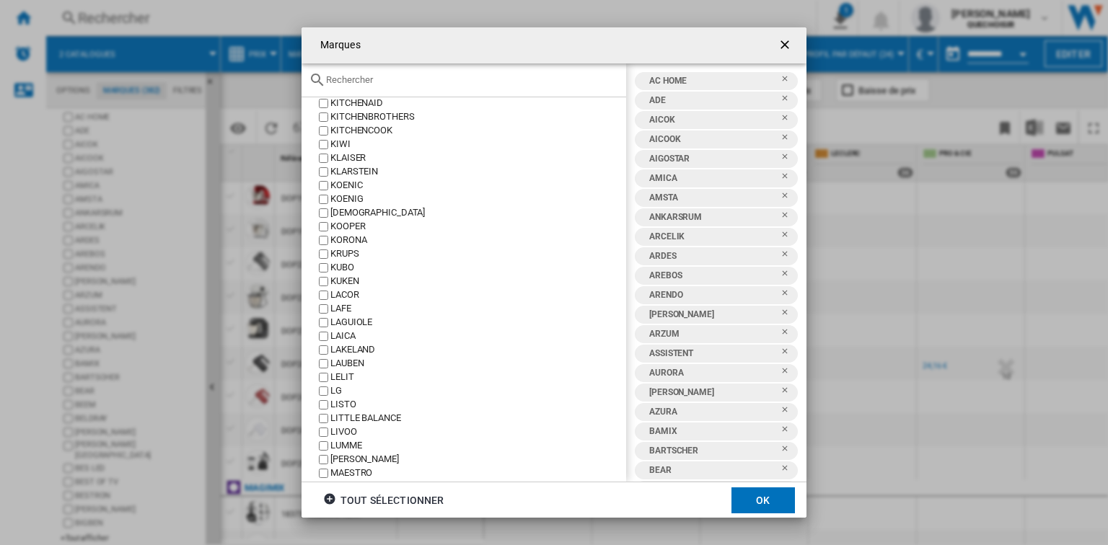
click at [346, 431] on div "LIVOO" at bounding box center [478, 433] width 296 height 14
click at [762, 501] on button "OK" at bounding box center [762, 501] width 63 height 26
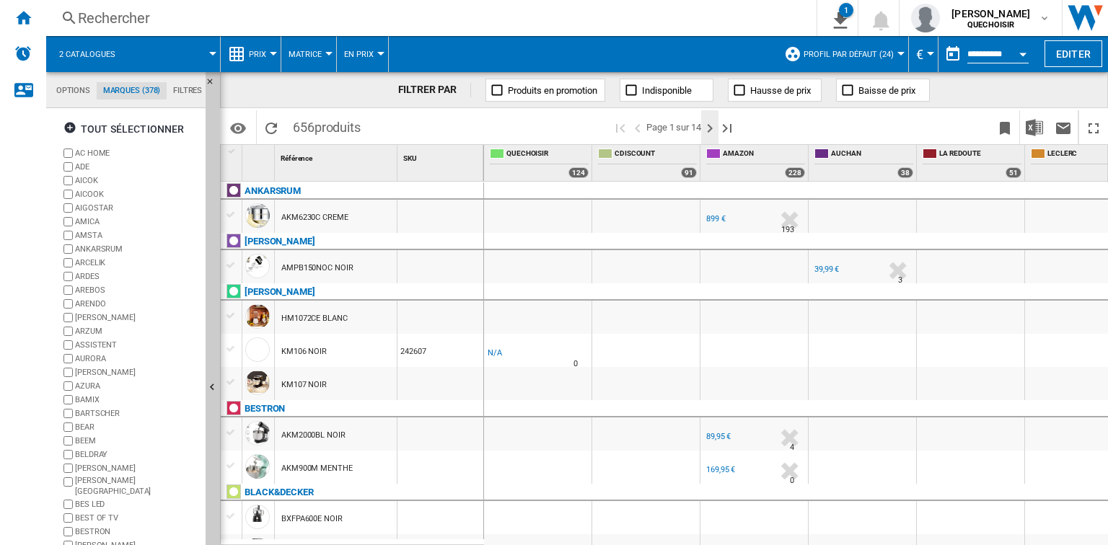
click at [708, 131] on ng-md-icon "Page suivante" at bounding box center [709, 128] width 17 height 17
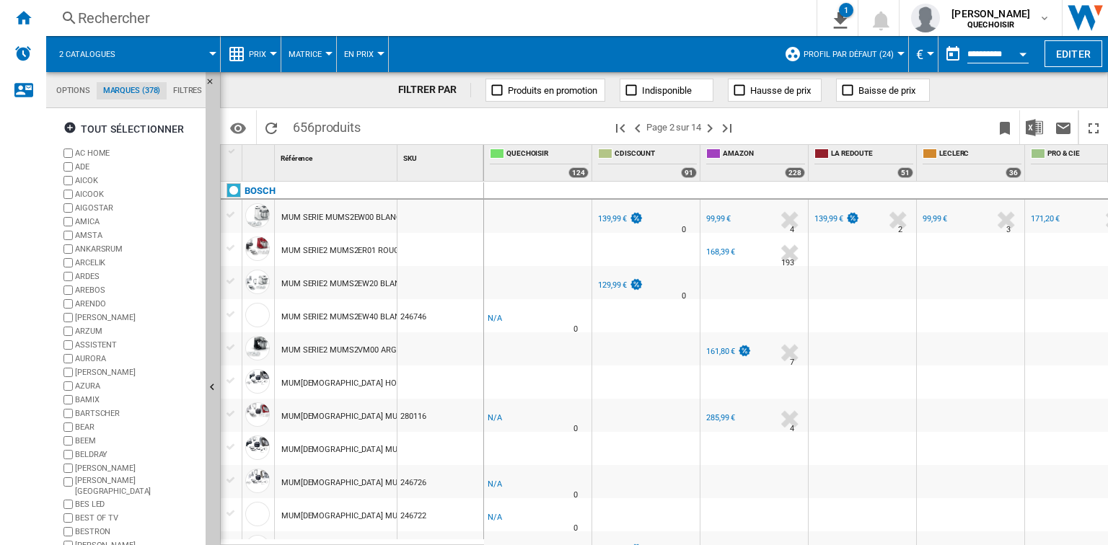
click at [708, 131] on ng-md-icon "Page suivante" at bounding box center [709, 128] width 17 height 17
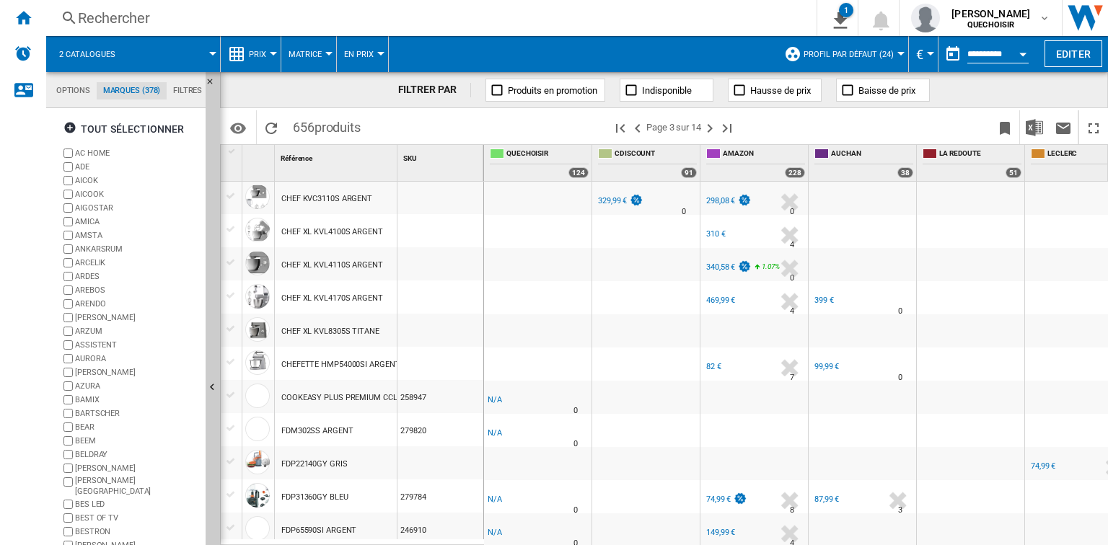
scroll to position [1474, 0]
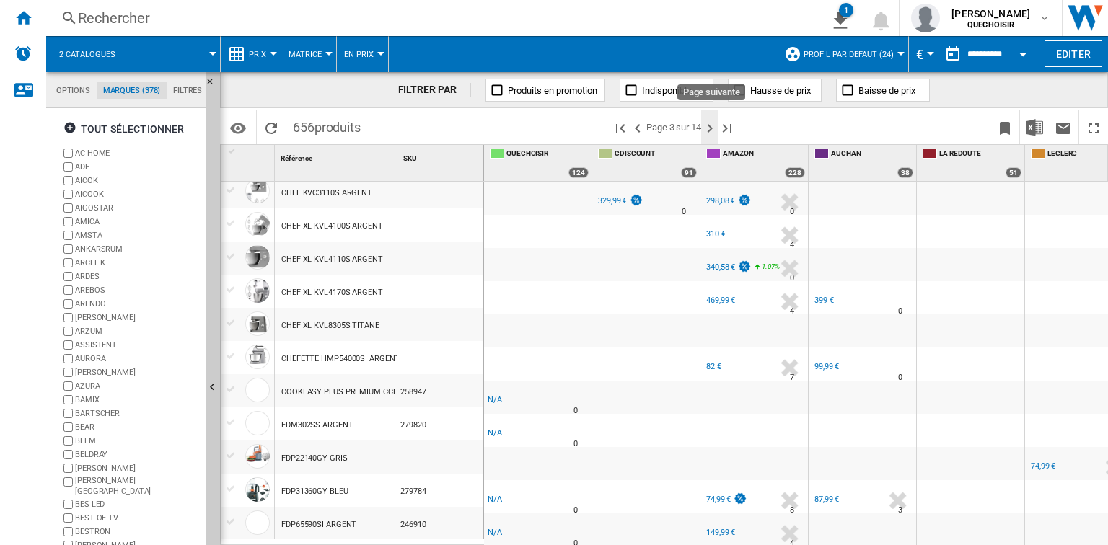
click at [712, 127] on ng-md-icon "Page suivante" at bounding box center [709, 128] width 17 height 17
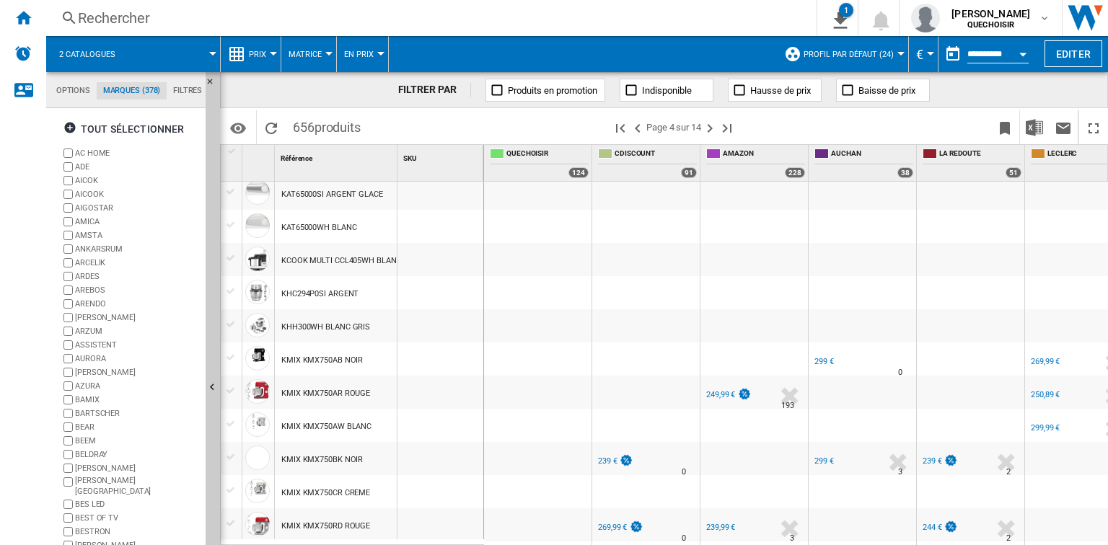
scroll to position [577, 0]
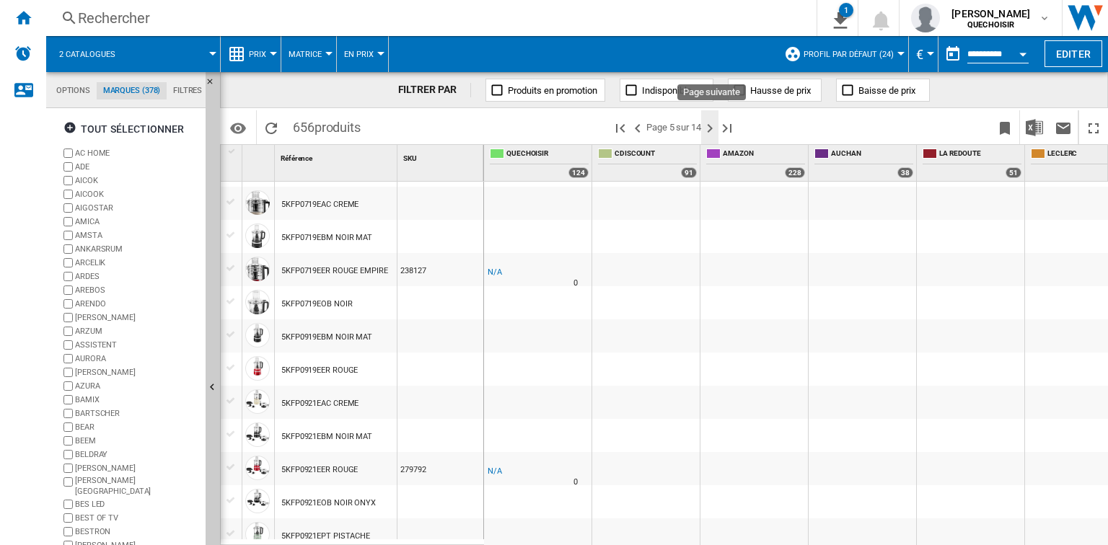
click at [716, 132] on ng-md-icon "Page suivante" at bounding box center [709, 128] width 17 height 17
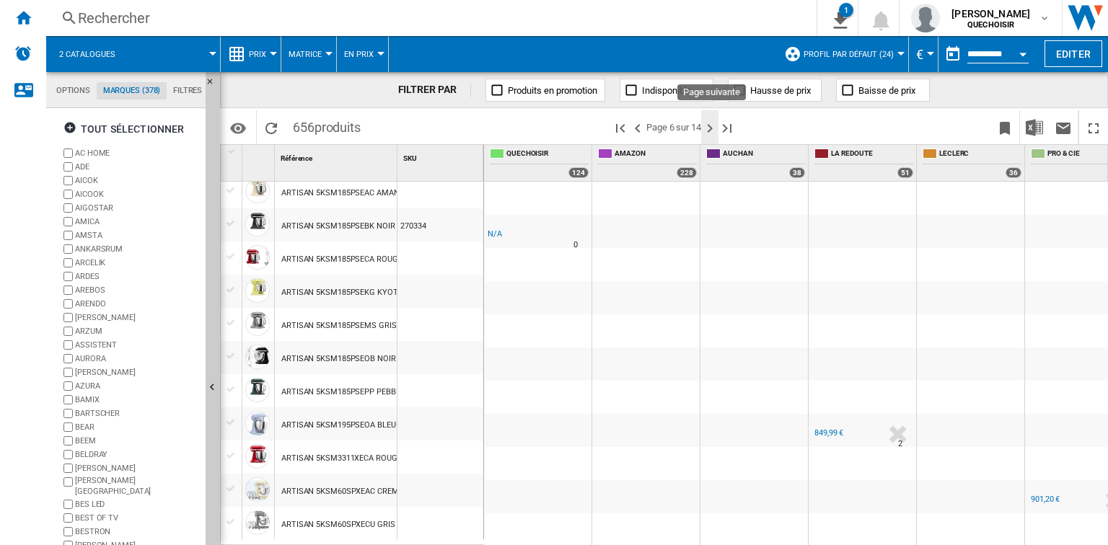
click at [710, 134] on ng-md-icon "Page suivante" at bounding box center [709, 128] width 17 height 17
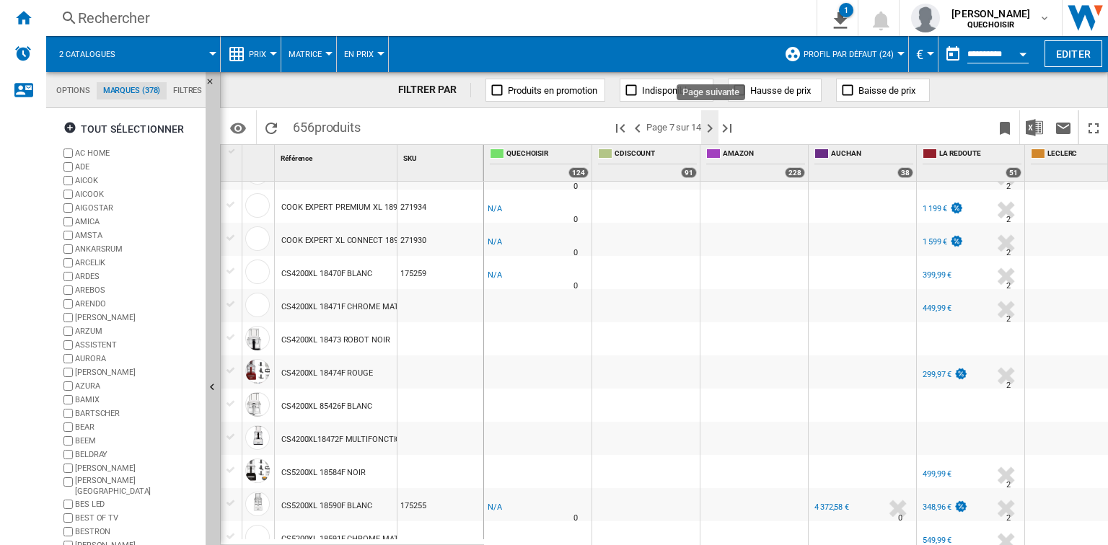
click at [710, 128] on ng-md-icon "Page suivante" at bounding box center [709, 128] width 17 height 17
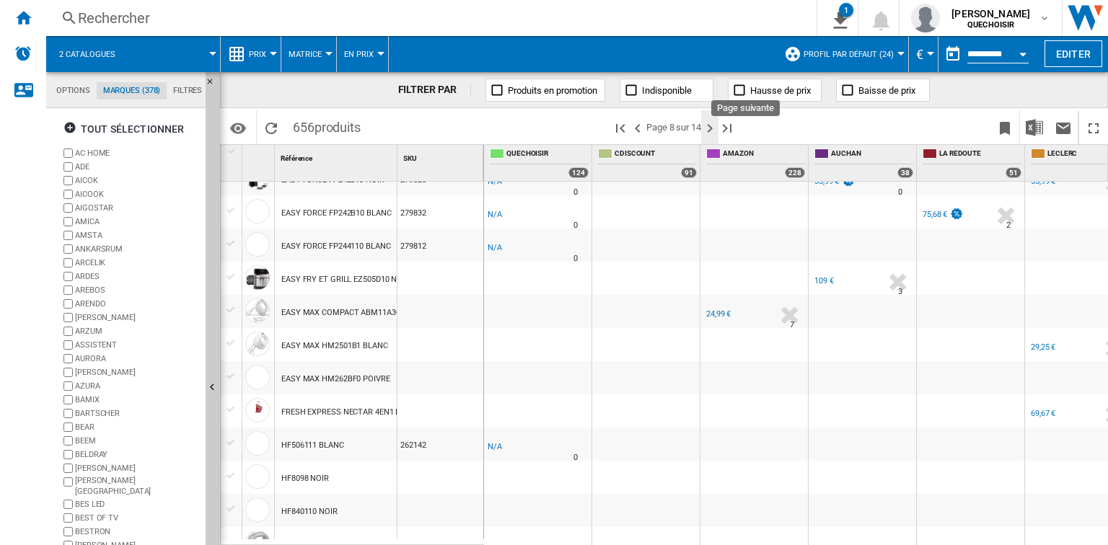
click at [710, 133] on ng-md-icon "Page suivante" at bounding box center [709, 128] width 17 height 17
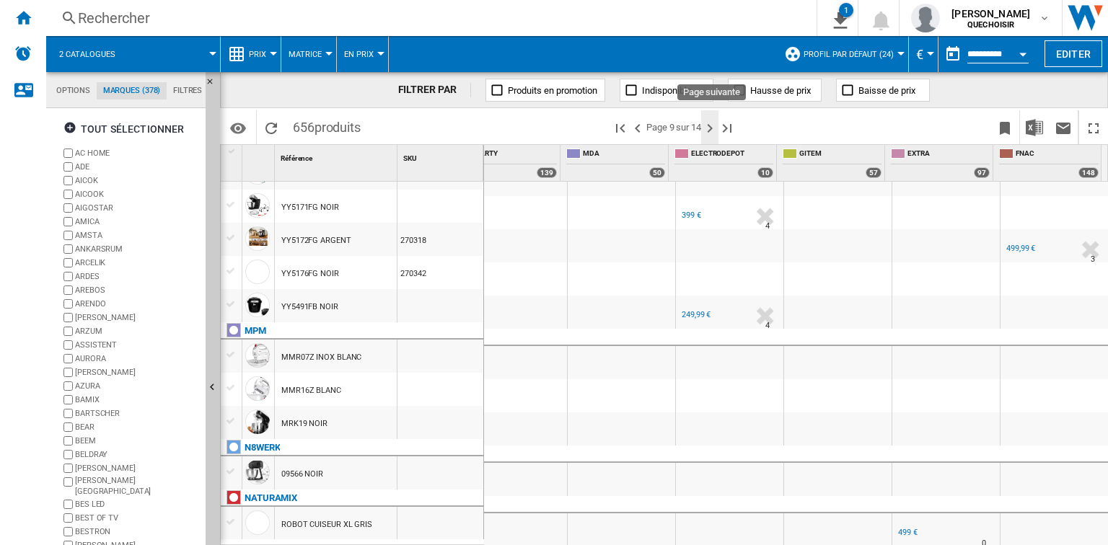
click at [709, 128] on ng-md-icon "Page suivante" at bounding box center [709, 128] width 17 height 17
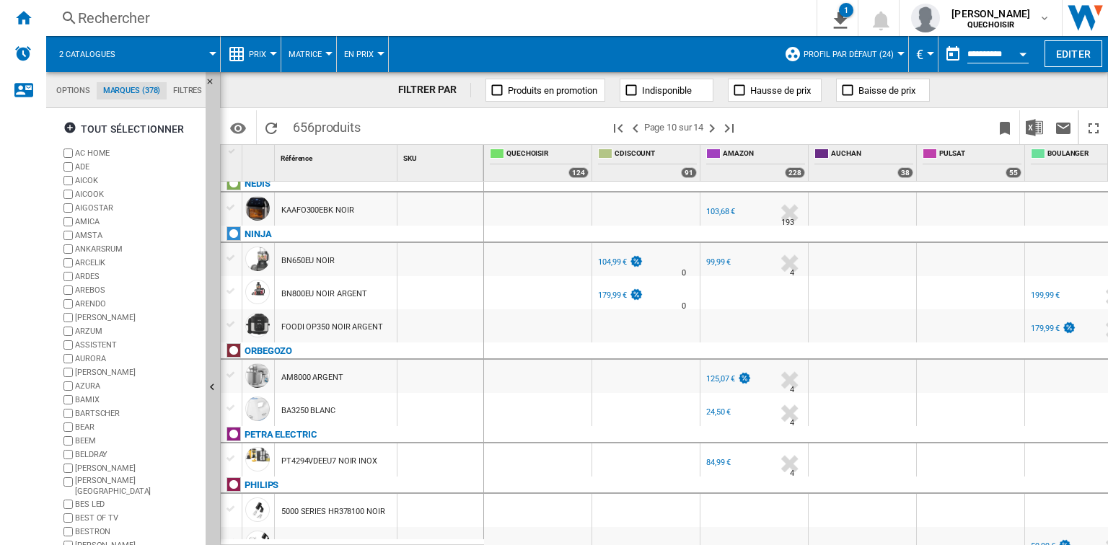
drag, startPoint x: 496, startPoint y: 538, endPoint x: 730, endPoint y: 539, distance: 233.7
click at [730, 539] on div "-1.0 % -1 € % N/A 0 FR PULSAT 499,99 €" at bounding box center [796, 364] width 625 height 365
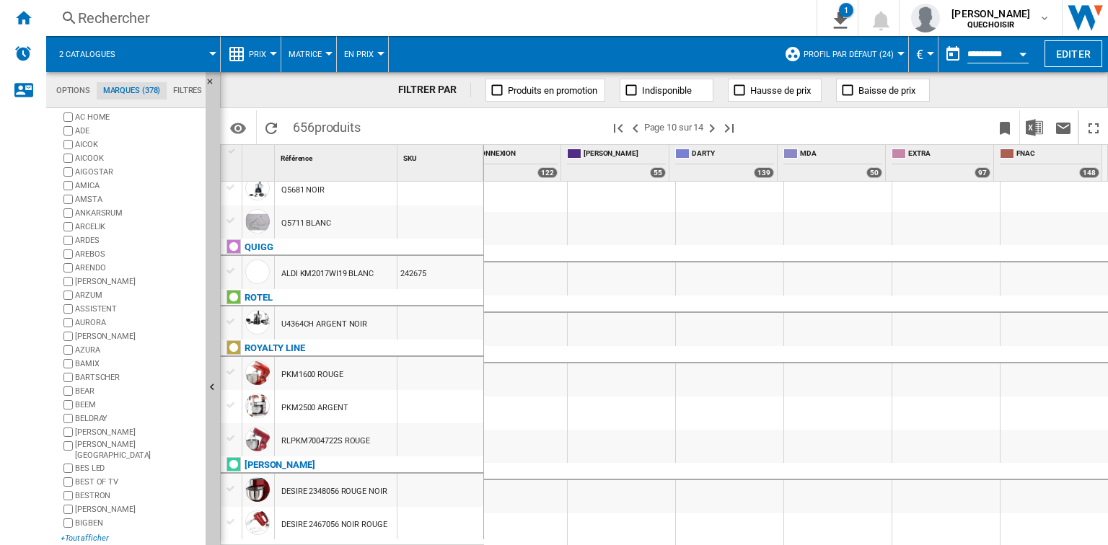
click at [96, 534] on div "+Tout afficher" at bounding box center [130, 538] width 139 height 11
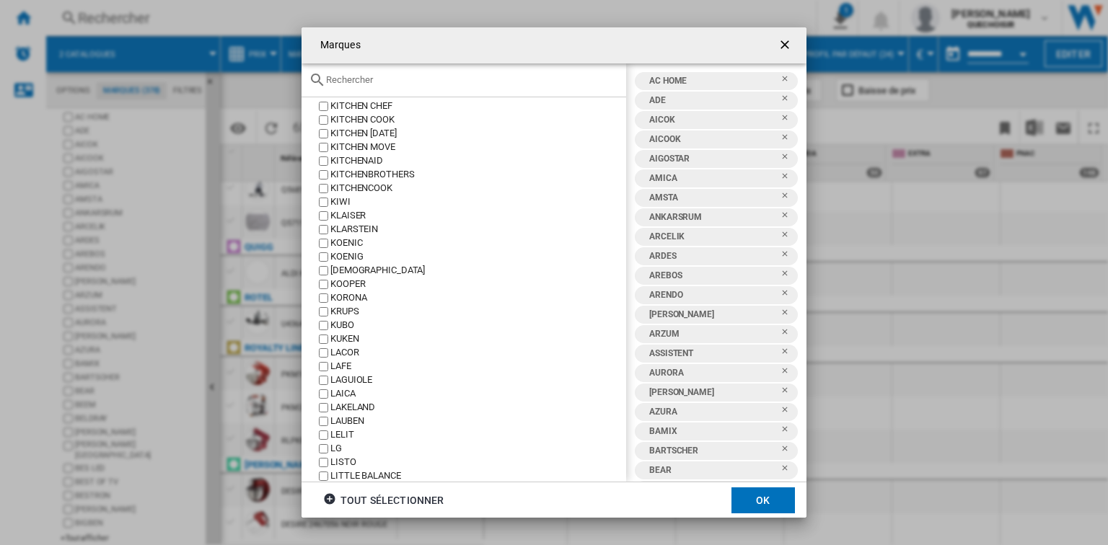
click at [361, 476] on div "LITTLE BALANCE" at bounding box center [478, 477] width 296 height 14
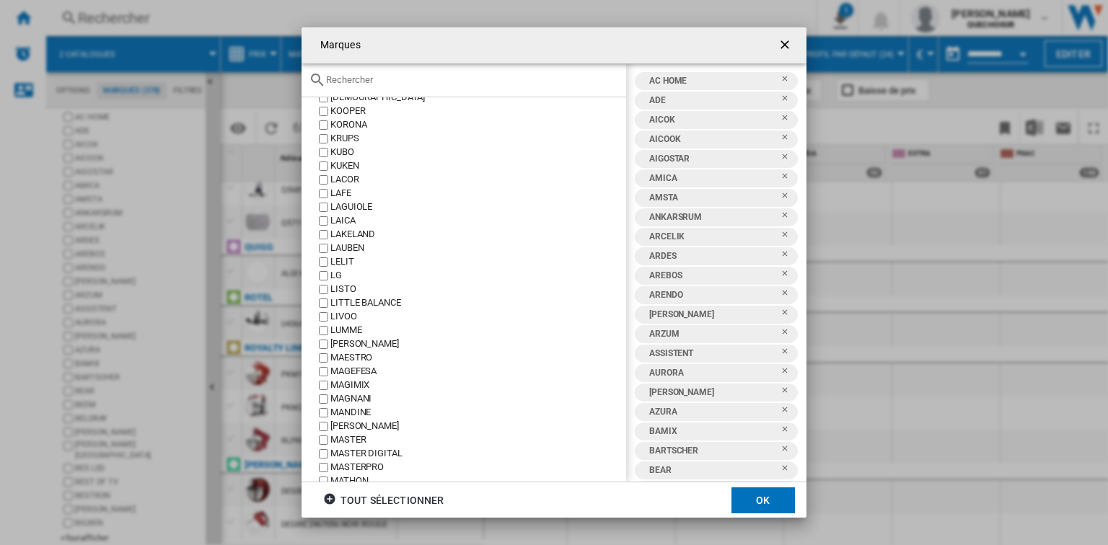
click at [366, 470] on div "MASTERPRO" at bounding box center [478, 468] width 296 height 14
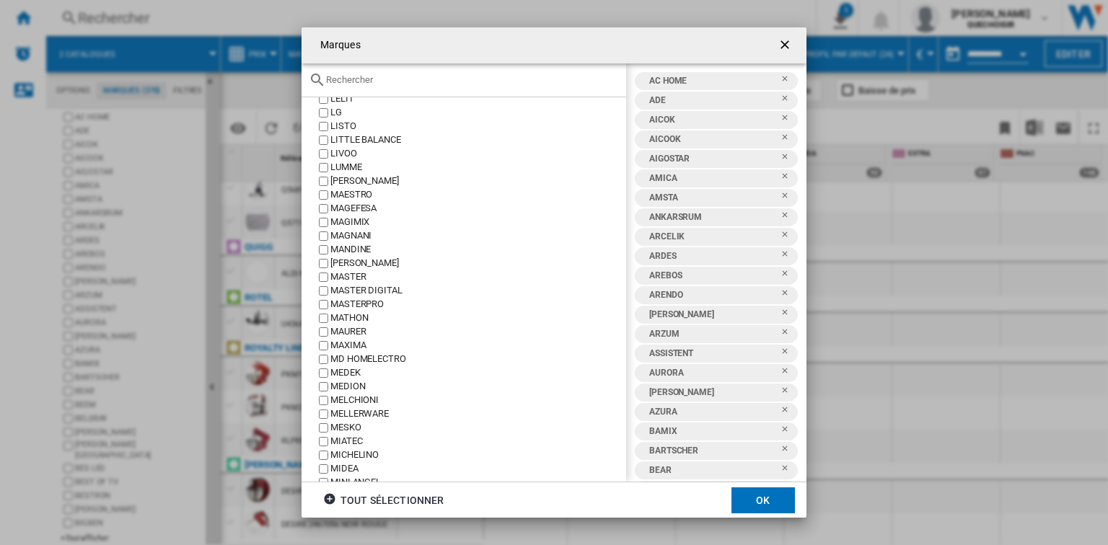
scroll to position [3058, 0]
click at [355, 375] on div "MEDION" at bounding box center [478, 377] width 296 height 14
click at [358, 444] on div "MICHELINO" at bounding box center [478, 446] width 296 height 14
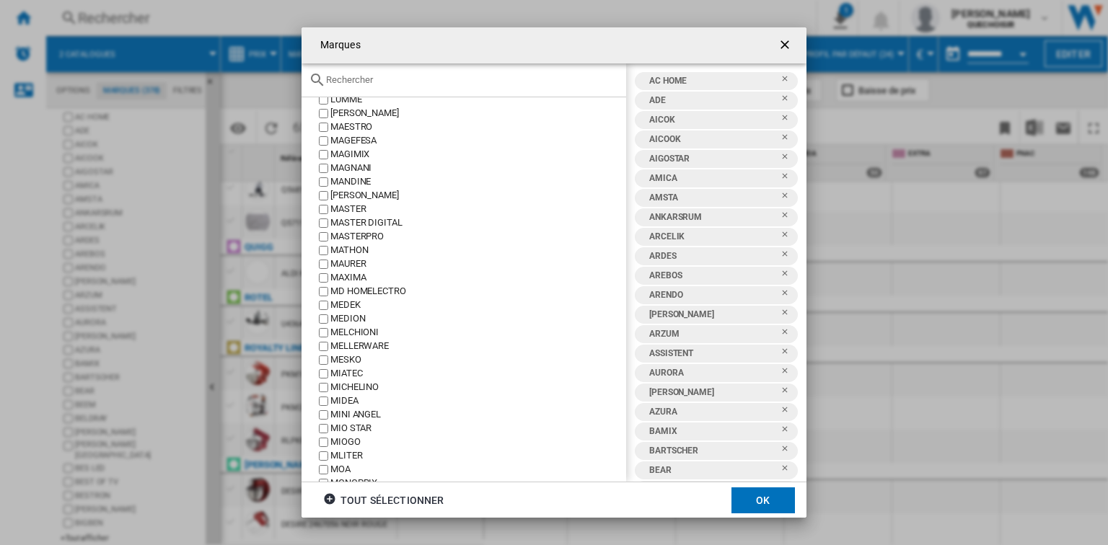
click at [372, 335] on div "MELCHIONI" at bounding box center [478, 333] width 296 height 14
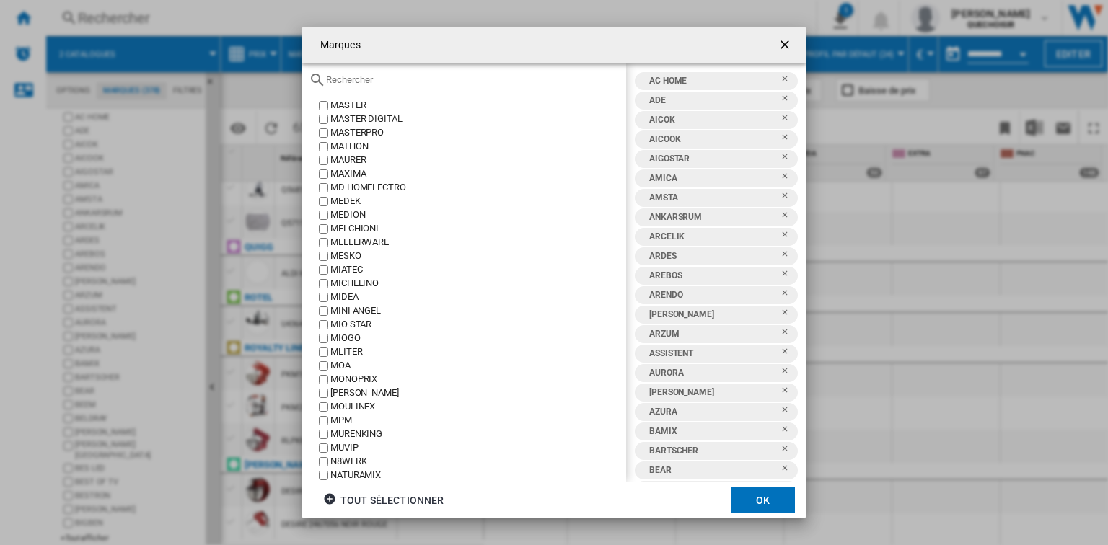
scroll to position [3231, 0]
click at [344, 408] on div "MPM" at bounding box center [478, 409] width 296 height 14
click at [349, 392] on div "N8WERK" at bounding box center [478, 393] width 296 height 14
click at [348, 428] on div "NEDIS" at bounding box center [478, 434] width 296 height 14
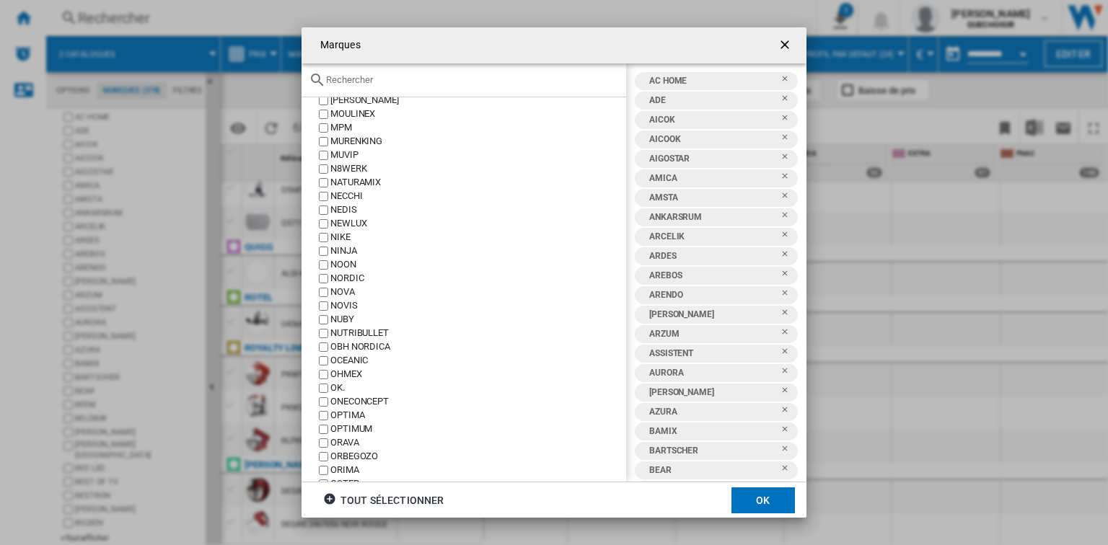
scroll to position [3520, 0]
click at [362, 447] on div "ORBEGOZO" at bounding box center [478, 450] width 296 height 14
click at [351, 457] on div "PETRA ELECTRIC" at bounding box center [478, 458] width 296 height 14
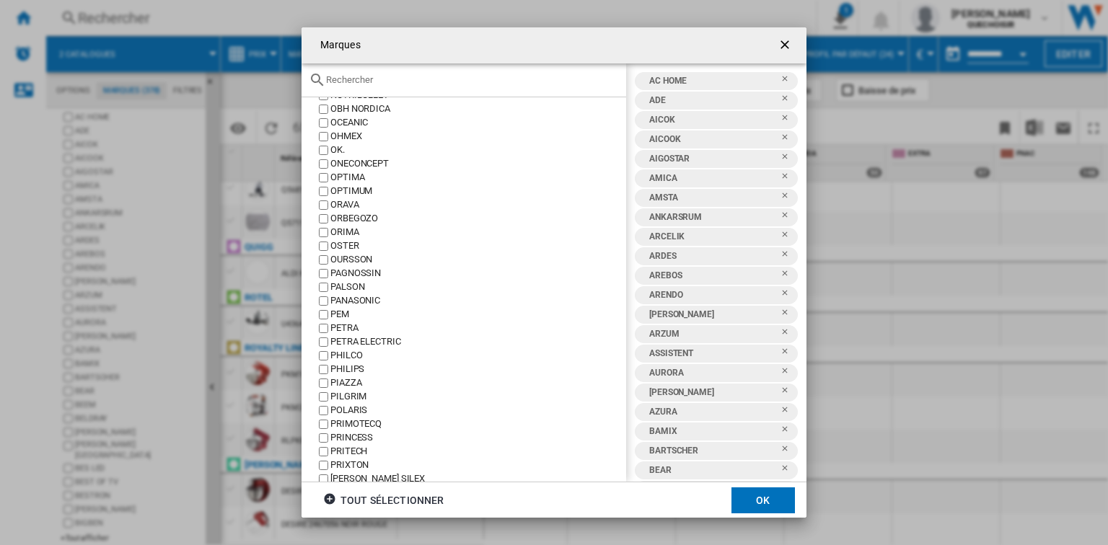
scroll to position [3809, 0]
click at [369, 450] on div "PROFICOOK" at bounding box center [478, 449] width 296 height 14
click at [375, 436] on div "PROFI COOK" at bounding box center [478, 435] width 296 height 14
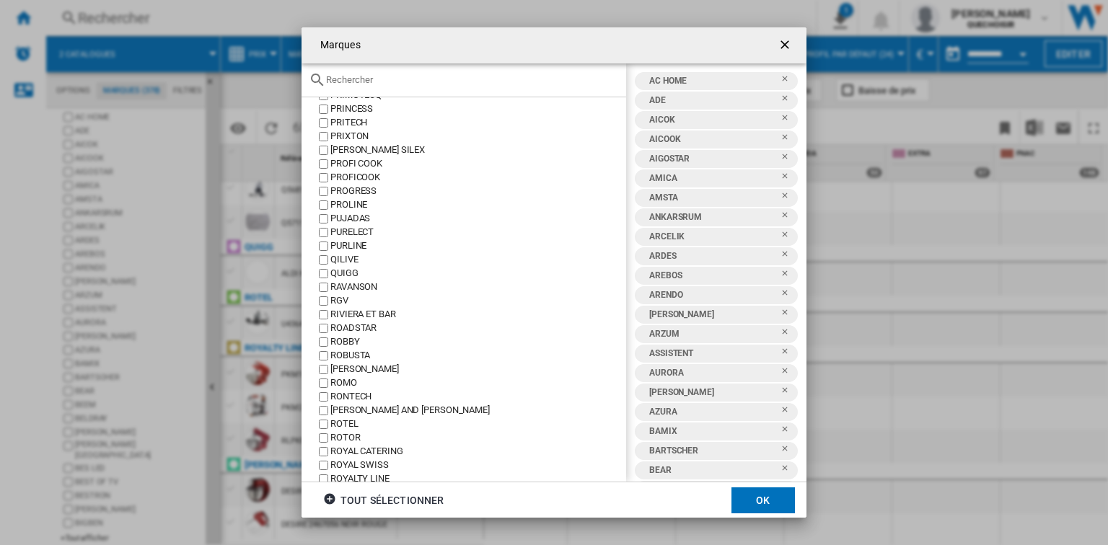
scroll to position [4097, 0]
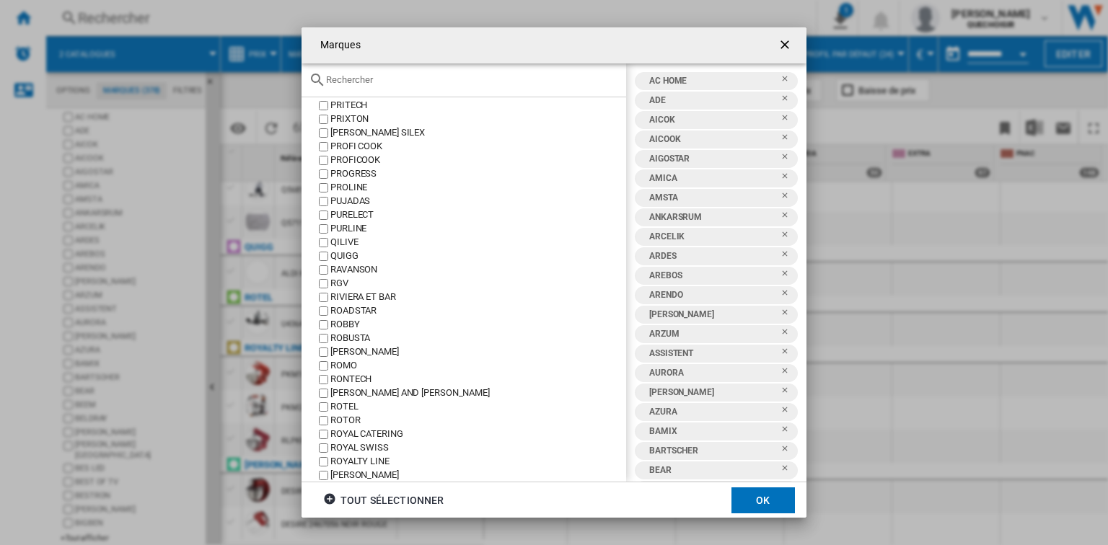
click at [356, 406] on div "ROTEL" at bounding box center [478, 407] width 296 height 14
click at [378, 463] on div "ROYALTY LINE" at bounding box center [478, 462] width 296 height 14
click at [750, 501] on button "OK" at bounding box center [762, 501] width 63 height 26
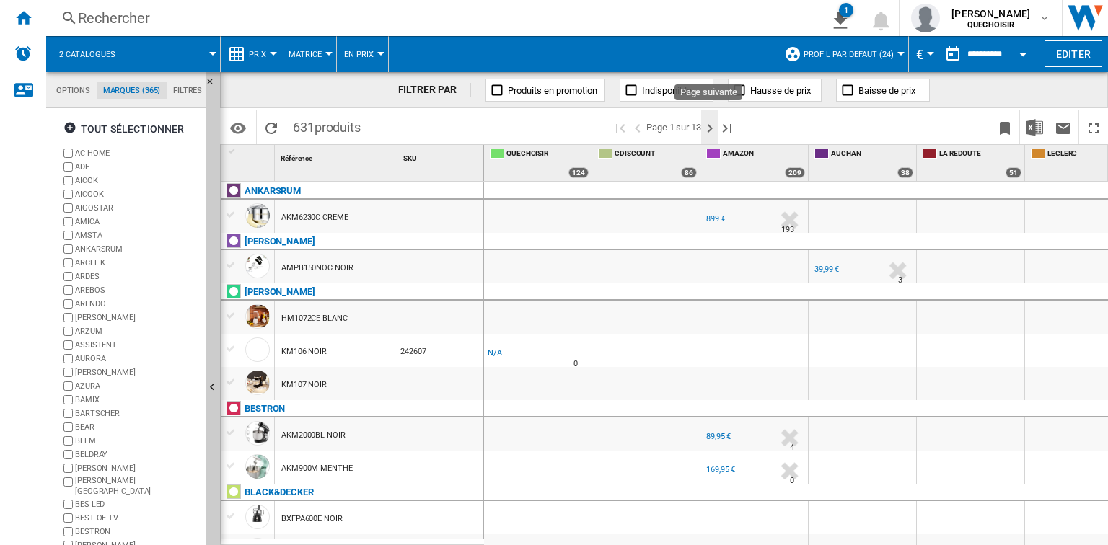
click at [704, 123] on ng-md-icon "Page suivante" at bounding box center [709, 128] width 17 height 17
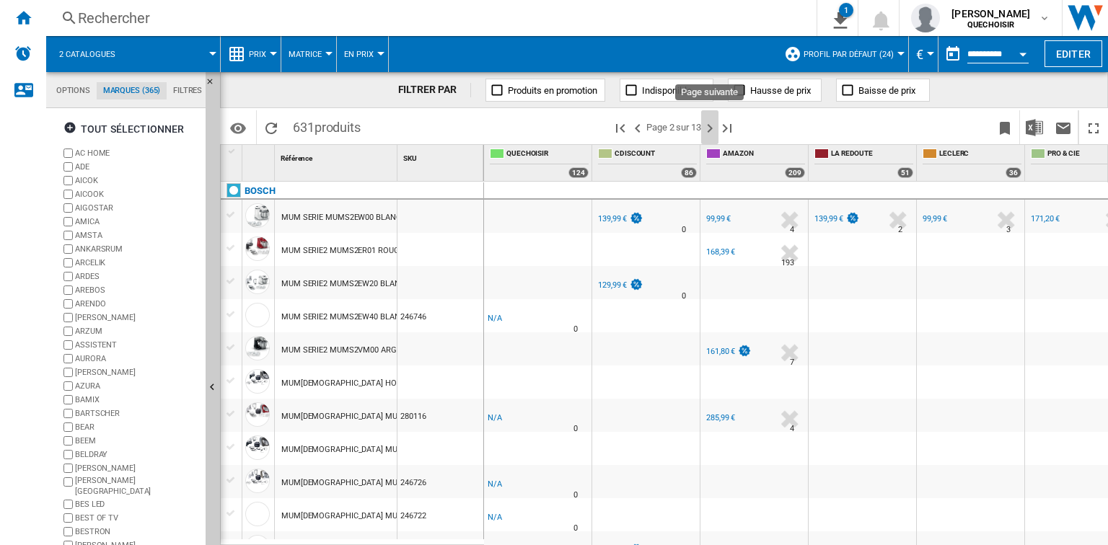
click at [706, 124] on ng-md-icon "Page suivante" at bounding box center [709, 128] width 17 height 17
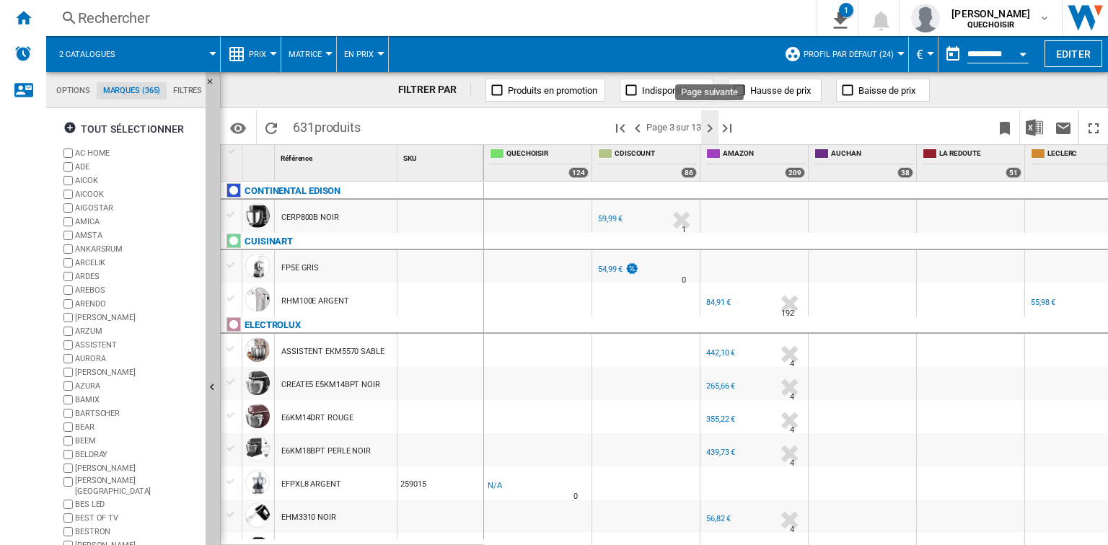
click at [707, 126] on ng-md-icon "Page suivante" at bounding box center [709, 128] width 17 height 17
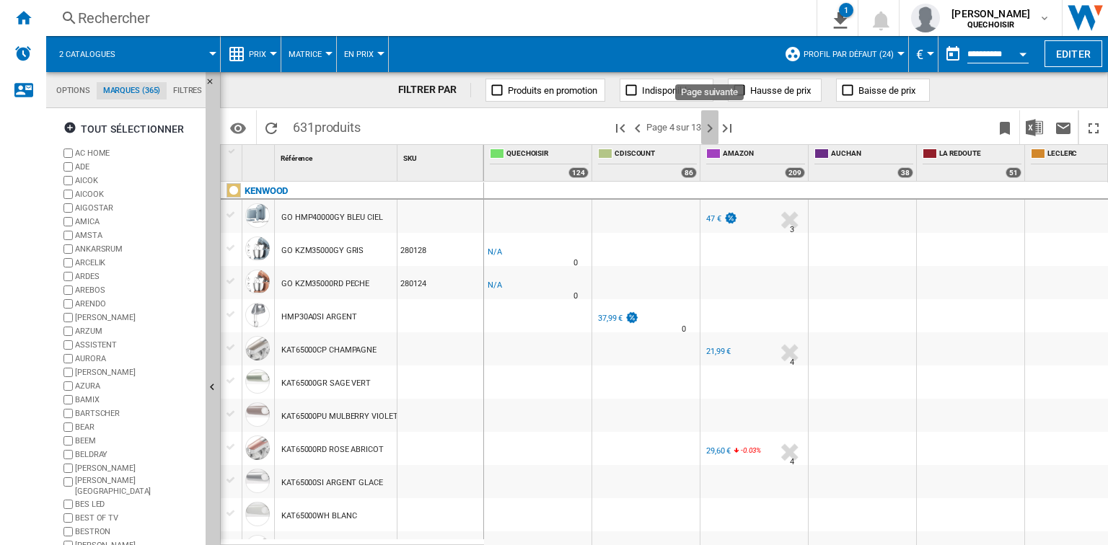
click at [707, 127] on ng-md-icon "Page suivante" at bounding box center [709, 128] width 17 height 17
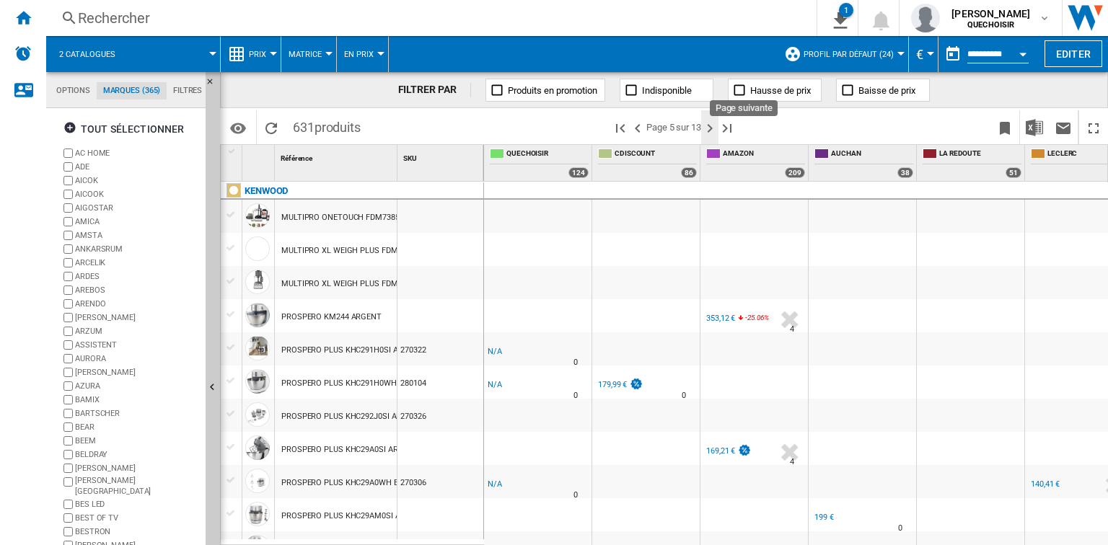
click at [710, 126] on ng-md-icon "Page suivante" at bounding box center [709, 128] width 17 height 17
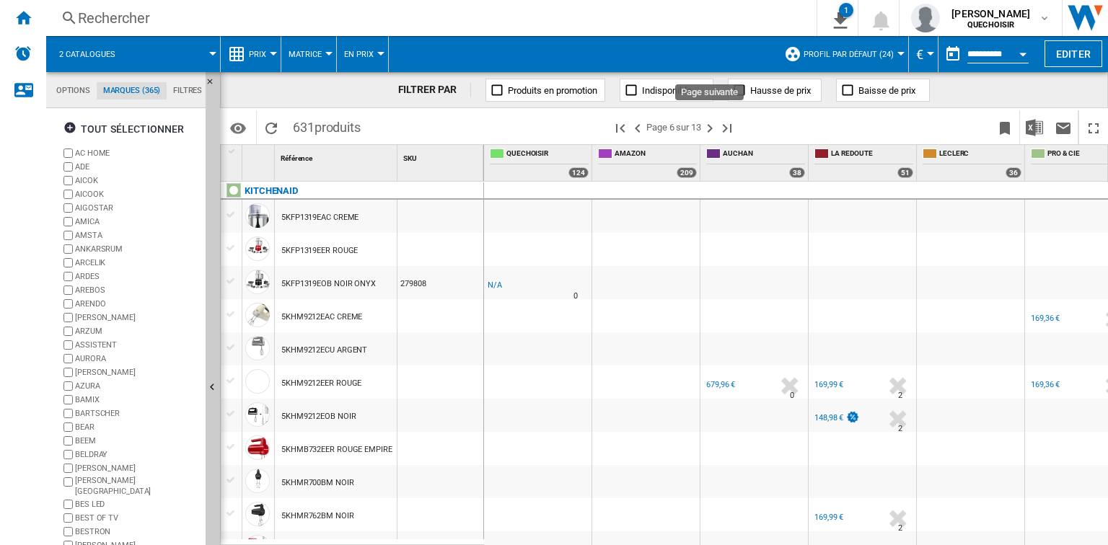
click at [710, 126] on ng-md-icon "Page suivante" at bounding box center [709, 128] width 17 height 17
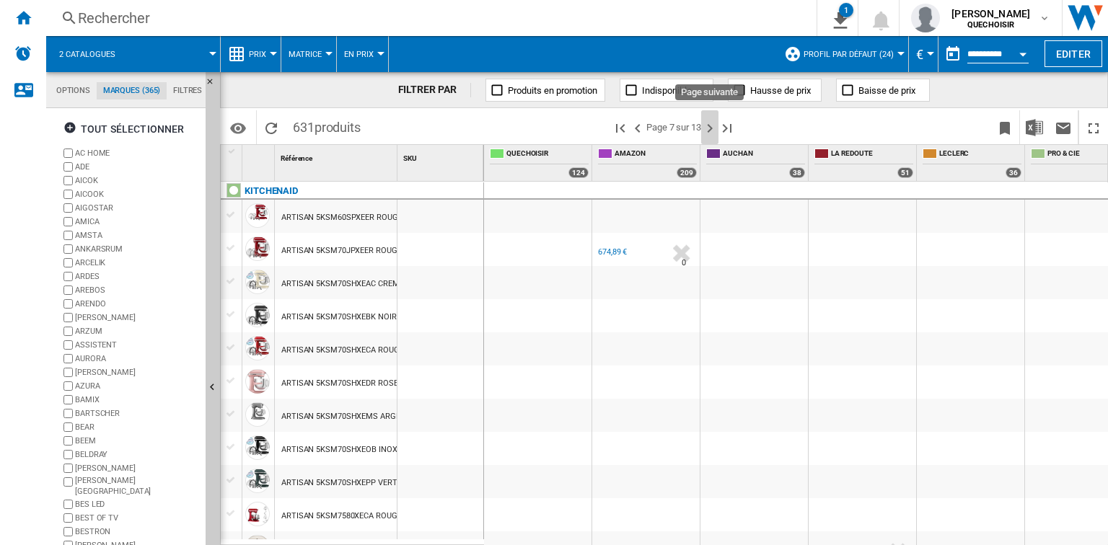
click at [710, 126] on ng-md-icon "Page suivante" at bounding box center [709, 128] width 17 height 17
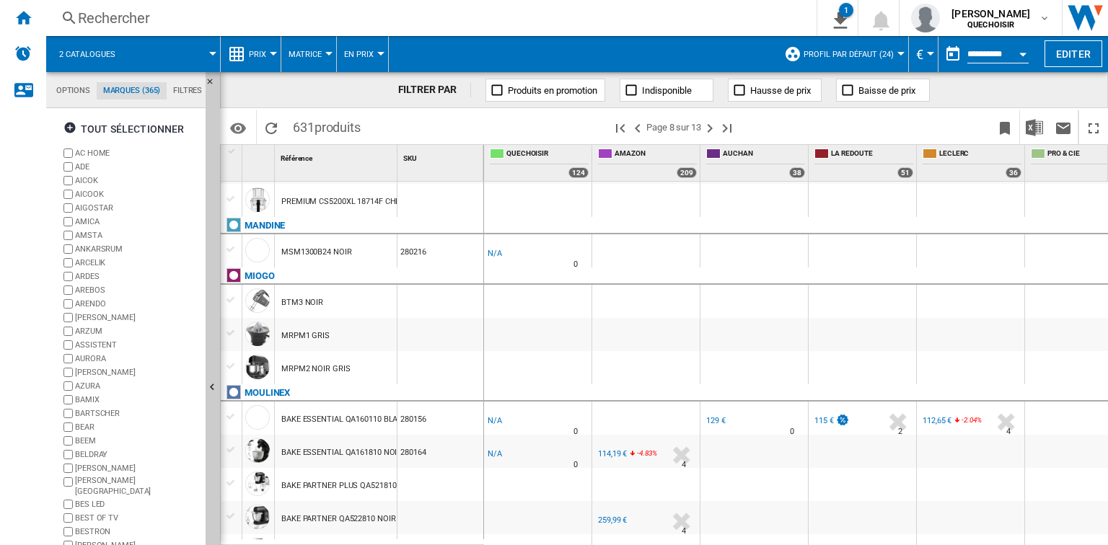
scroll to position [231, 0]
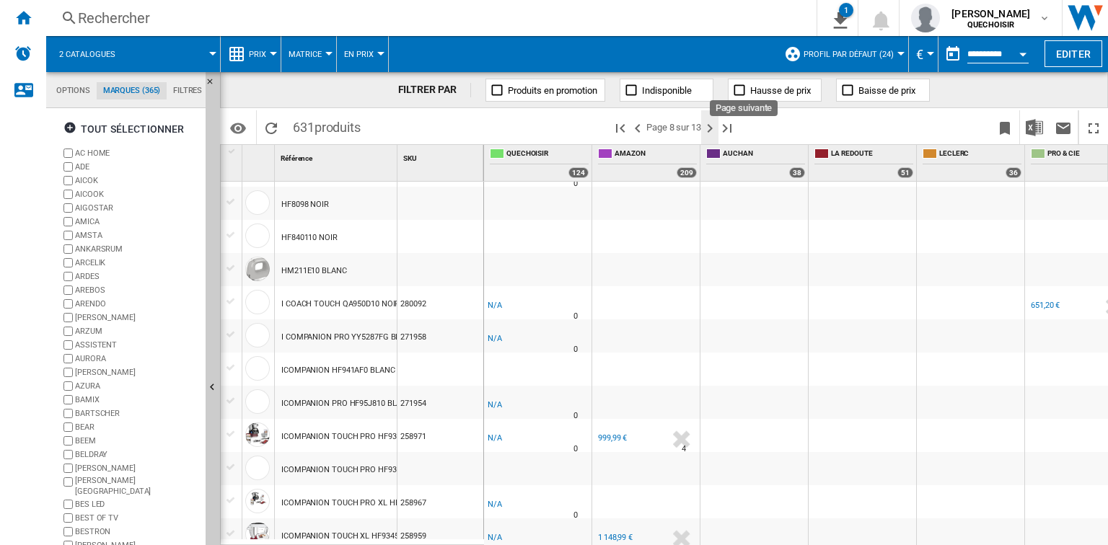
click at [710, 127] on ng-md-icon "Page suivante" at bounding box center [709, 128] width 17 height 17
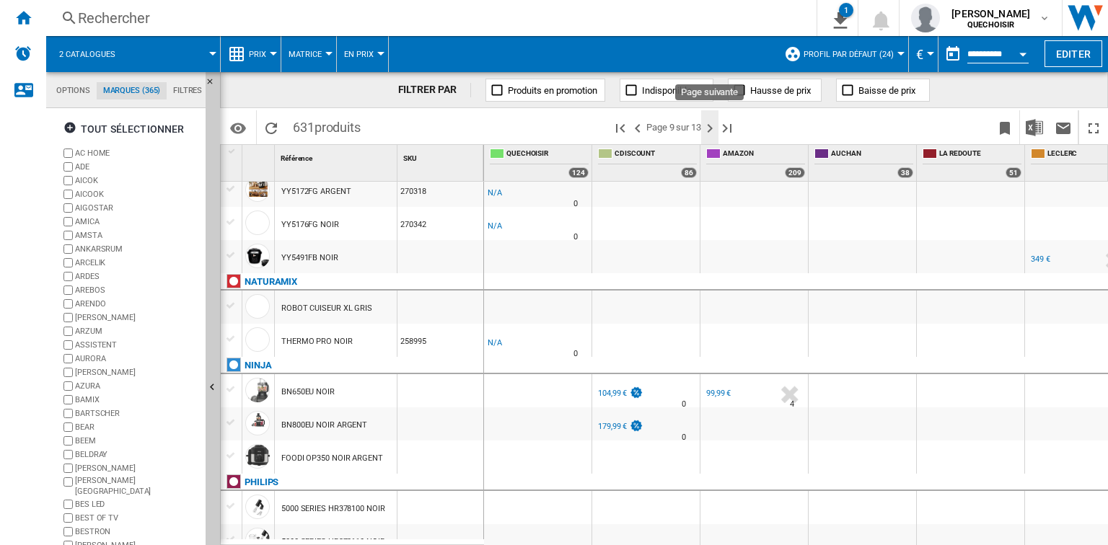
click at [713, 131] on ng-md-icon "Page suivante" at bounding box center [709, 128] width 17 height 17
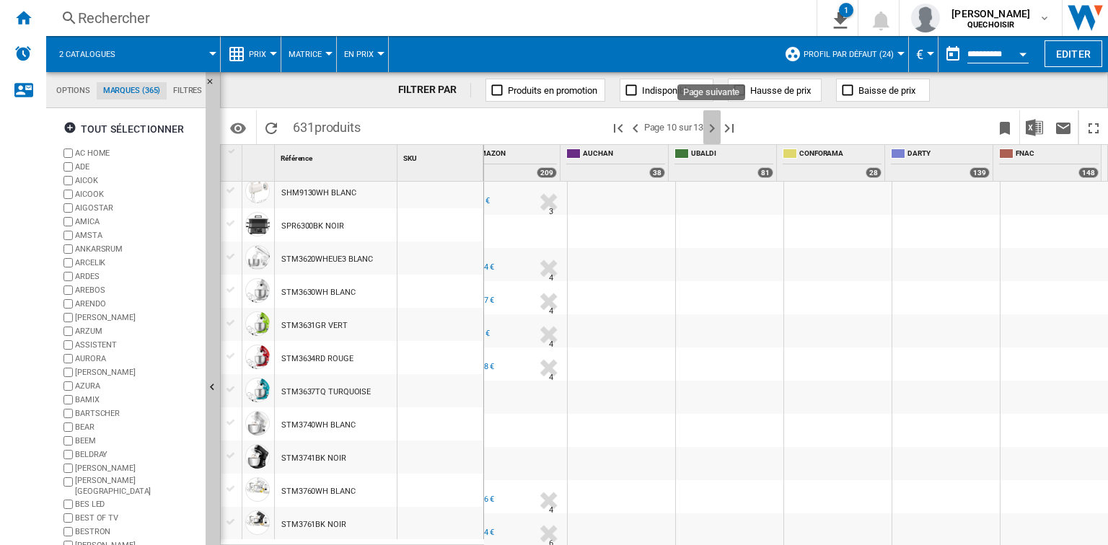
click at [710, 130] on ng-md-icon "Page suivante" at bounding box center [711, 128] width 17 height 17
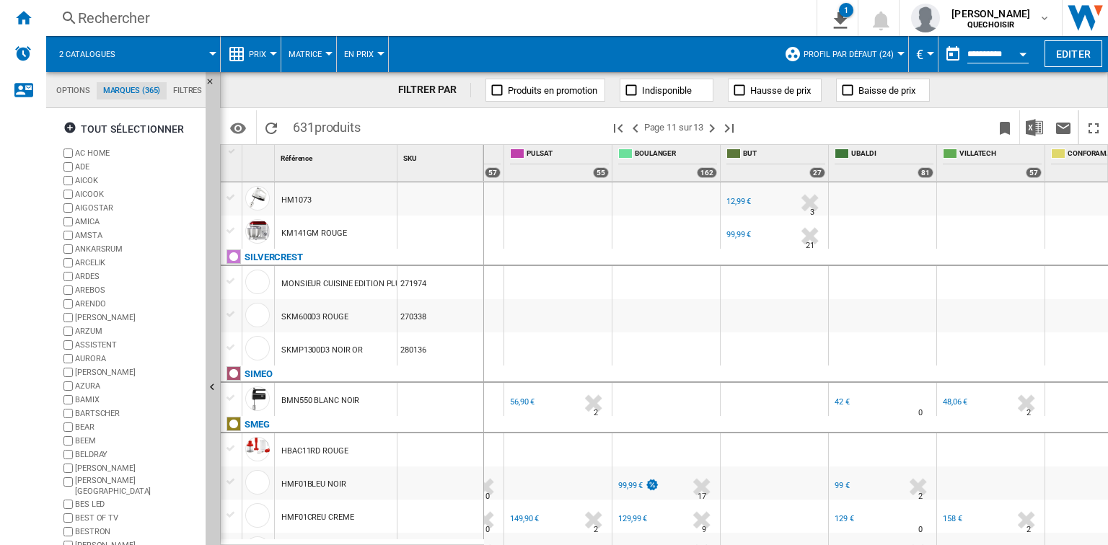
drag, startPoint x: 283, startPoint y: 401, endPoint x: 380, endPoint y: 403, distance: 97.4
click at [387, 401] on div "BMN550 BLANC NOIR" at bounding box center [336, 399] width 122 height 33
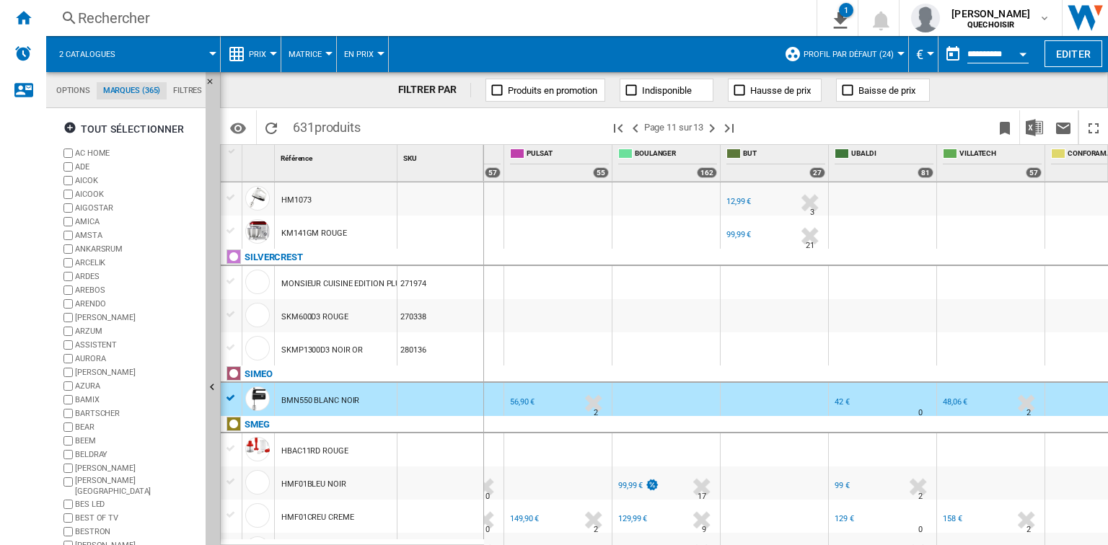
click at [339, 400] on div "BMN550 BLANC NOIR" at bounding box center [320, 400] width 78 height 33
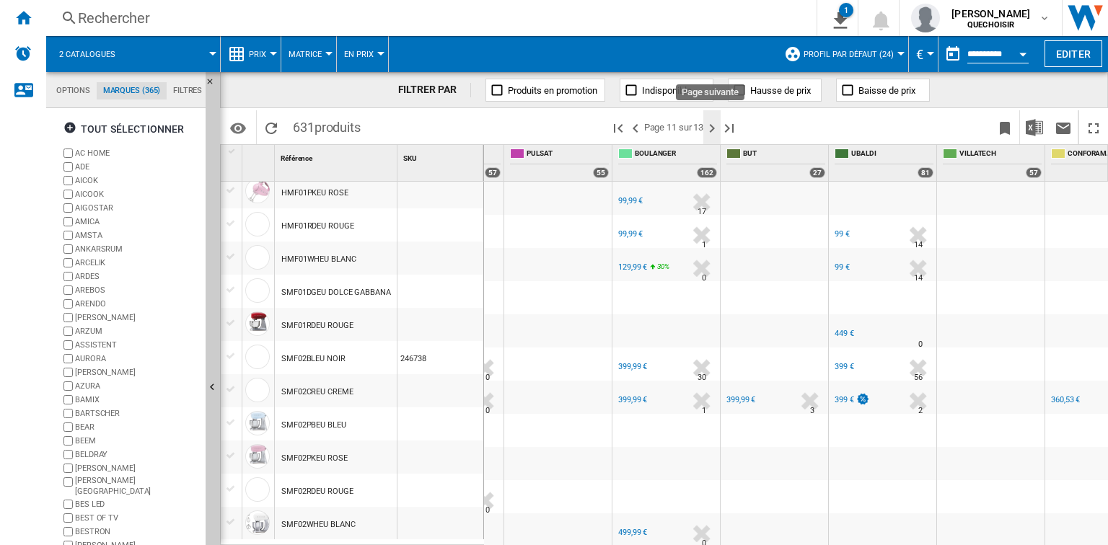
click at [716, 128] on ng-md-icon "Page suivante" at bounding box center [711, 128] width 17 height 17
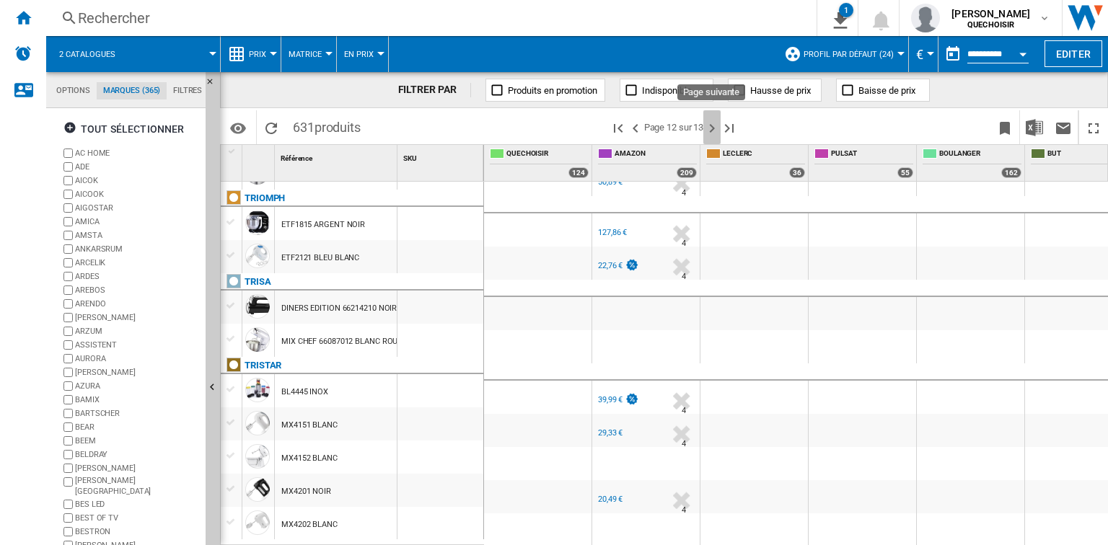
click at [716, 128] on ng-md-icon "Page suivante" at bounding box center [711, 128] width 17 height 17
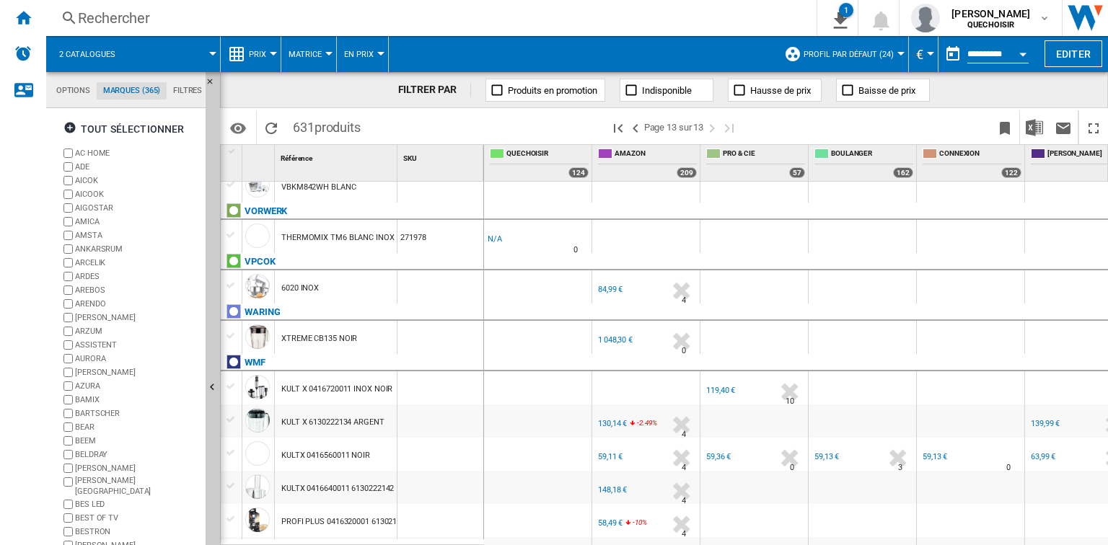
drag, startPoint x: 676, startPoint y: 537, endPoint x: 864, endPoint y: 531, distance: 188.4
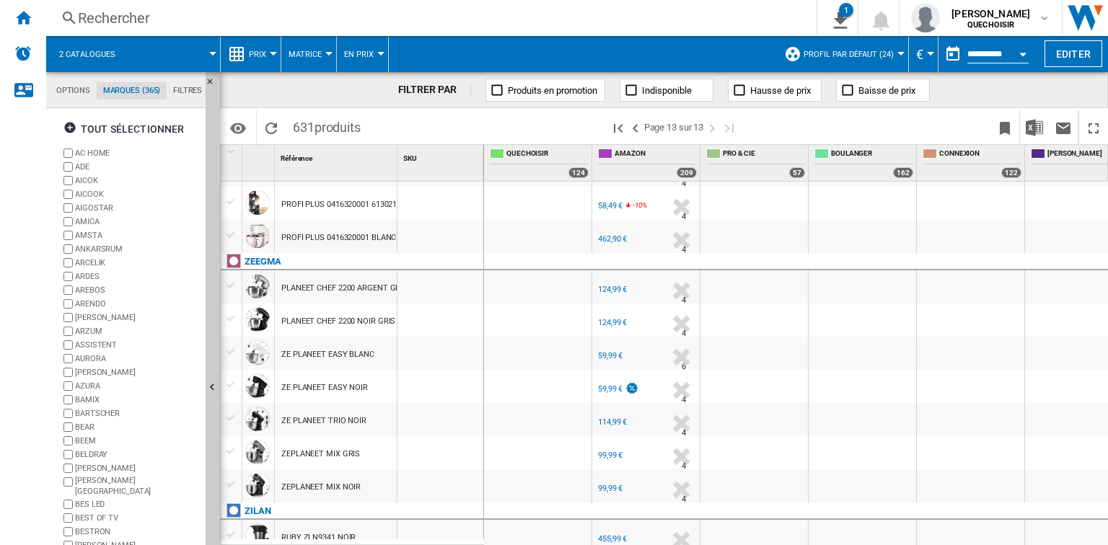
drag, startPoint x: 616, startPoint y: 538, endPoint x: 848, endPoint y: 539, distance: 232.3
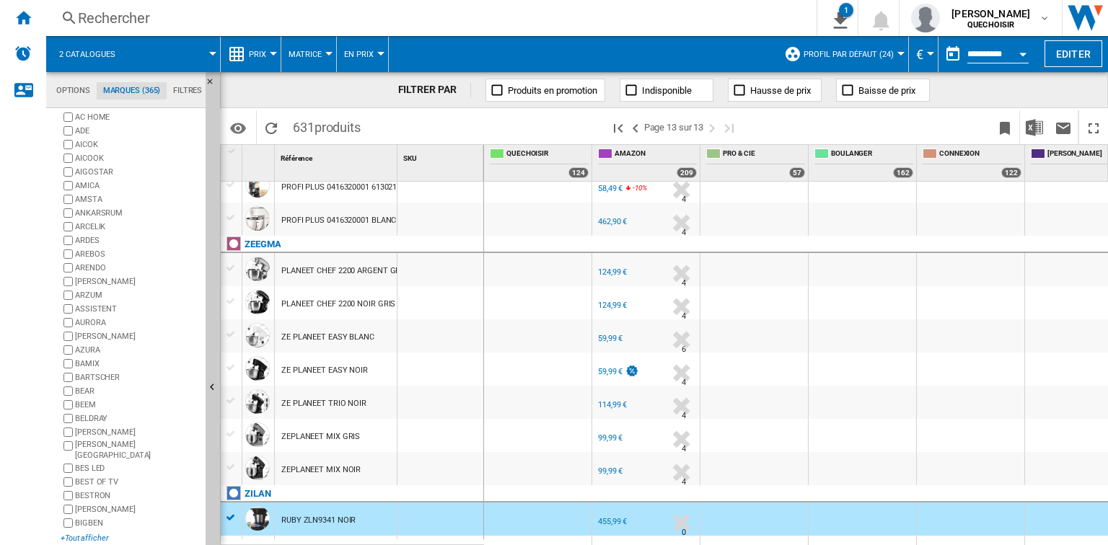
click at [84, 533] on div "+Tout afficher" at bounding box center [130, 538] width 139 height 11
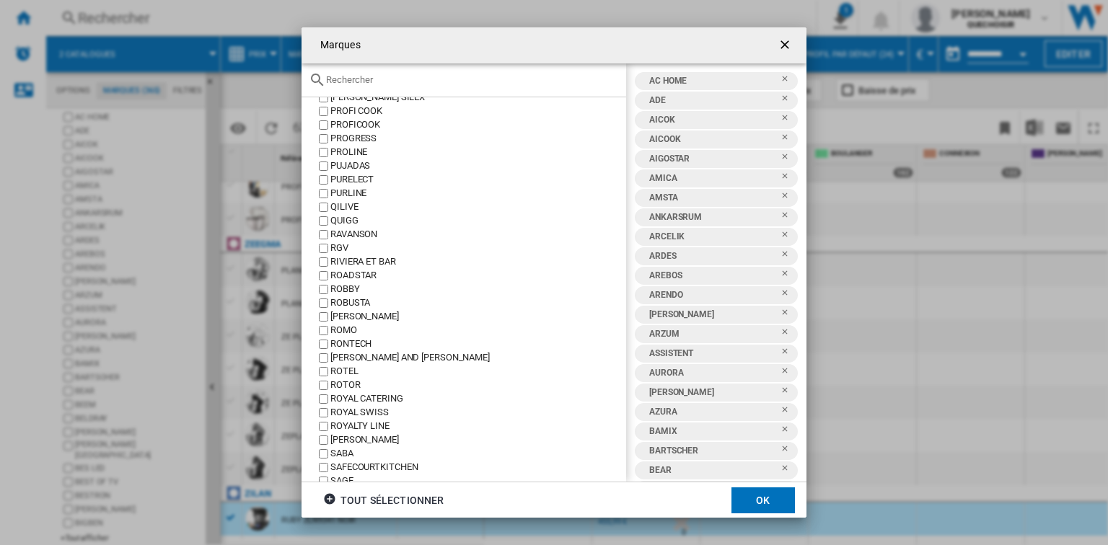
scroll to position [4097, 0]
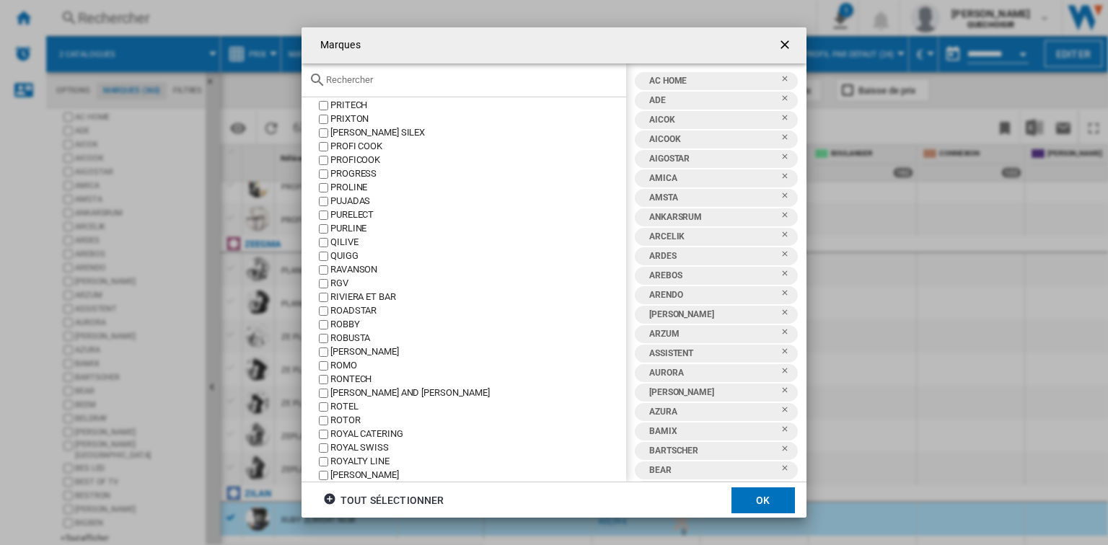
click at [338, 252] on div "QUIGG" at bounding box center [478, 257] width 296 height 14
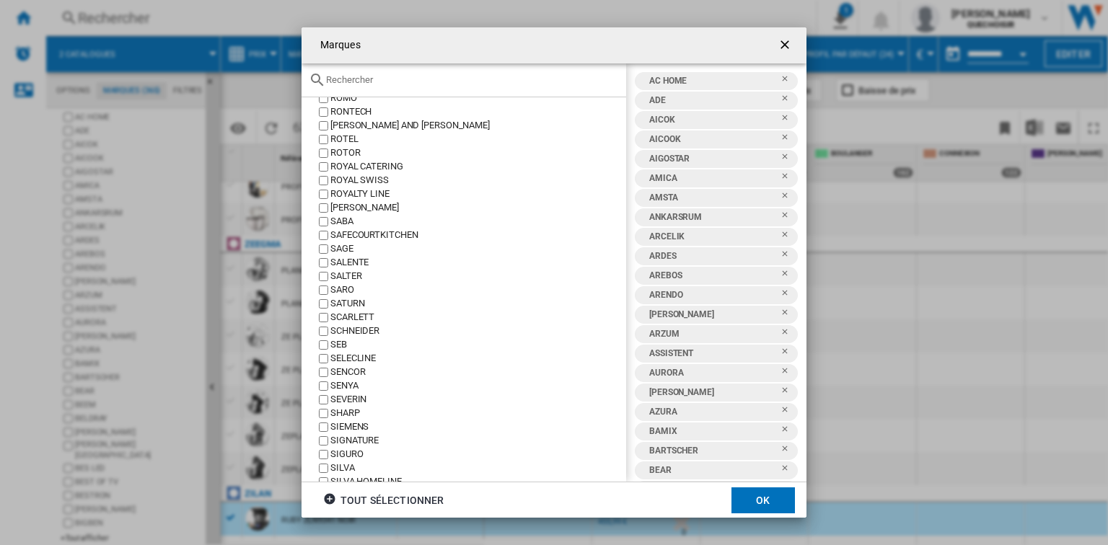
scroll to position [4386, 0]
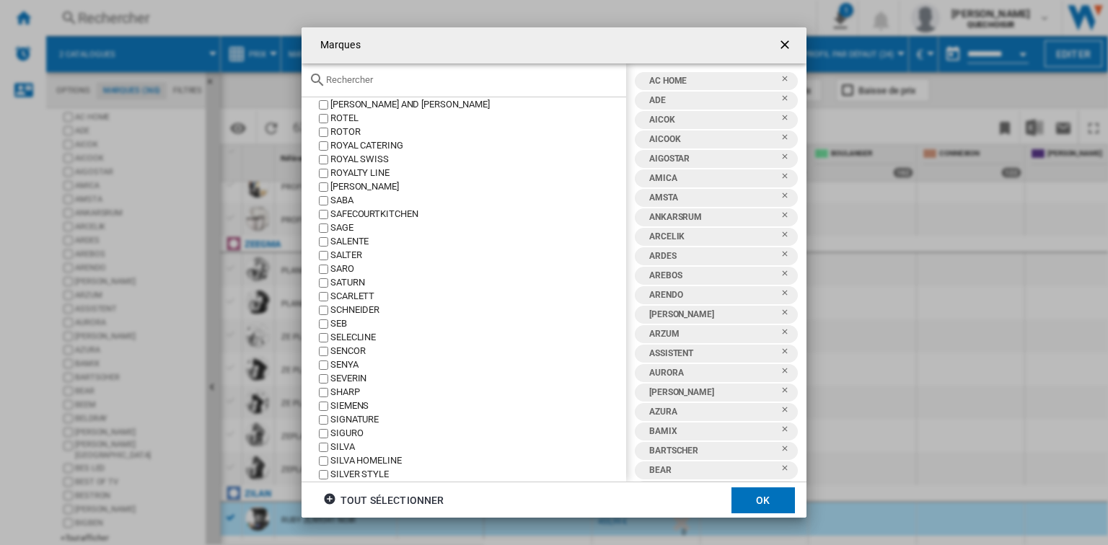
click at [349, 354] on div "SENCOR" at bounding box center [478, 352] width 296 height 14
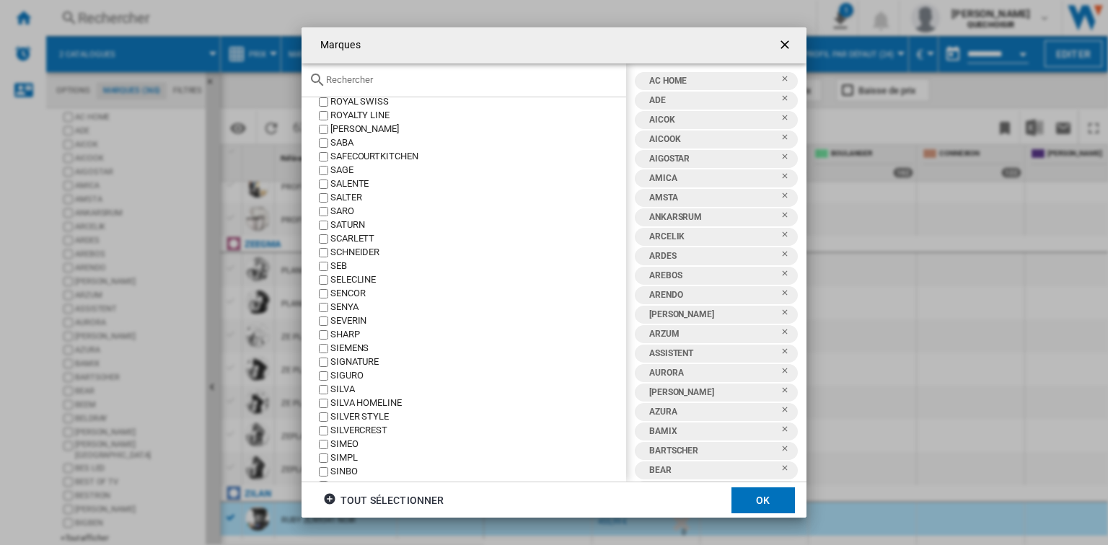
scroll to position [4501, 0]
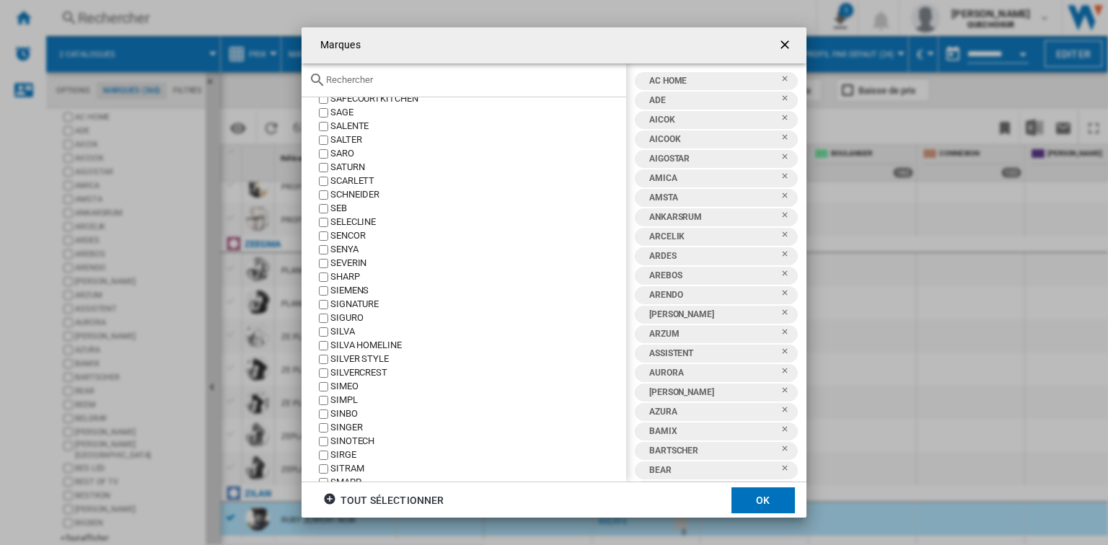
click at [355, 387] on div "SIMEO" at bounding box center [478, 387] width 296 height 14
click at [351, 434] on div "SOLAC" at bounding box center [478, 436] width 296 height 14
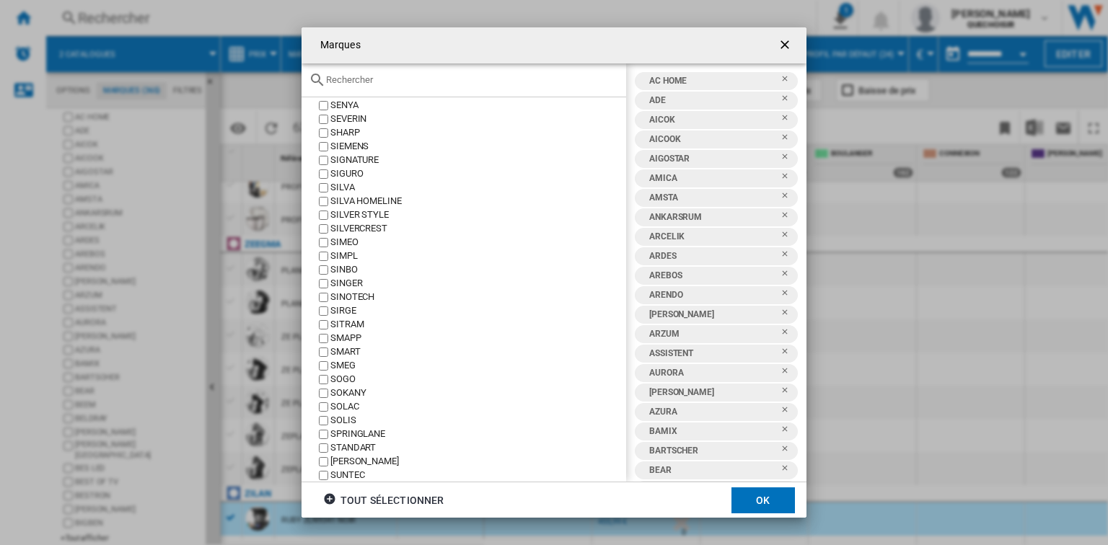
scroll to position [4674, 0]
click at [360, 436] on div "[PERSON_NAME]" at bounding box center [478, 433] width 296 height 14
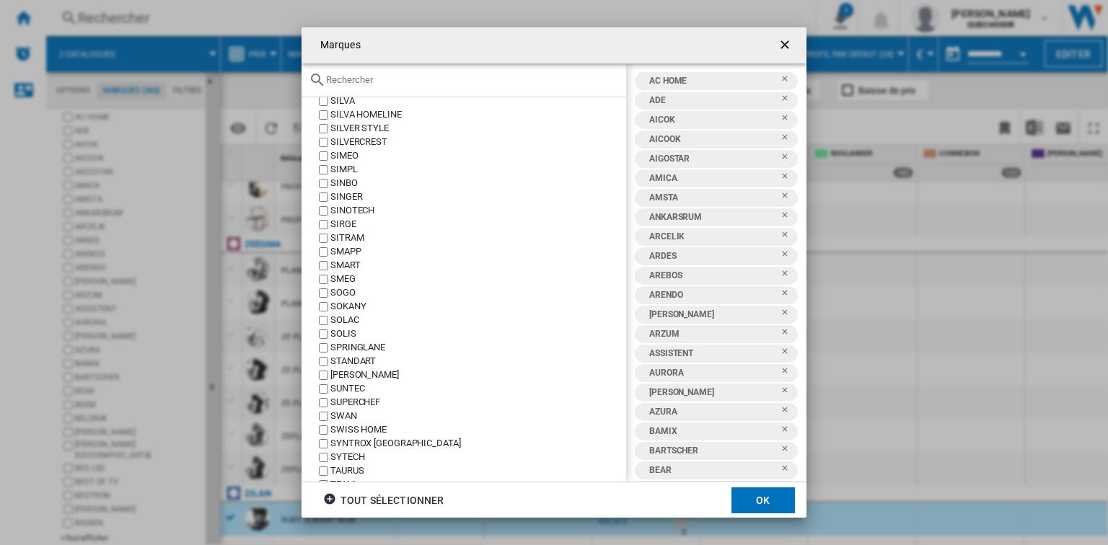
scroll to position [4790, 0]
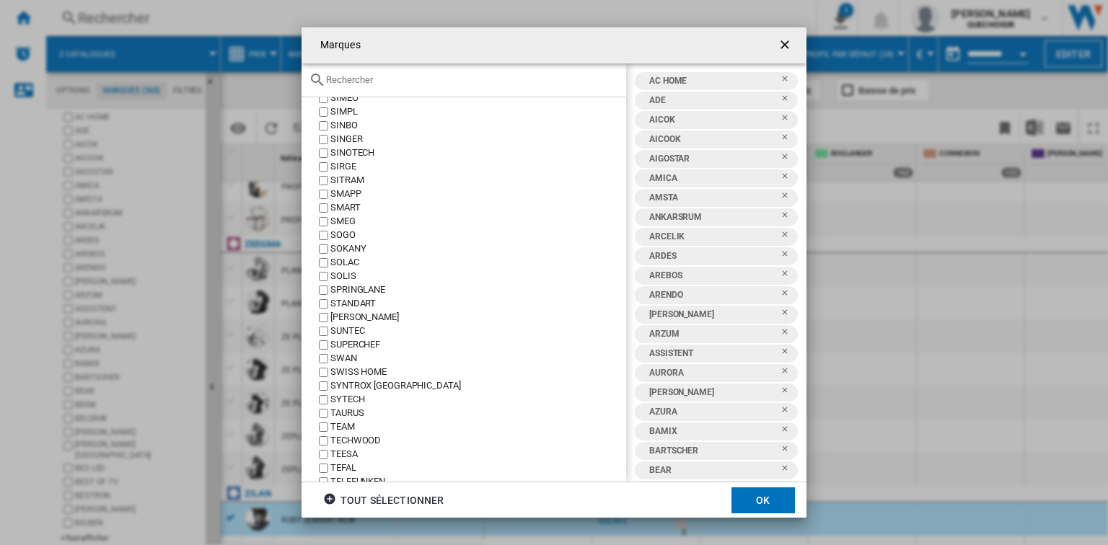
click at [349, 452] on div "TEESA" at bounding box center [478, 455] width 296 height 14
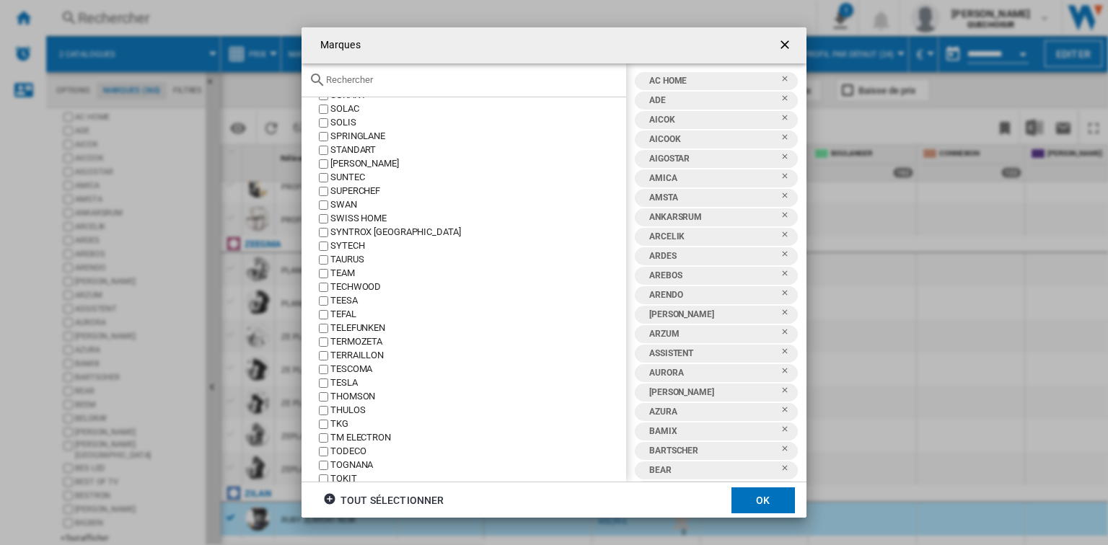
scroll to position [4963, 0]
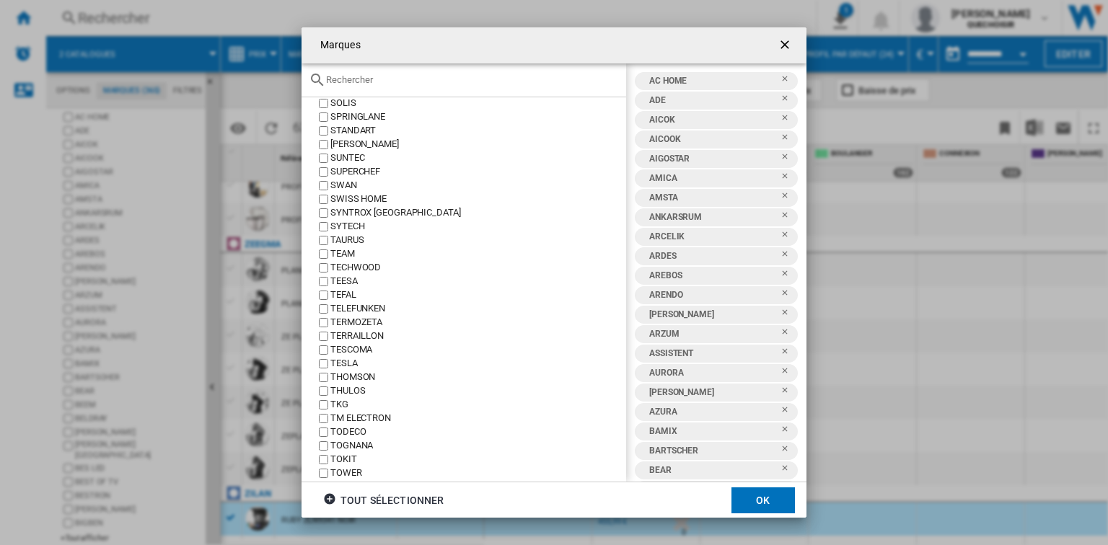
click at [366, 421] on div "TM ELECTRON" at bounding box center [478, 419] width 296 height 14
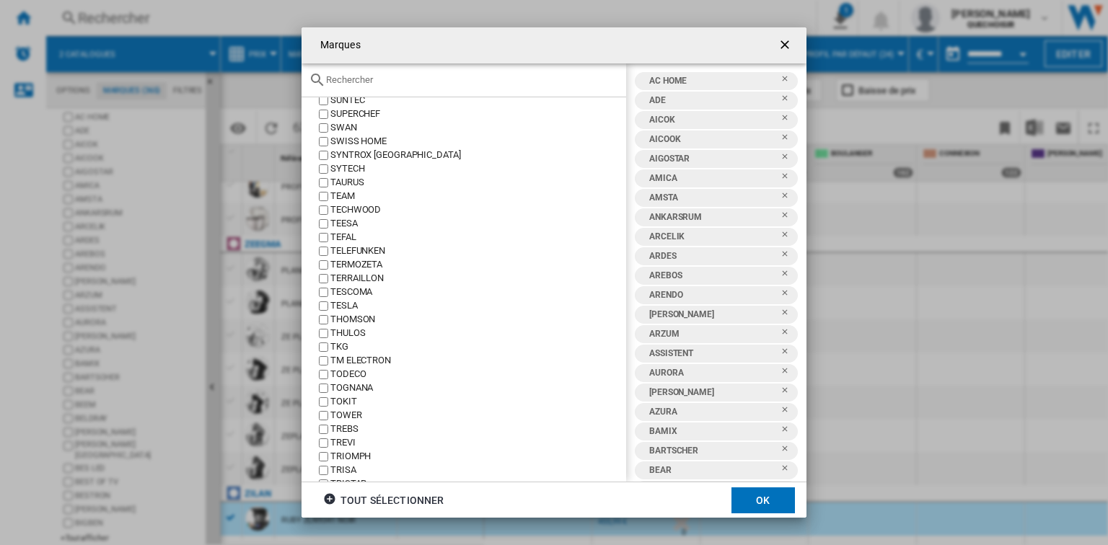
scroll to position [5078, 0]
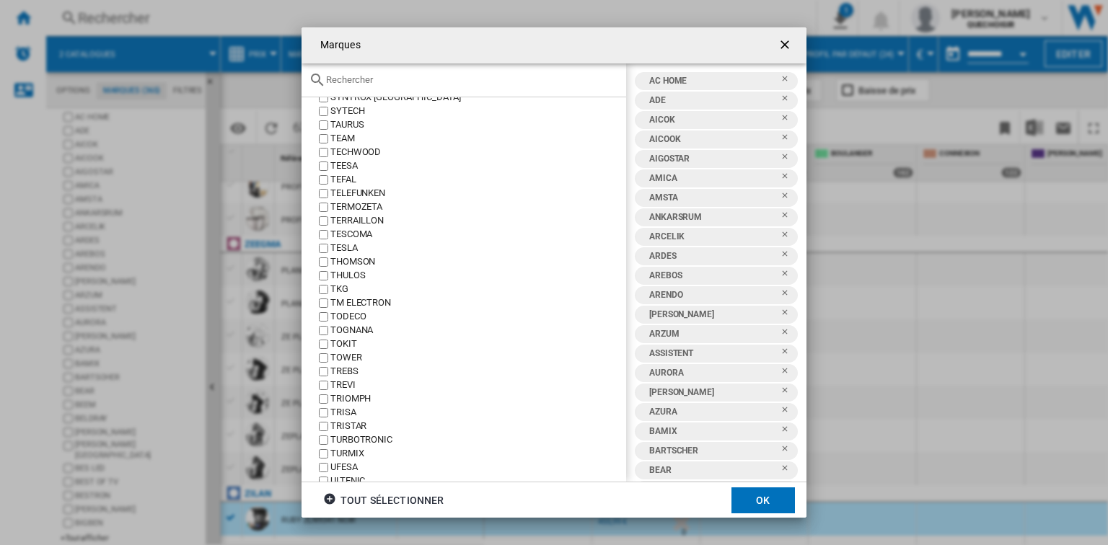
click at [366, 400] on div "TRIOMPH" at bounding box center [478, 399] width 296 height 14
click at [348, 414] on div "TRISA" at bounding box center [478, 413] width 296 height 14
click at [345, 424] on div "TRISTAR" at bounding box center [478, 427] width 296 height 14
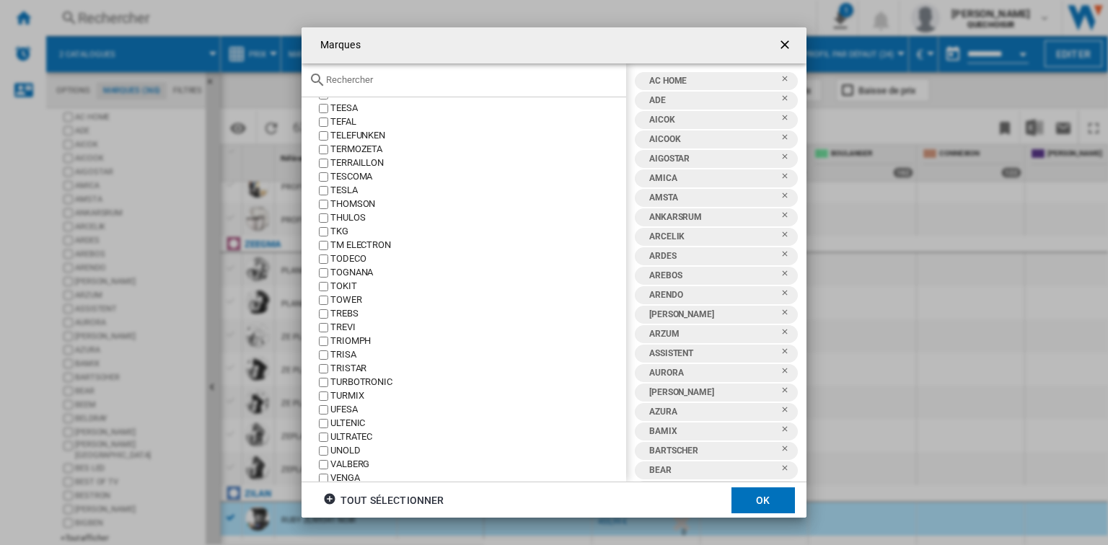
click at [353, 408] on div "UFESA" at bounding box center [478, 410] width 296 height 14
click at [356, 444] on div "UNOLD" at bounding box center [478, 451] width 296 height 14
click at [358, 456] on div "VORWERK" at bounding box center [478, 462] width 296 height 14
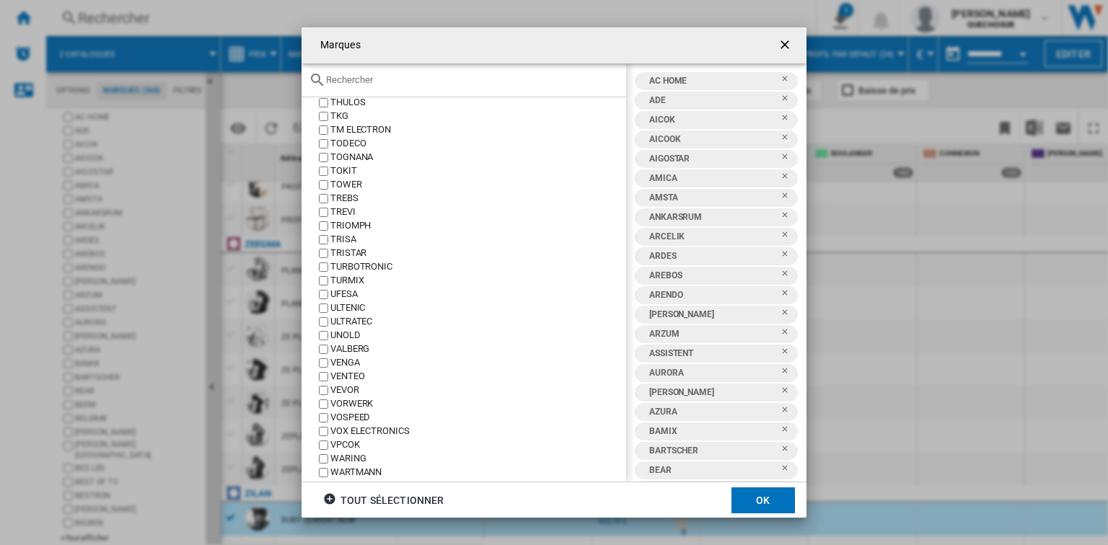
click at [361, 447] on div "VPCOK" at bounding box center [478, 446] width 296 height 14
click at [356, 402] on div "WARING" at bounding box center [478, 402] width 296 height 14
click at [356, 395] on div "ZEEGMA" at bounding box center [478, 396] width 296 height 14
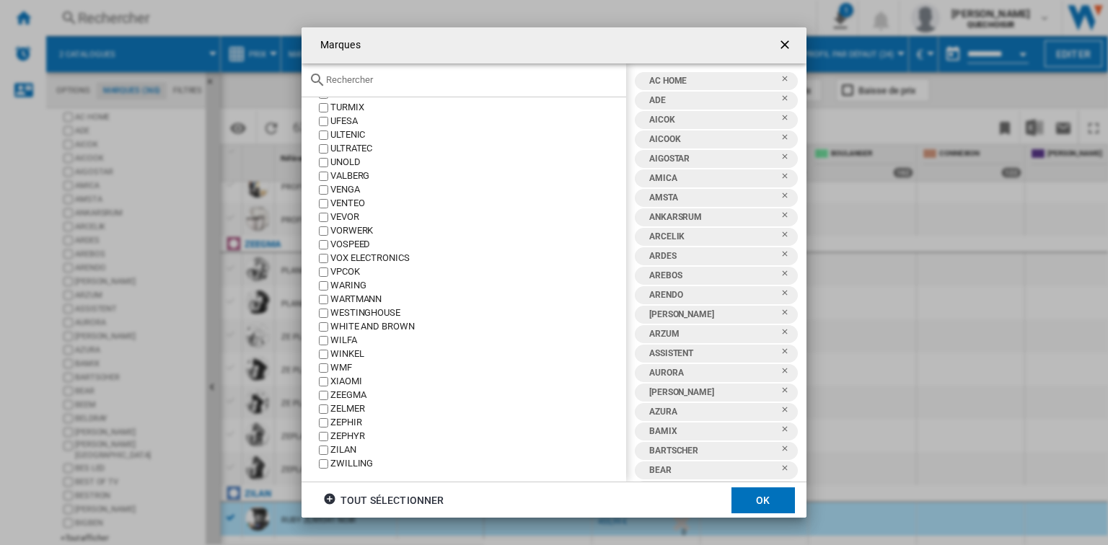
click at [346, 449] on div "ZILAN" at bounding box center [478, 451] width 296 height 14
click at [757, 505] on button "OK" at bounding box center [762, 501] width 63 height 26
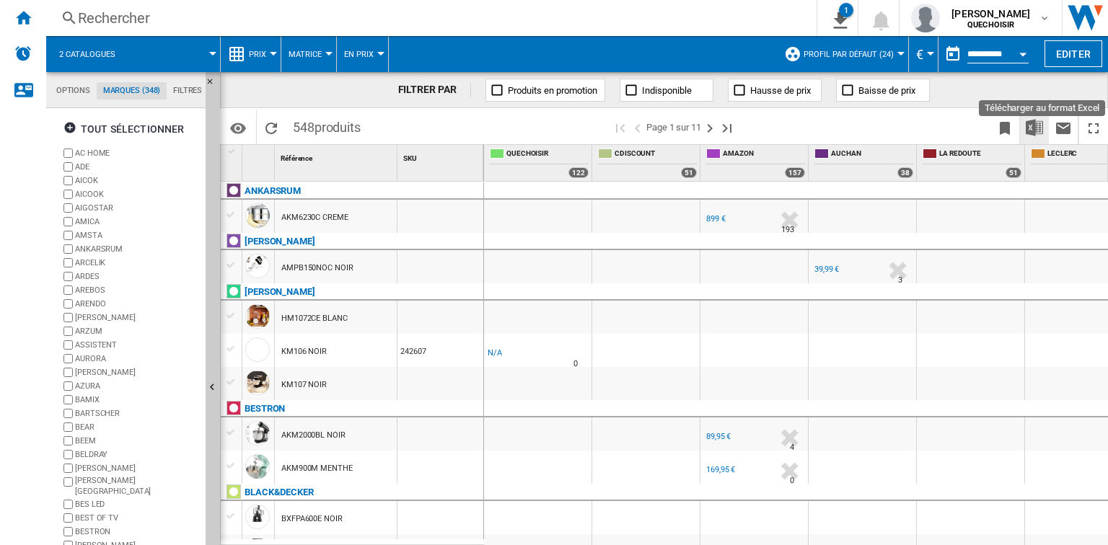
click at [1042, 126] on img "Télécharger au format Excel" at bounding box center [1034, 127] width 17 height 17
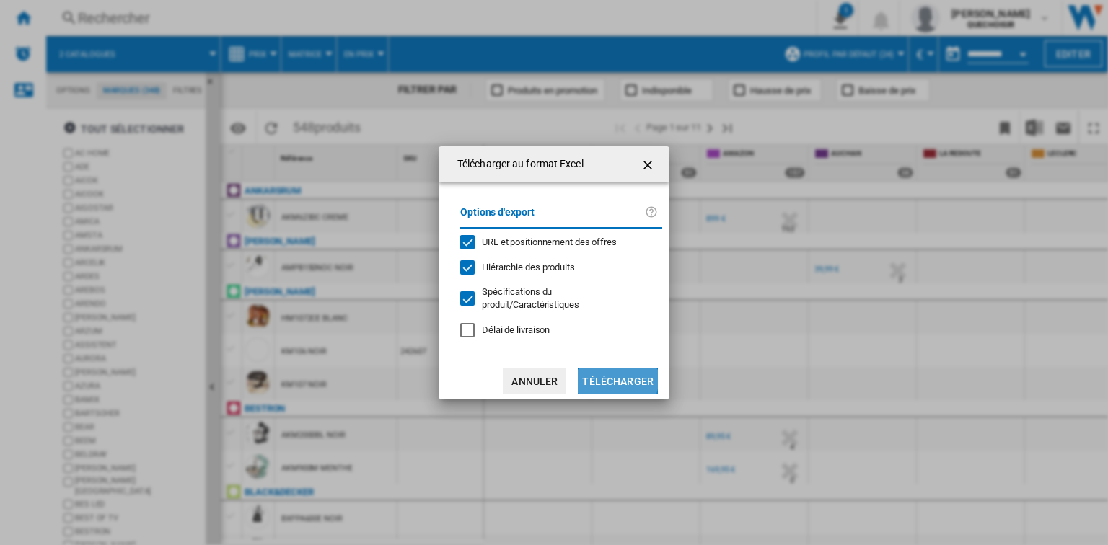
click at [615, 372] on button "Télécharger" at bounding box center [618, 382] width 80 height 26
